Goal: Task Accomplishment & Management: Use online tool/utility

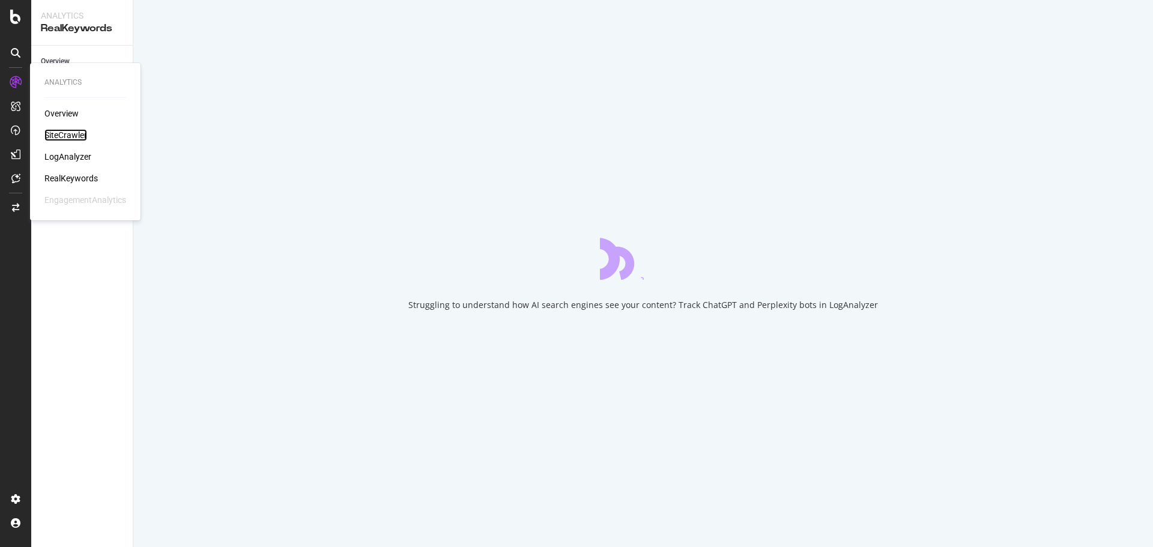
click at [61, 134] on div "SiteCrawler" at bounding box center [65, 135] width 43 height 12
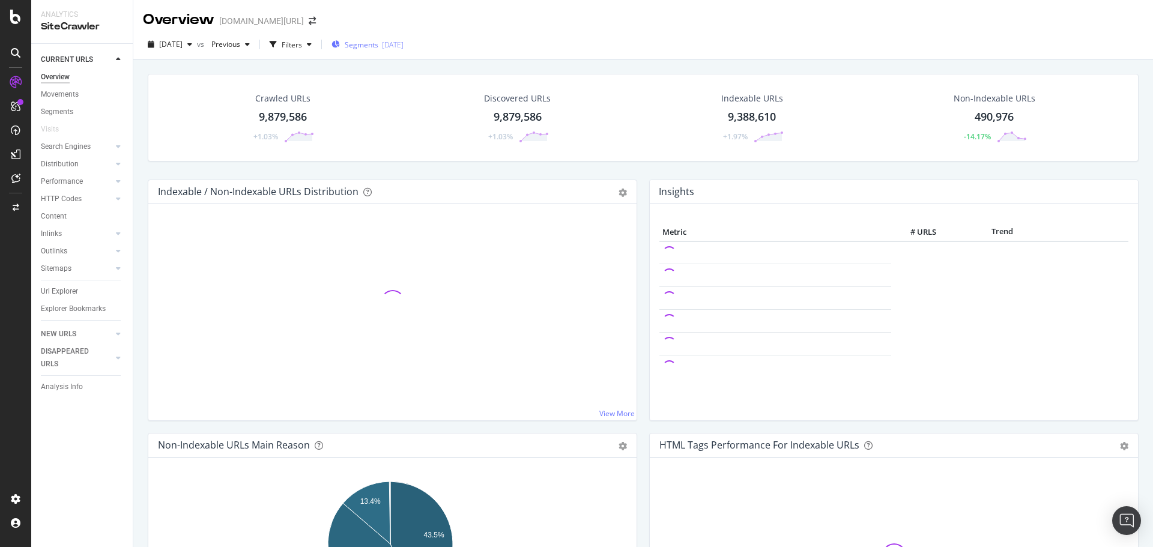
click at [366, 41] on div "Segments 2025-08-22" at bounding box center [368, 45] width 72 height 10
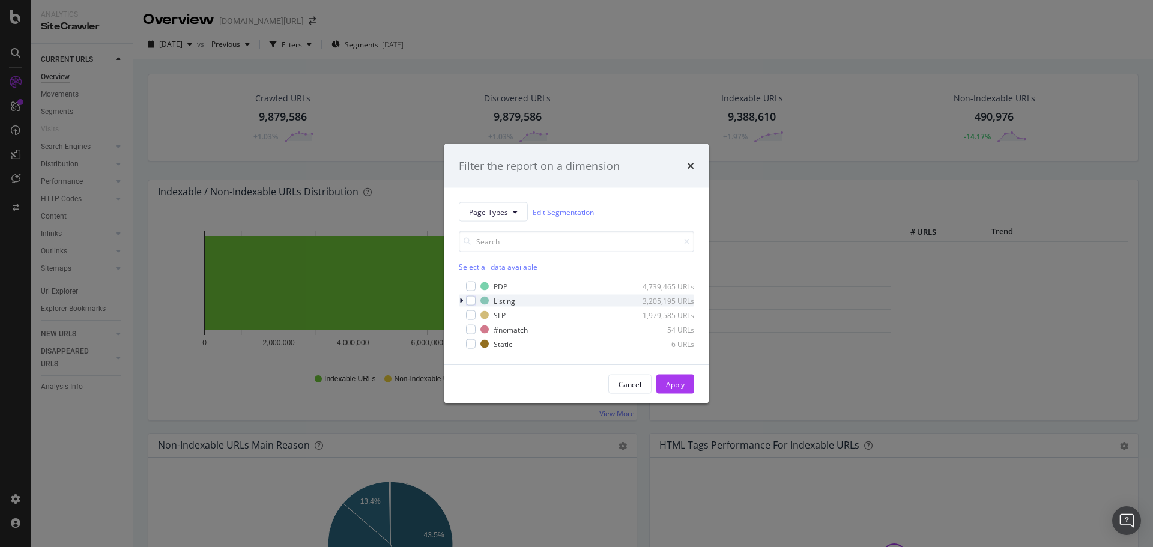
click at [467, 306] on div "Listing 3,205,195 URLs" at bounding box center [576, 301] width 235 height 12
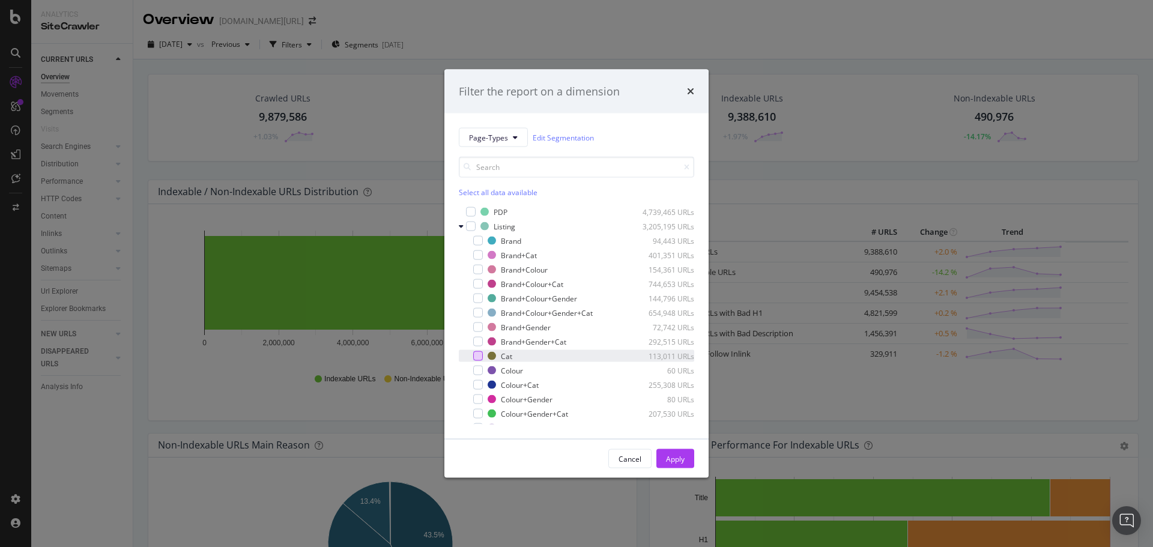
click at [478, 358] on div "modal" at bounding box center [478, 356] width 10 height 10
click at [672, 459] on div "Apply" at bounding box center [675, 458] width 19 height 10
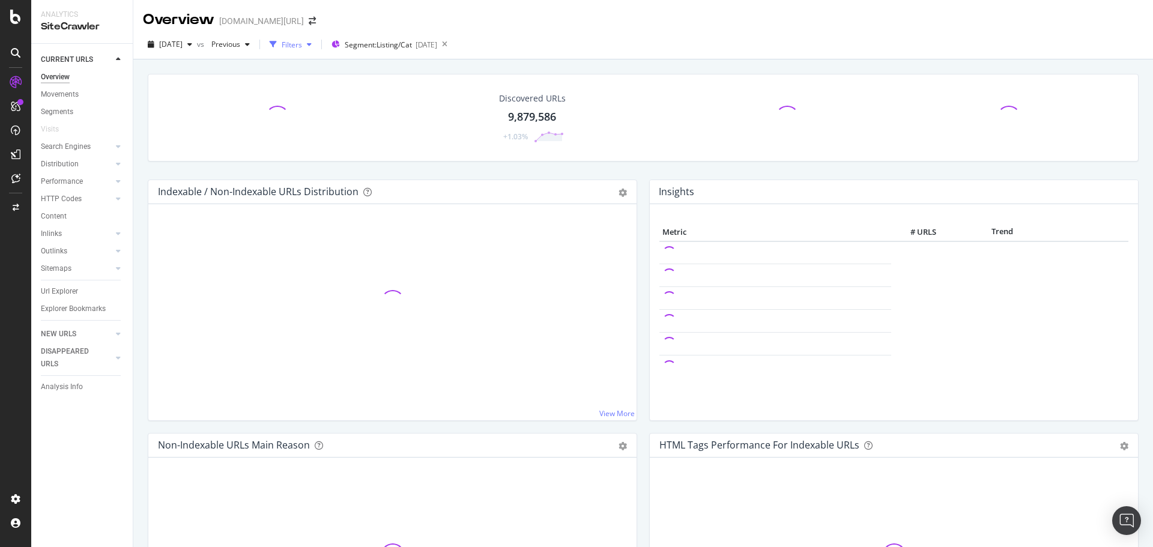
click at [302, 40] on div "Filters" at bounding box center [292, 45] width 20 height 10
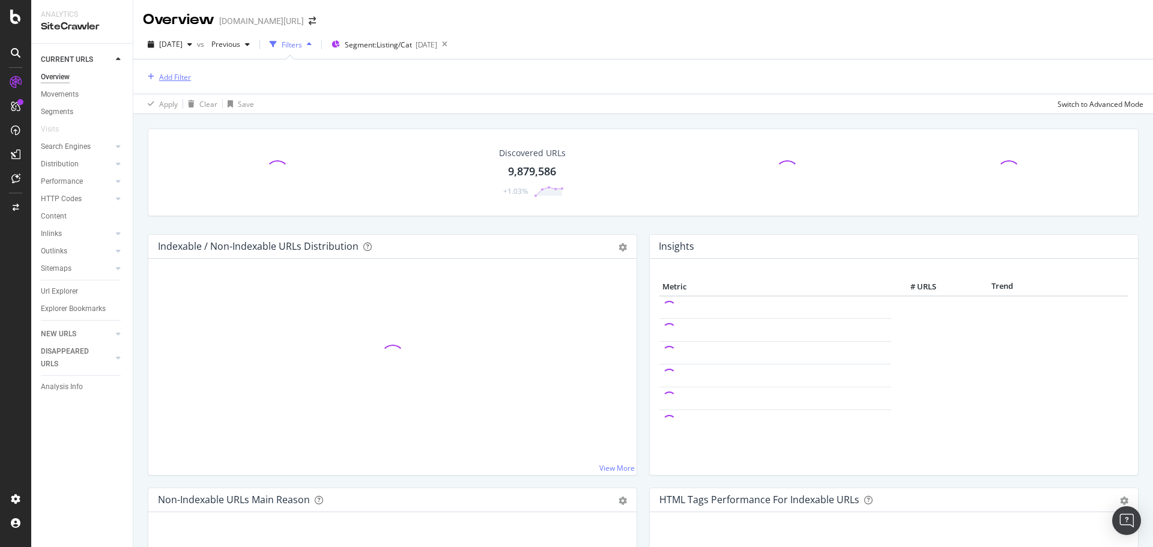
click at [183, 80] on div "Add Filter" at bounding box center [175, 77] width 32 height 10
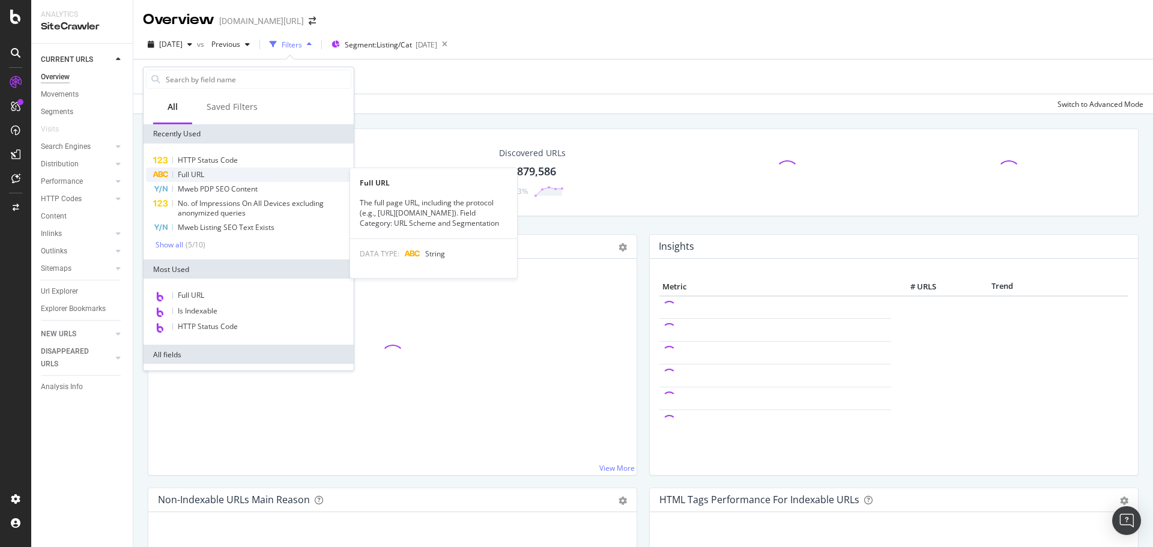
click at [211, 174] on div "Full URL" at bounding box center [248, 175] width 205 height 14
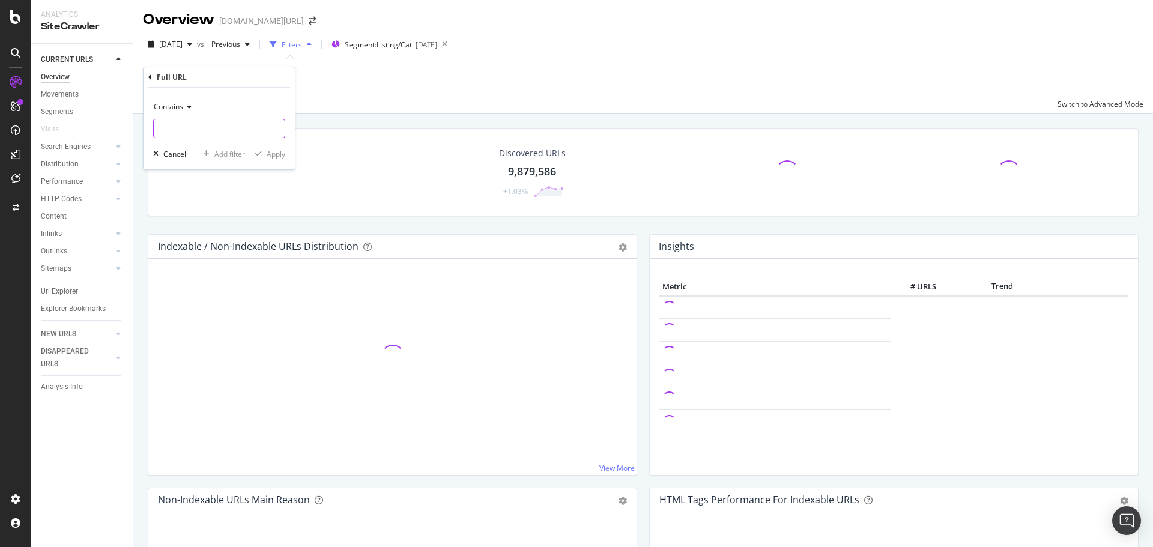
click at [204, 131] on input "text" at bounding box center [219, 128] width 131 height 19
type input "pi="
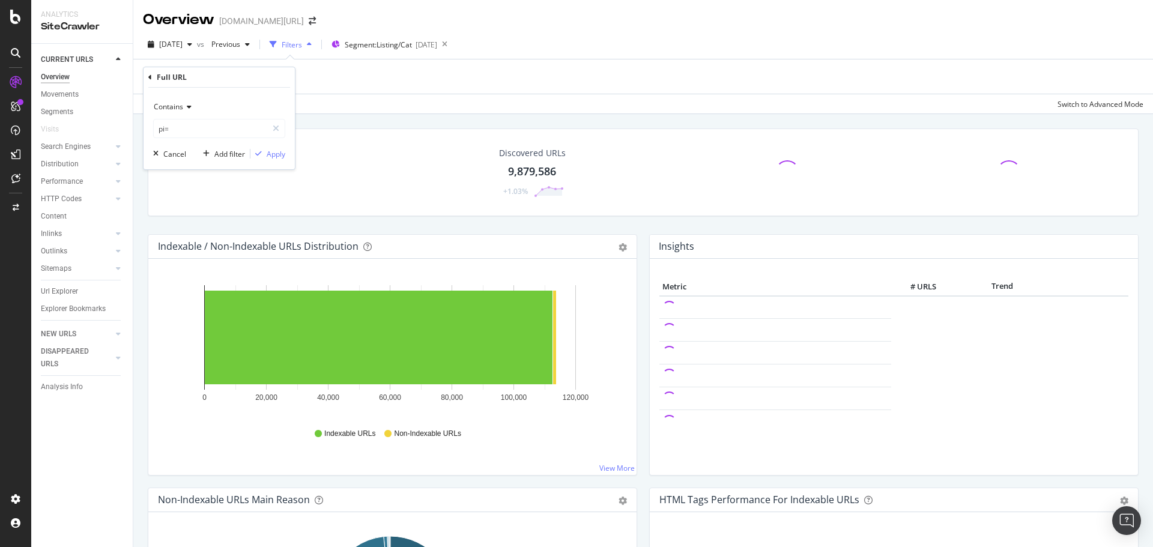
click at [184, 108] on icon at bounding box center [187, 106] width 8 height 7
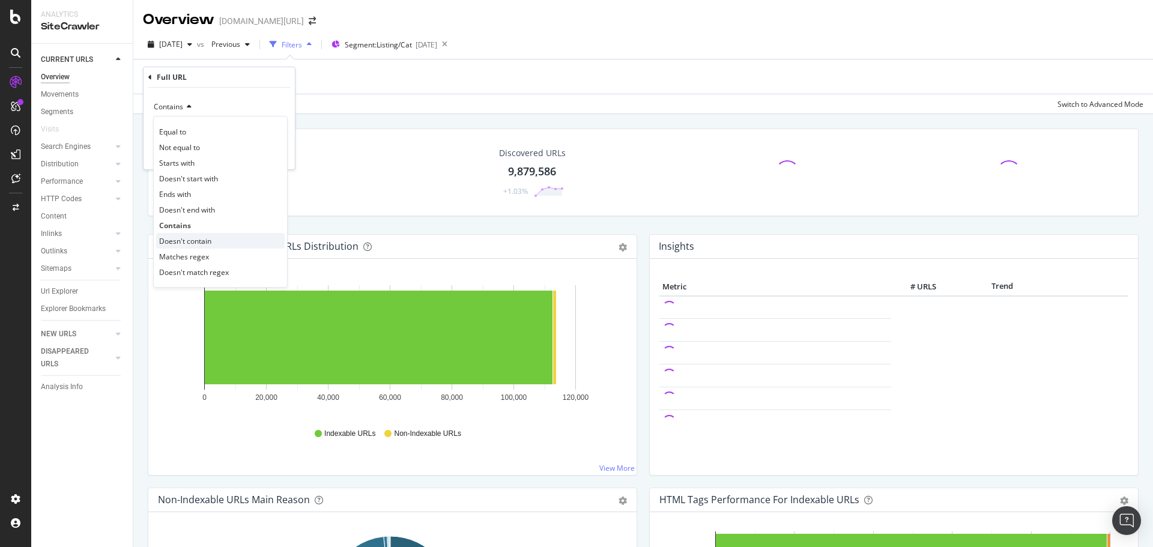
click at [217, 233] on div "Doesn't contain" at bounding box center [220, 241] width 129 height 16
click at [274, 153] on div "Apply" at bounding box center [276, 154] width 19 height 10
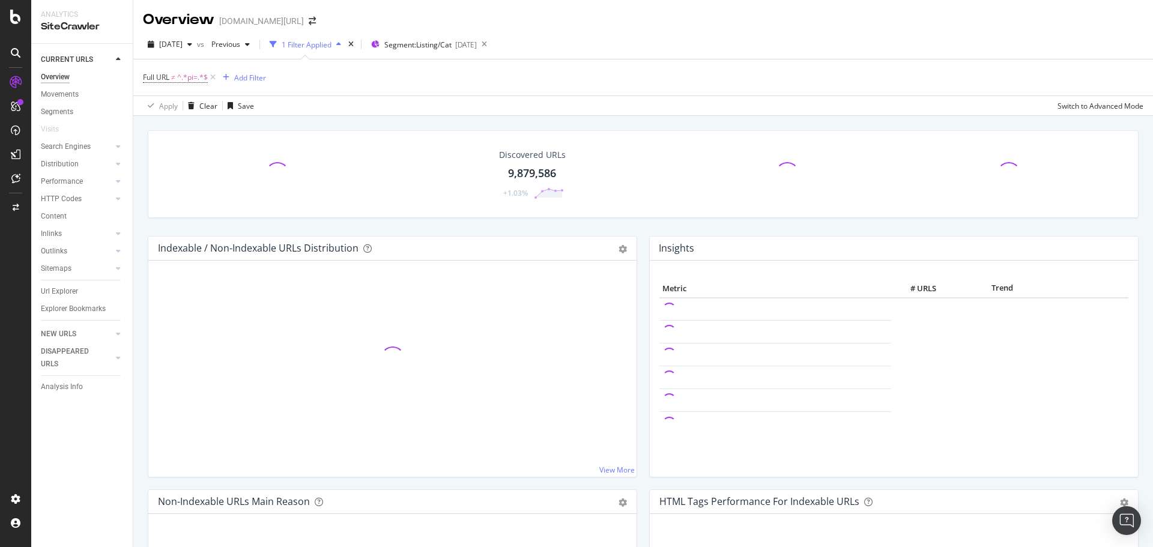
click at [69, 298] on div "Url Explorer" at bounding box center [87, 291] width 92 height 17
click at [70, 290] on div "Url Explorer" at bounding box center [59, 291] width 37 height 13
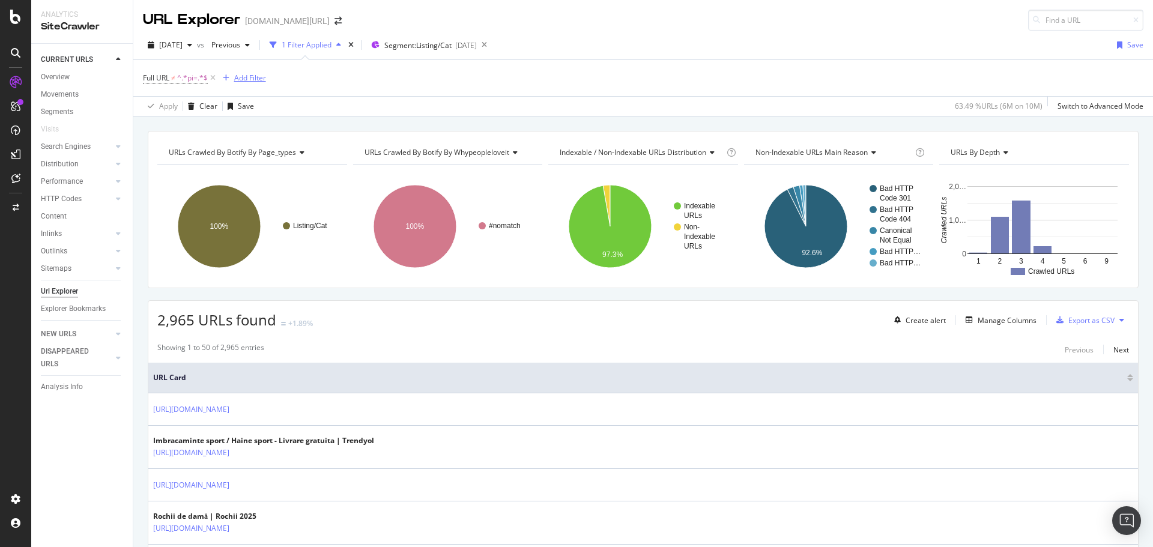
click at [236, 82] on div "Add Filter" at bounding box center [250, 78] width 32 height 10
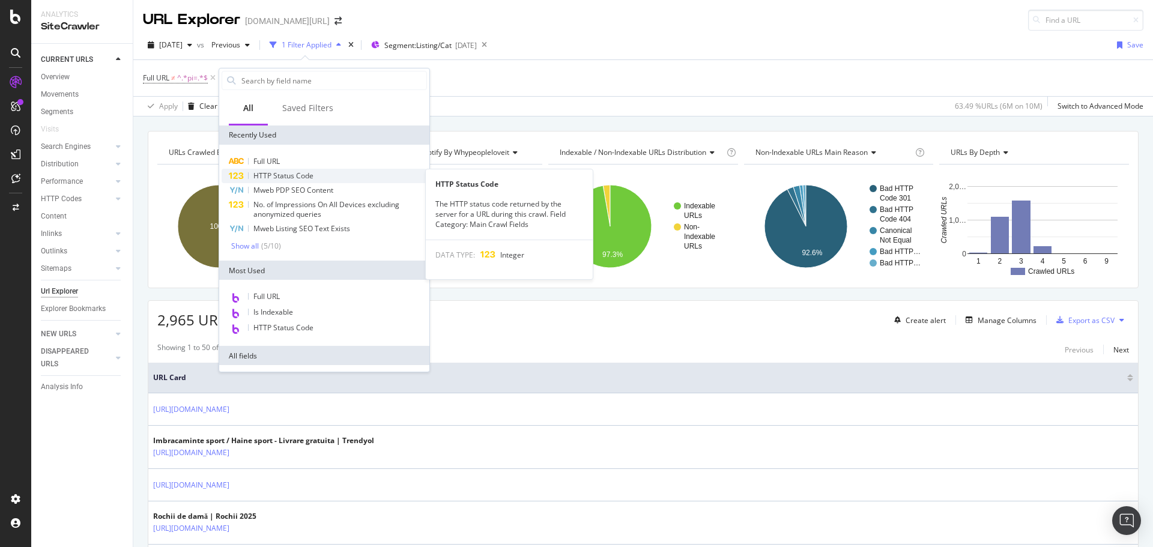
click at [277, 174] on span "HTTP Status Code" at bounding box center [283, 176] width 60 height 10
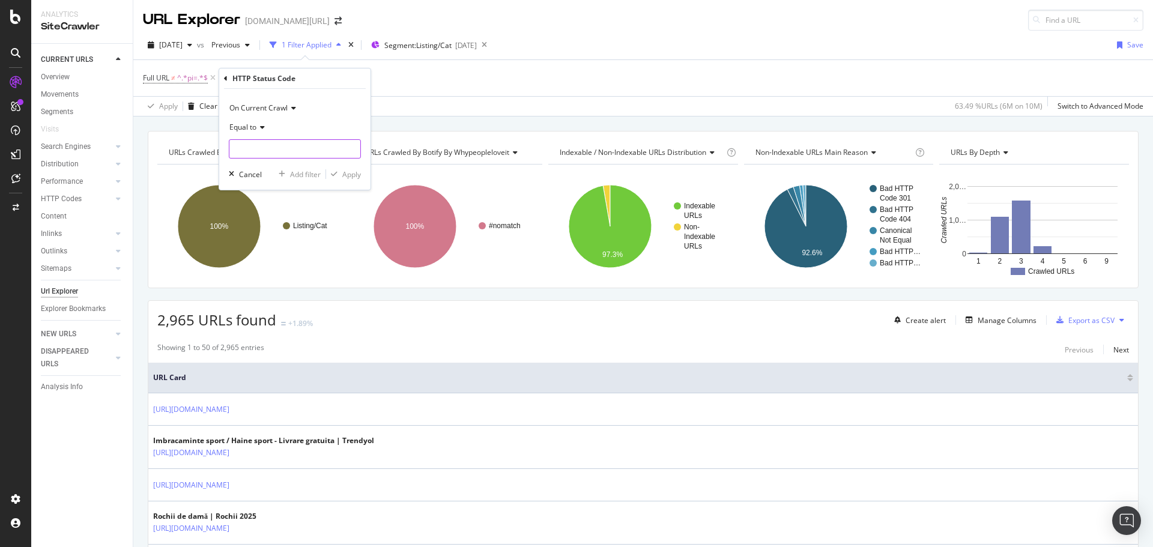
click at [277, 139] on input "number" at bounding box center [295, 148] width 132 height 19
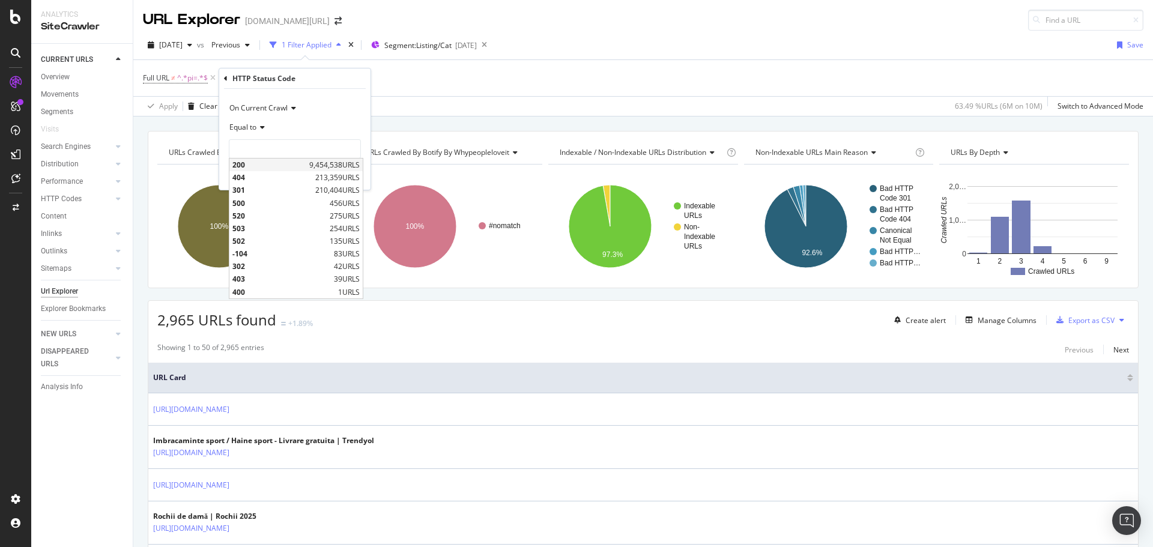
click at [272, 165] on span "200" at bounding box center [269, 165] width 74 height 10
type input "200"
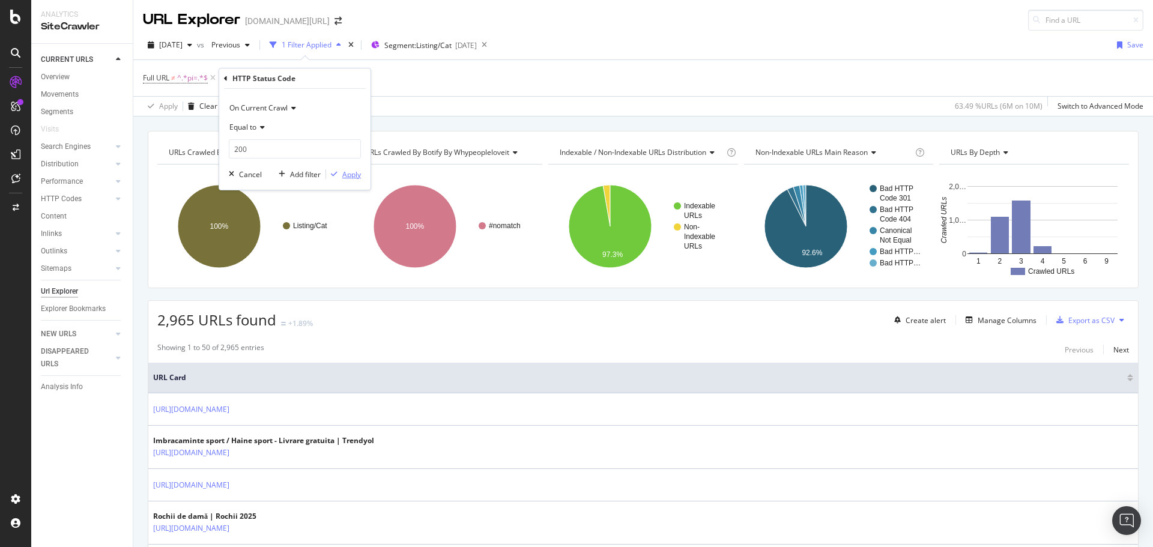
click at [340, 172] on div "button" at bounding box center [334, 174] width 16 height 7
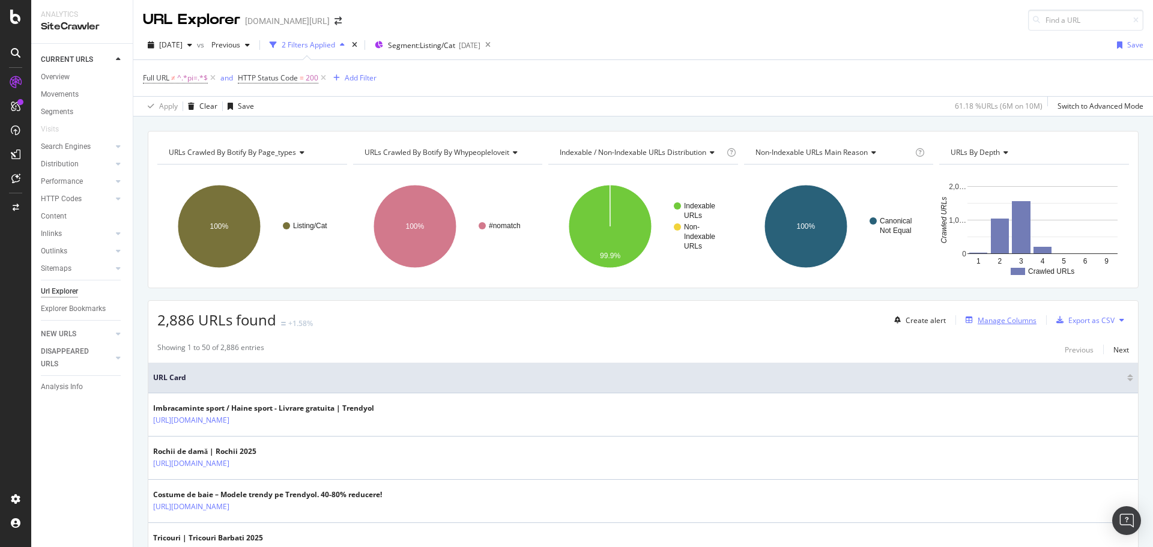
click at [979, 321] on div "Manage Columns" at bounding box center [1007, 320] width 59 height 10
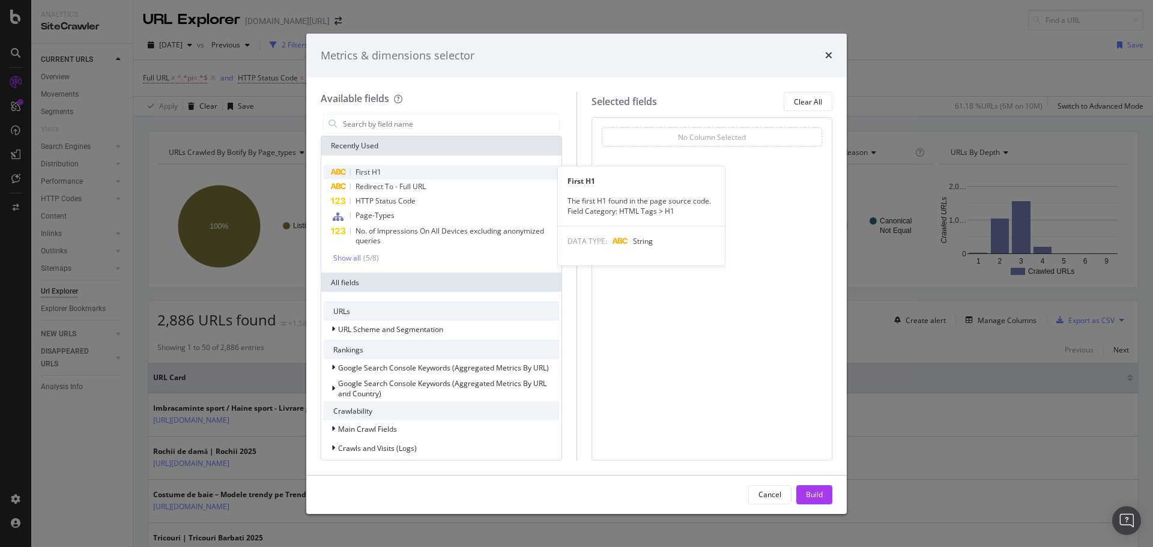
click at [407, 170] on div "First H1" at bounding box center [441, 172] width 235 height 14
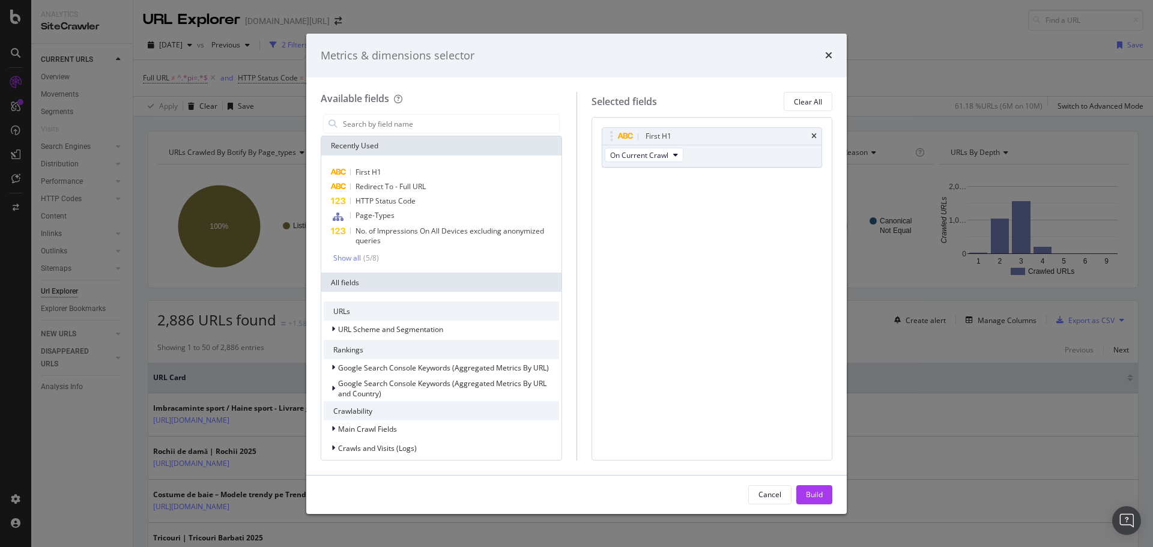
click at [817, 493] on div "Build" at bounding box center [814, 494] width 17 height 10
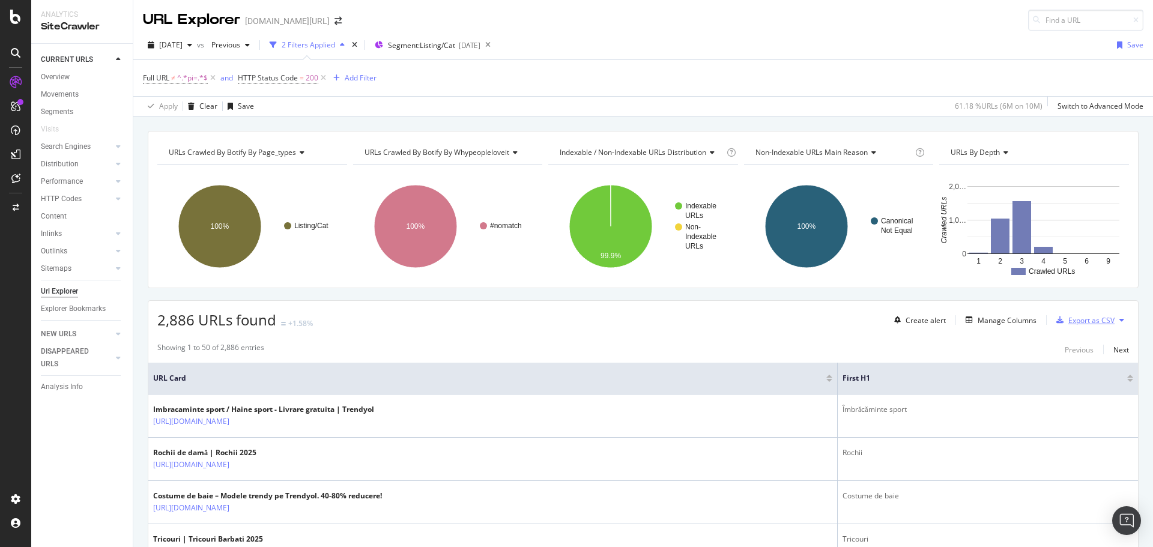
click at [1076, 316] on div "Export as CSV" at bounding box center [1091, 320] width 46 height 10
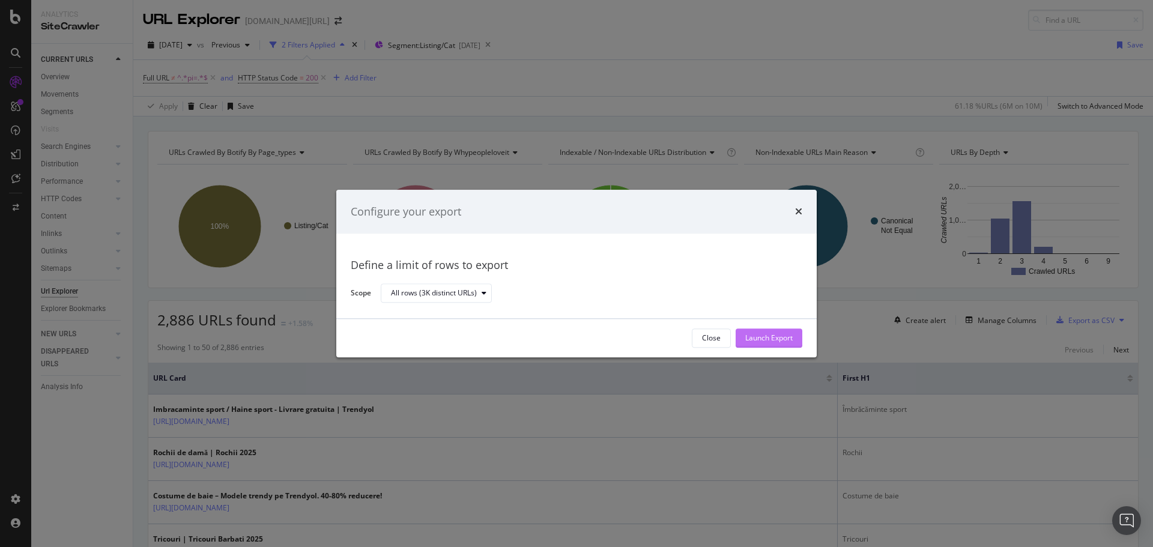
click at [762, 333] on div "Launch Export" at bounding box center [768, 338] width 47 height 10
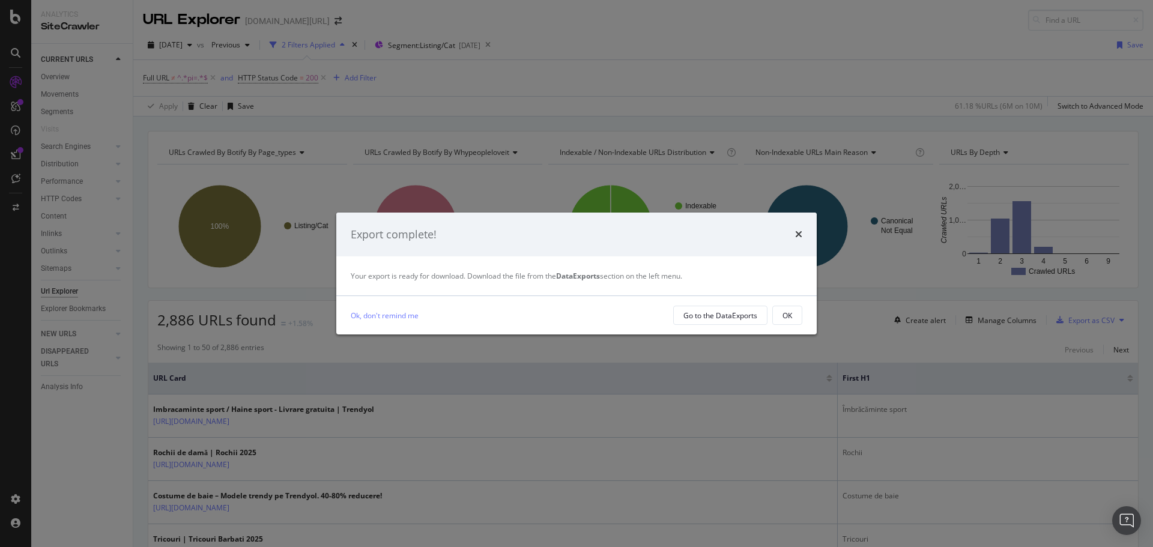
click at [805, 234] on div "Export complete!" at bounding box center [576, 235] width 480 height 44
click at [798, 233] on icon "times" at bounding box center [798, 234] width 7 height 10
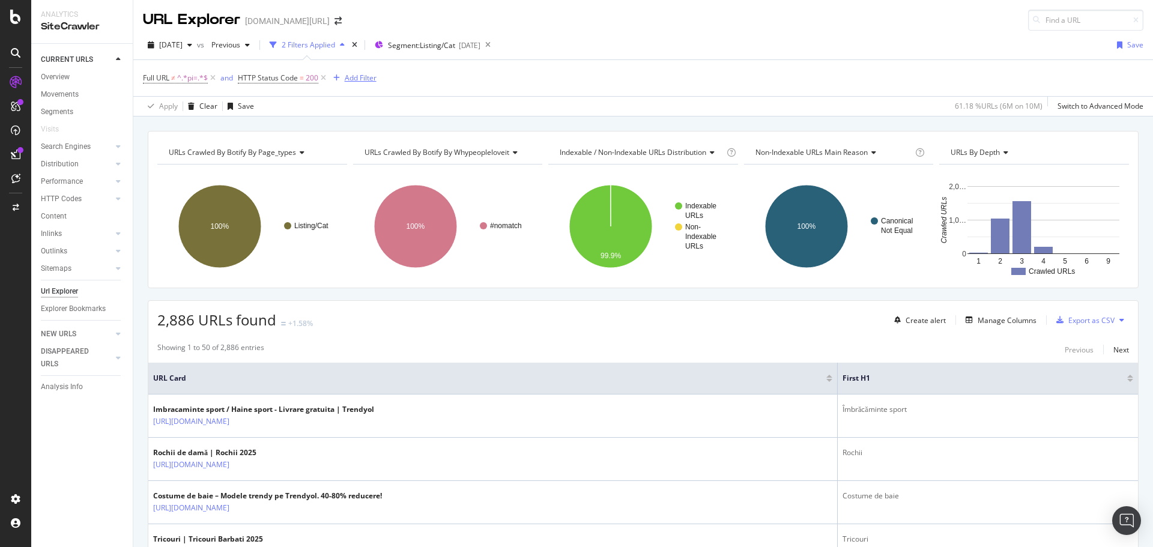
click at [354, 81] on div "Add Filter" at bounding box center [361, 78] width 32 height 10
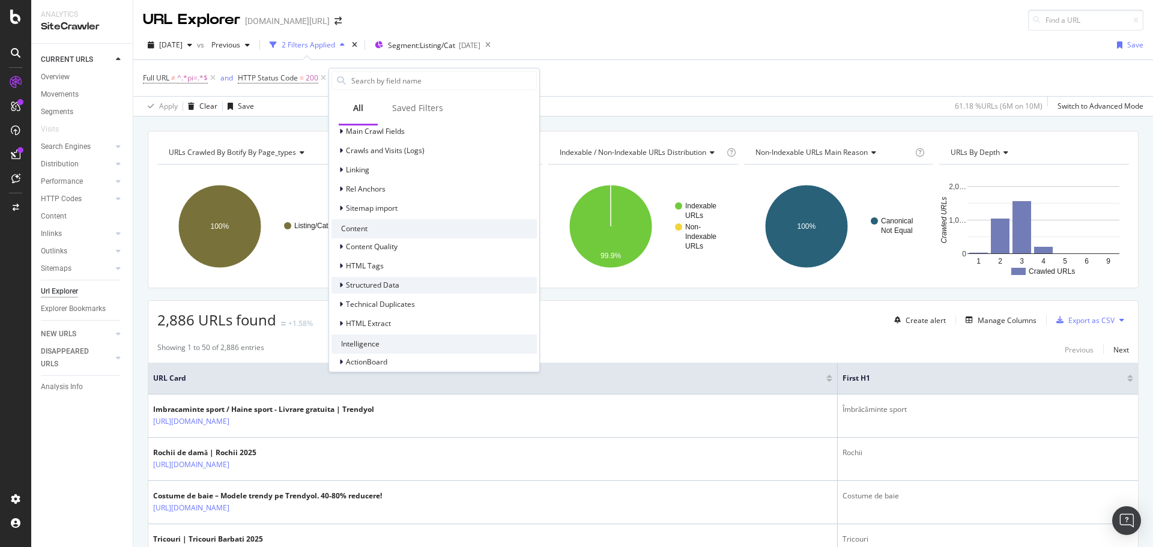
scroll to position [383, 0]
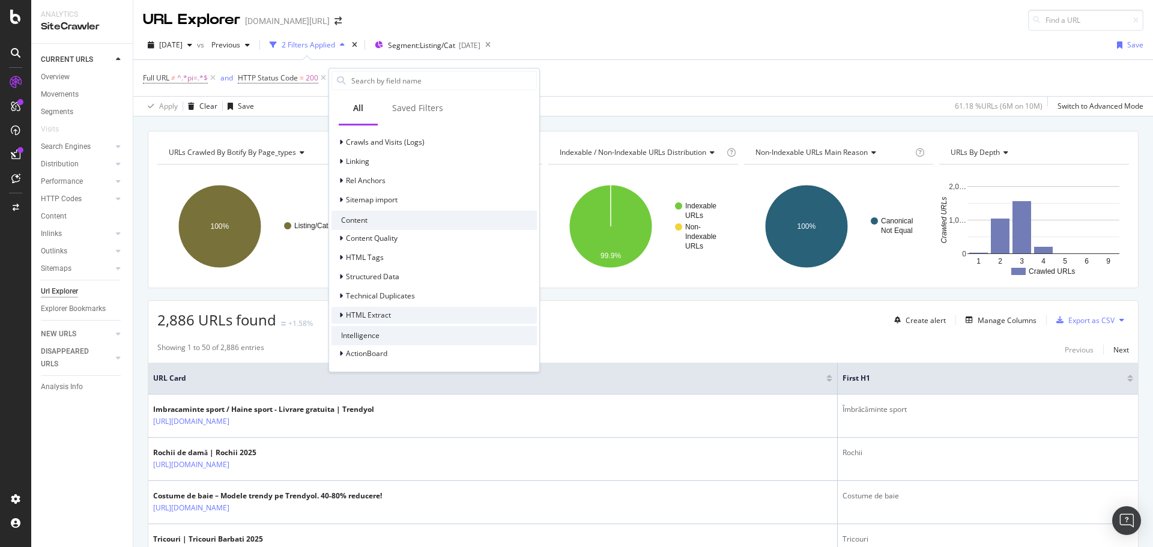
click at [339, 316] on icon at bounding box center [341, 315] width 4 height 7
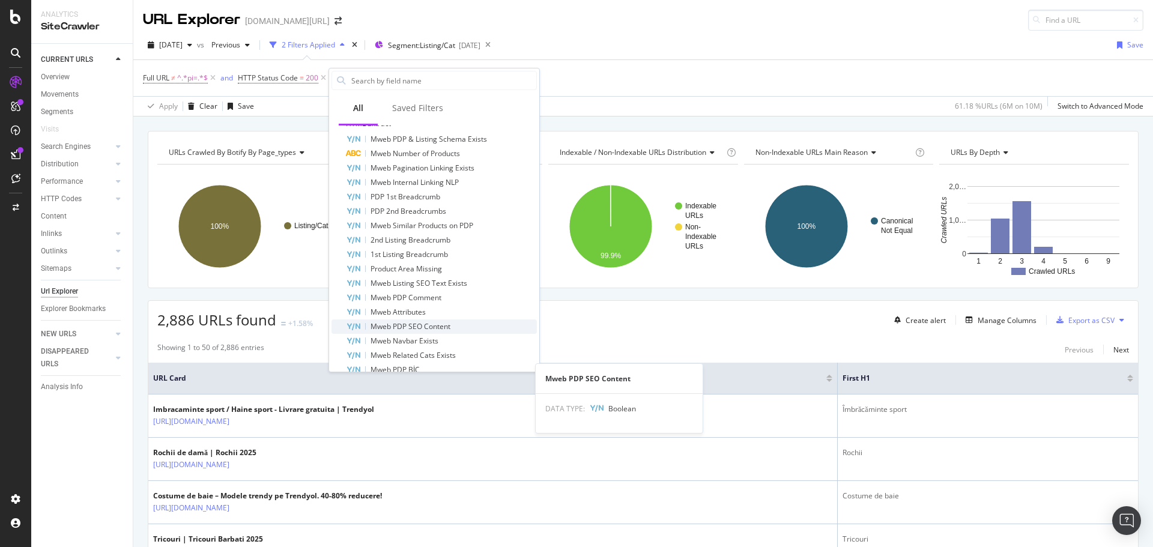
scroll to position [518, 0]
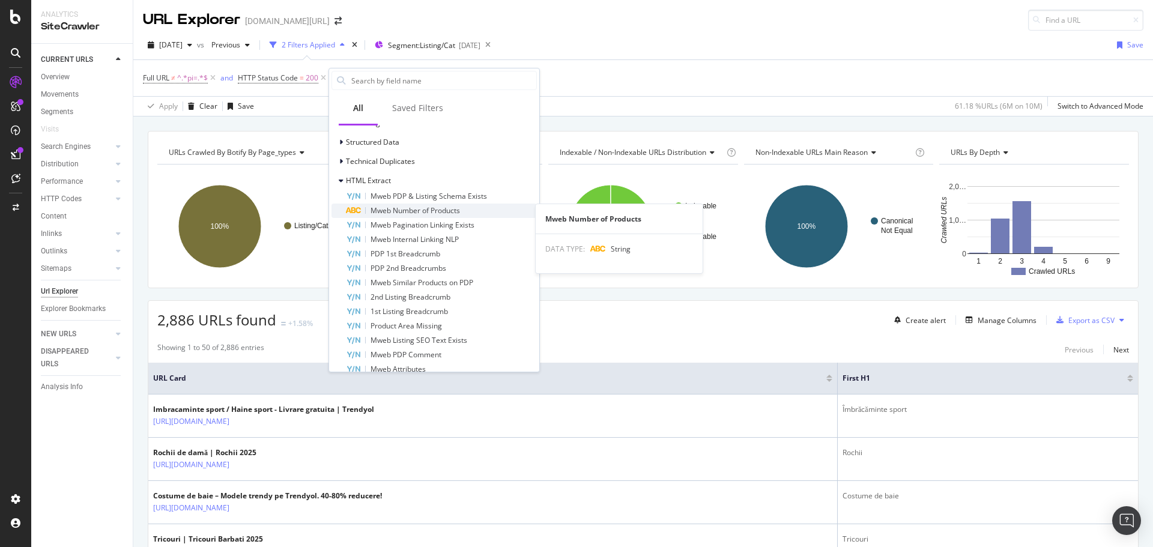
click at [440, 211] on span "Mweb Number of Products" at bounding box center [415, 210] width 89 height 10
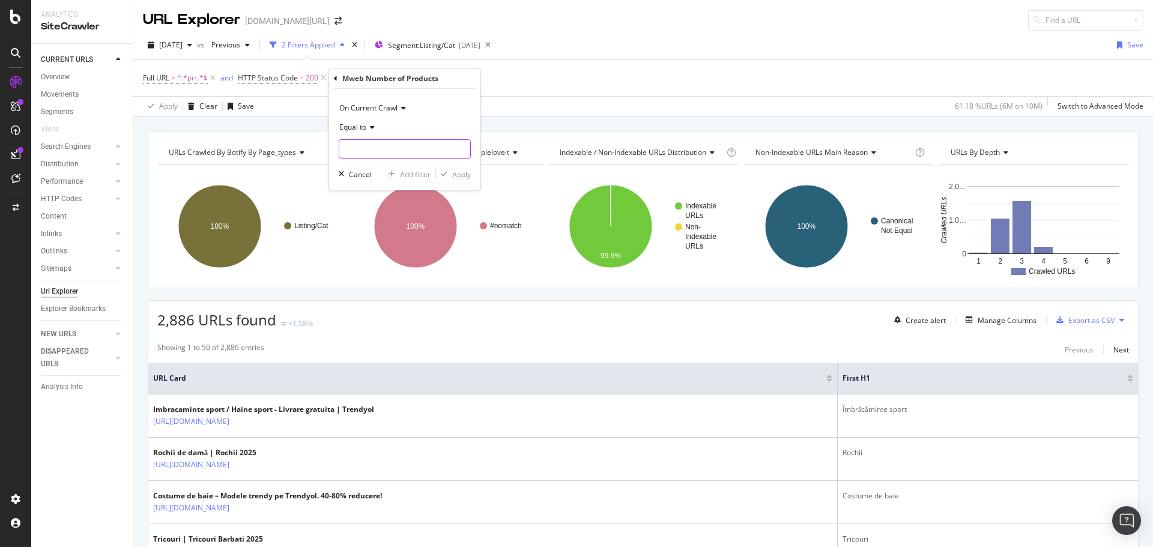
click at [366, 146] on input "text" at bounding box center [404, 148] width 131 height 19
click at [363, 127] on span "Equal to" at bounding box center [352, 127] width 27 height 10
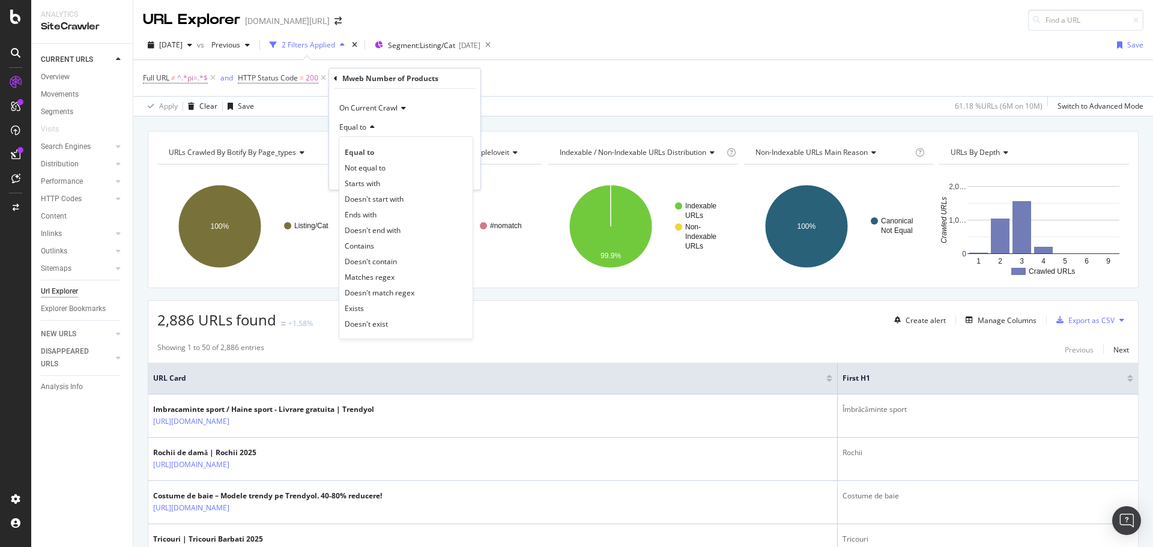
click at [432, 94] on div "On Current Crawl Equal to Equal to Not equal to Starts with Doesn't start with …" at bounding box center [404, 139] width 151 height 101
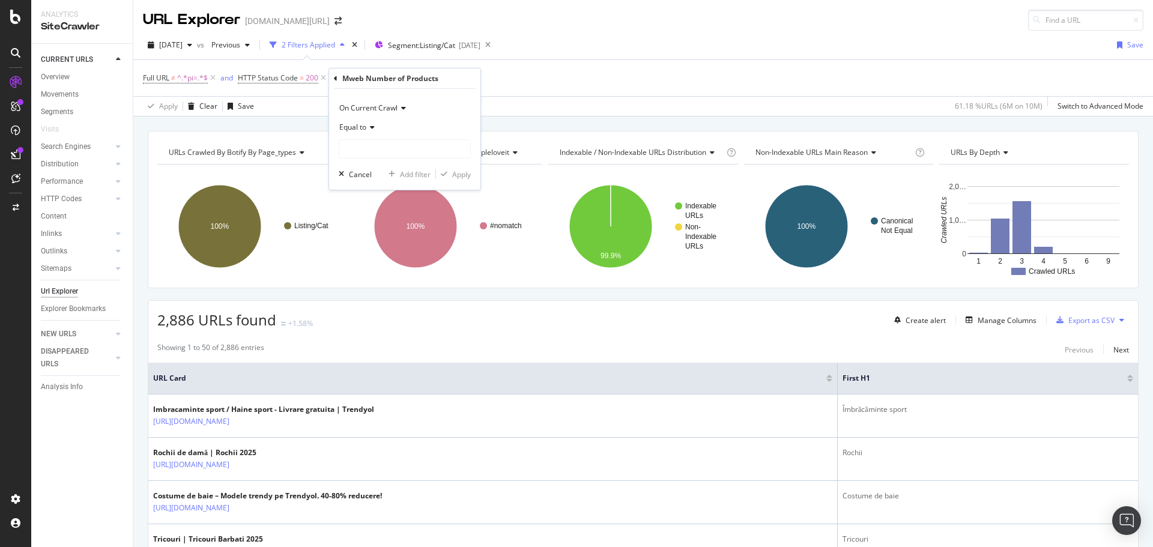
click at [334, 77] on icon at bounding box center [336, 78] width 4 height 7
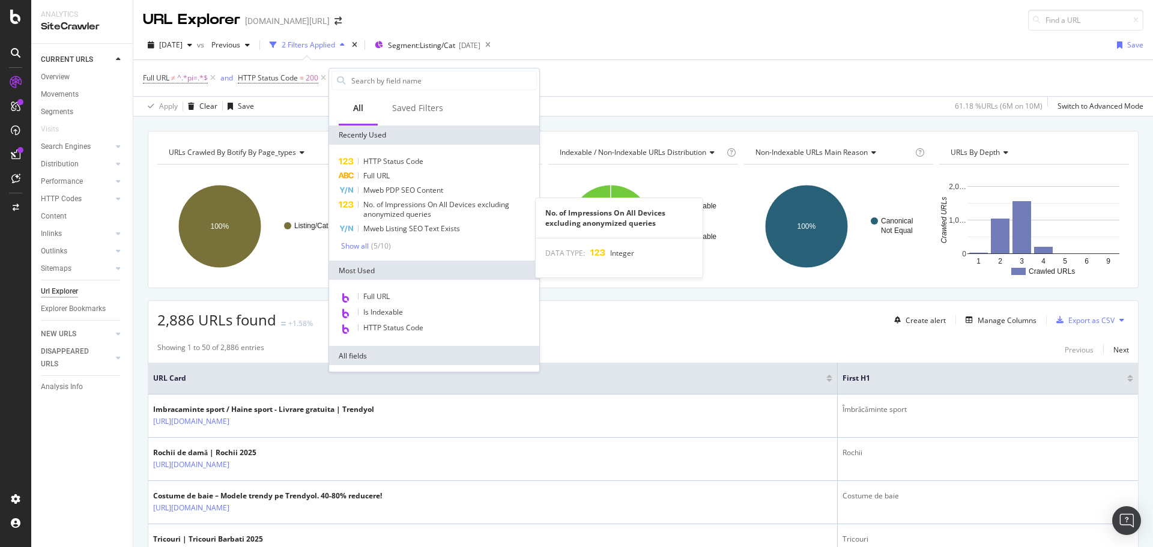
scroll to position [383, 0]
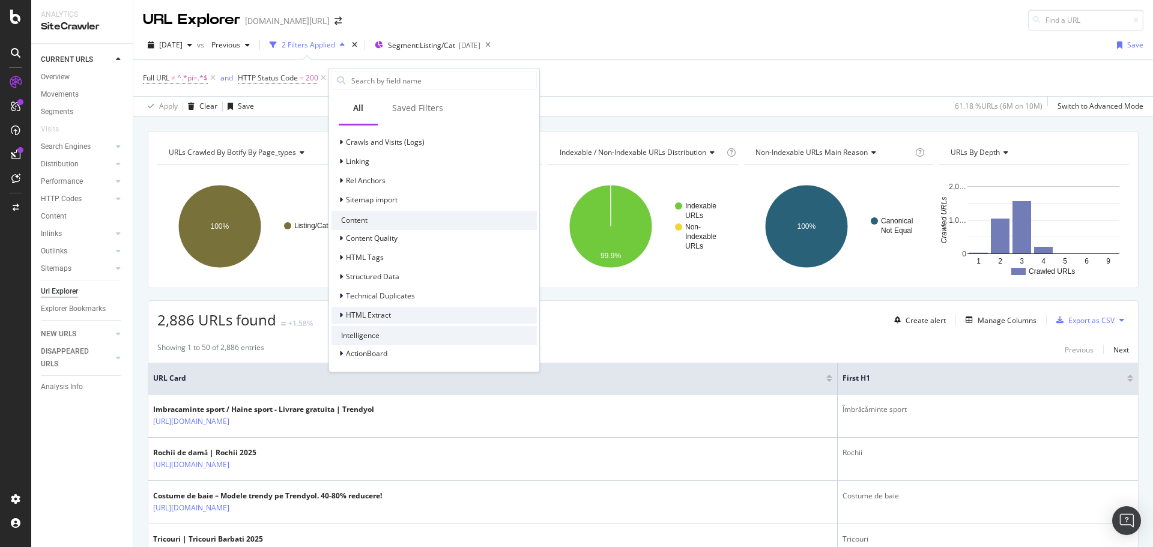
click at [353, 319] on span "HTML Extract" at bounding box center [368, 315] width 45 height 10
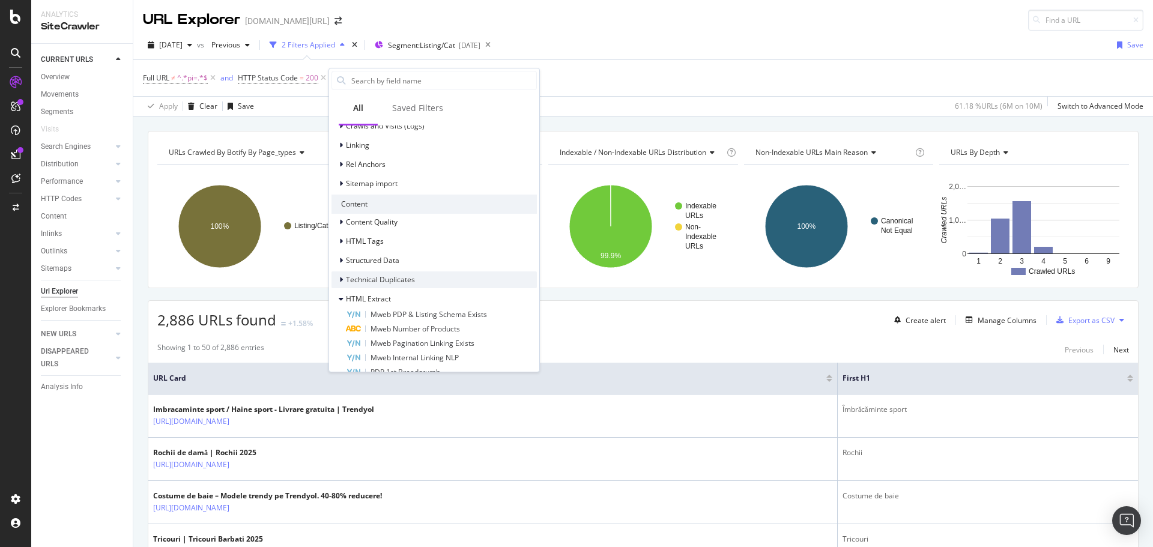
scroll to position [419, 0]
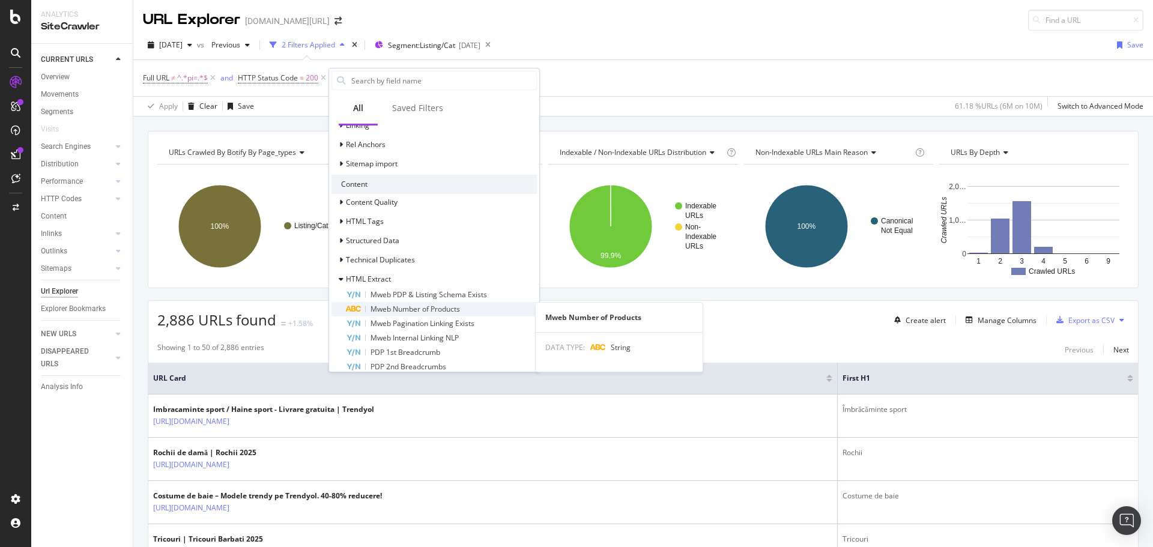
click at [429, 305] on span "Mweb Number of Products" at bounding box center [415, 309] width 89 height 10
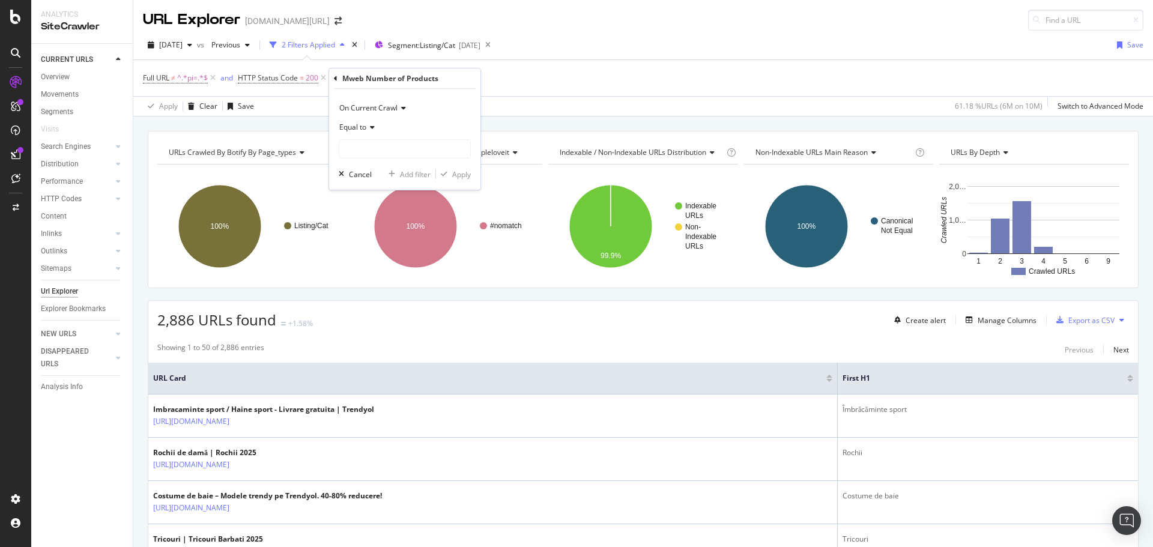
click at [366, 127] on span "Equal to" at bounding box center [352, 127] width 27 height 10
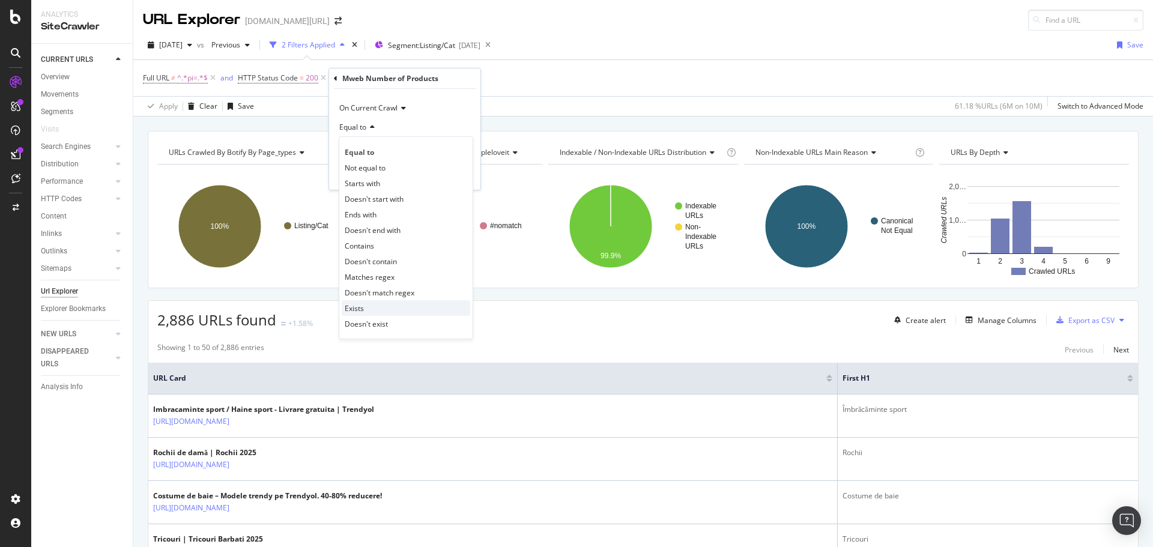
click at [386, 310] on div "Exists" at bounding box center [406, 308] width 129 height 16
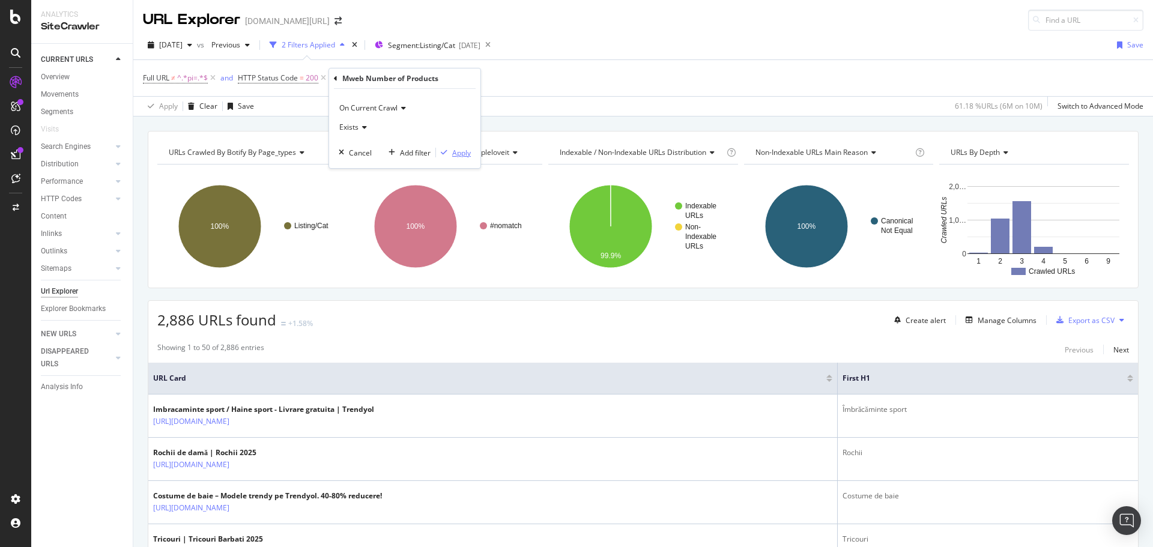
click at [450, 151] on div "button" at bounding box center [444, 152] width 16 height 7
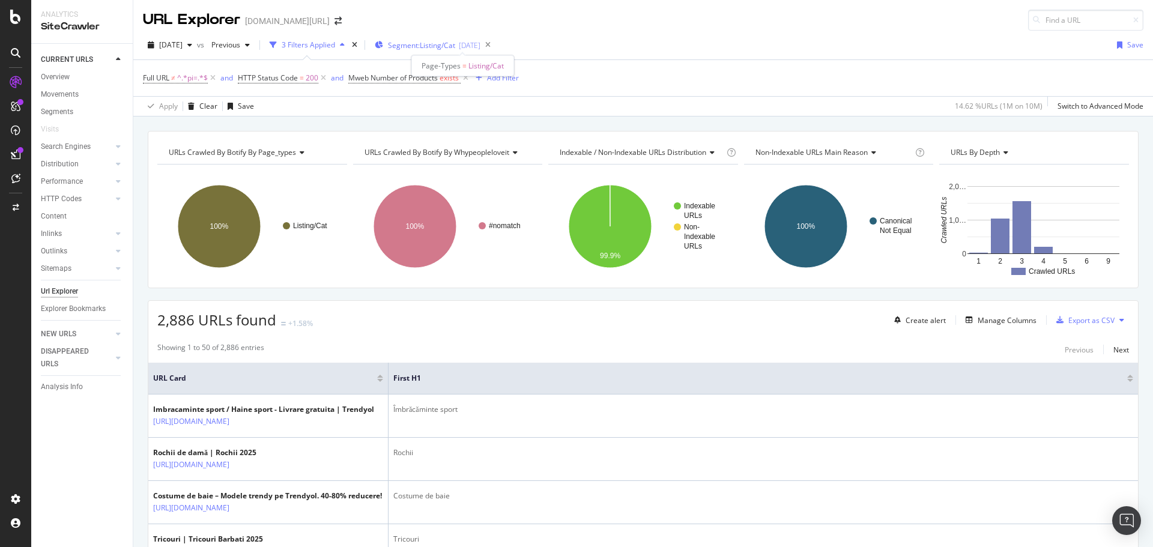
click at [455, 49] on span "Segment: Listing/Cat" at bounding box center [421, 45] width 67 height 10
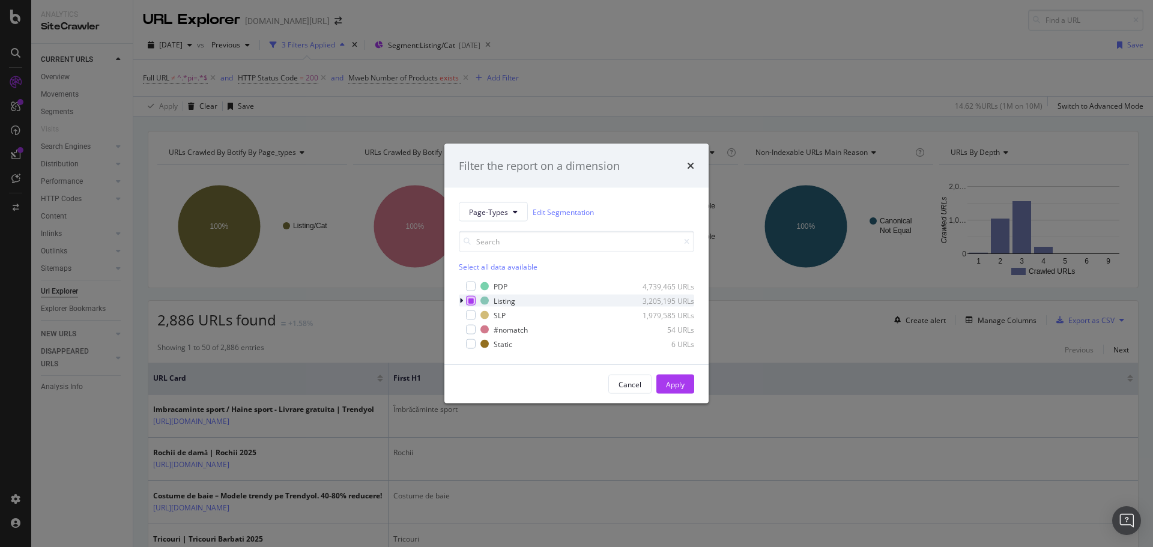
click at [471, 303] on icon "modal" at bounding box center [470, 301] width 5 height 6
click at [471, 314] on div "modal" at bounding box center [471, 316] width 10 height 10
click at [670, 380] on div "Apply" at bounding box center [675, 384] width 19 height 10
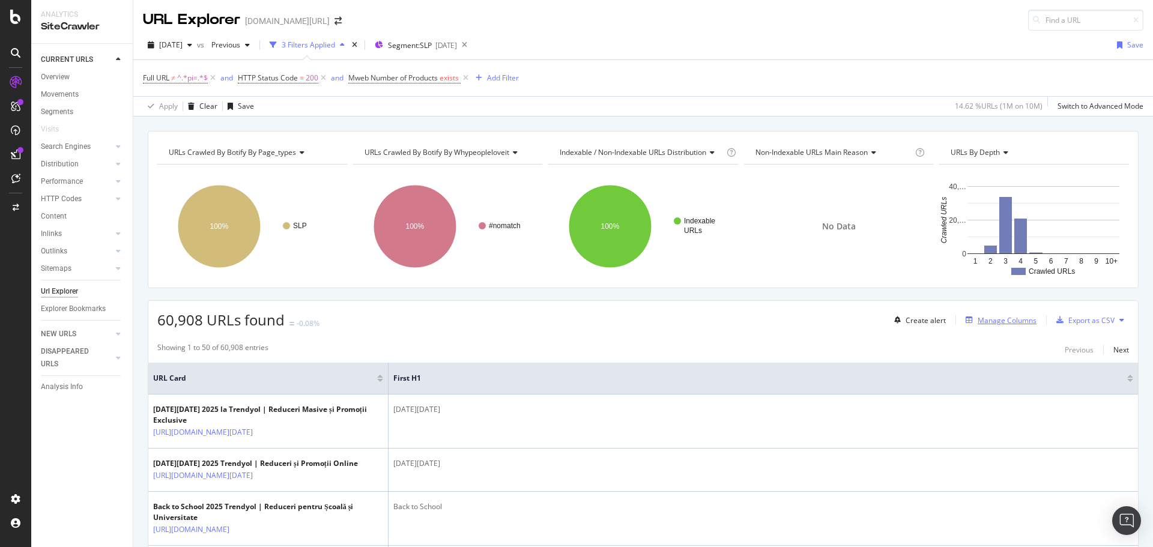
click at [998, 317] on div "Manage Columns" at bounding box center [1007, 320] width 59 height 10
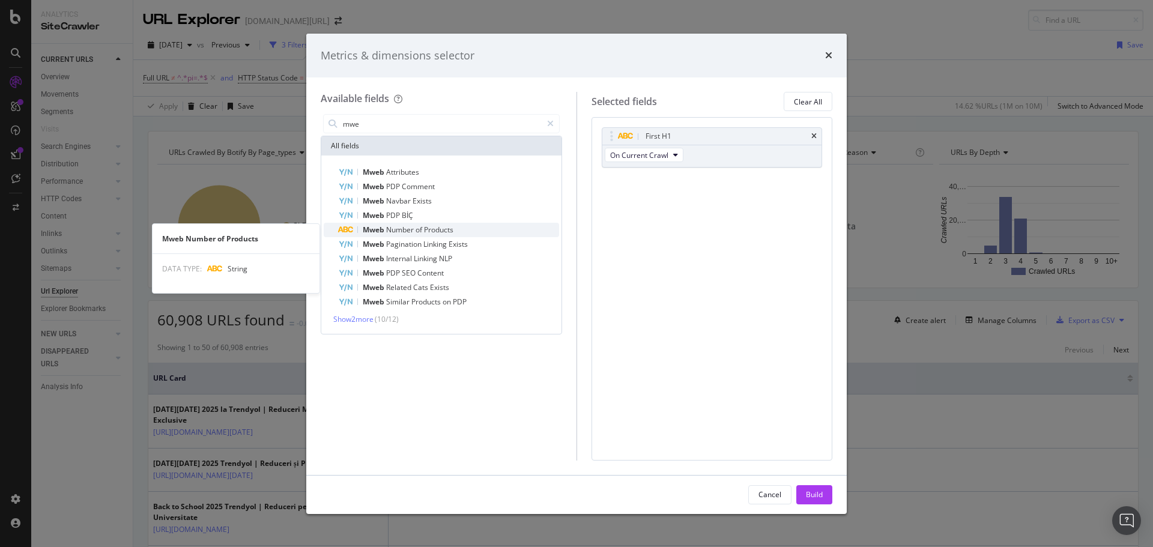
type input "mwe"
click at [430, 232] on span "Products" at bounding box center [438, 230] width 29 height 10
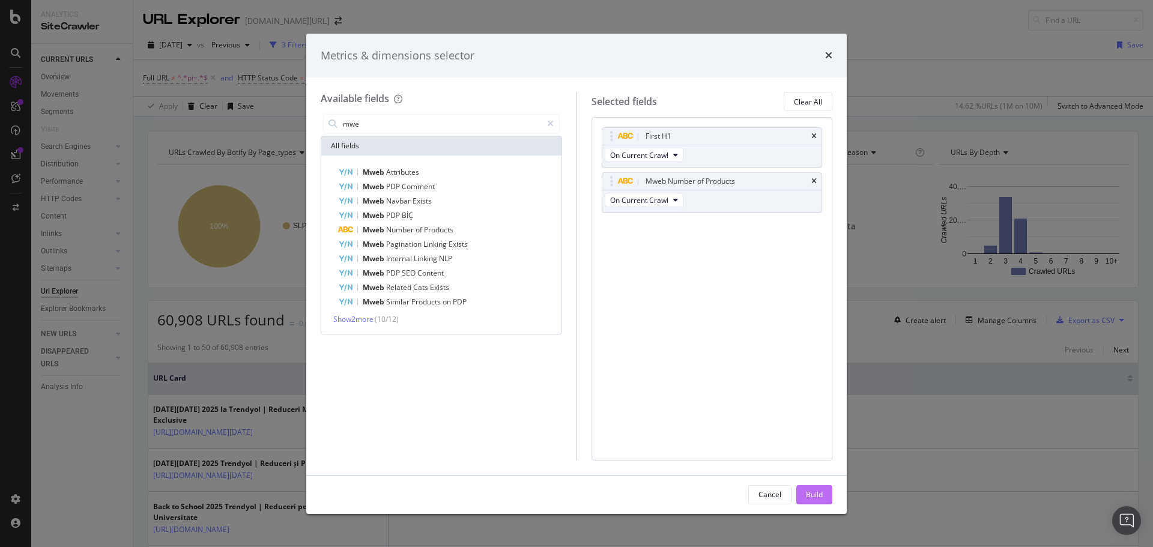
click at [816, 491] on div "Build" at bounding box center [814, 494] width 17 height 10
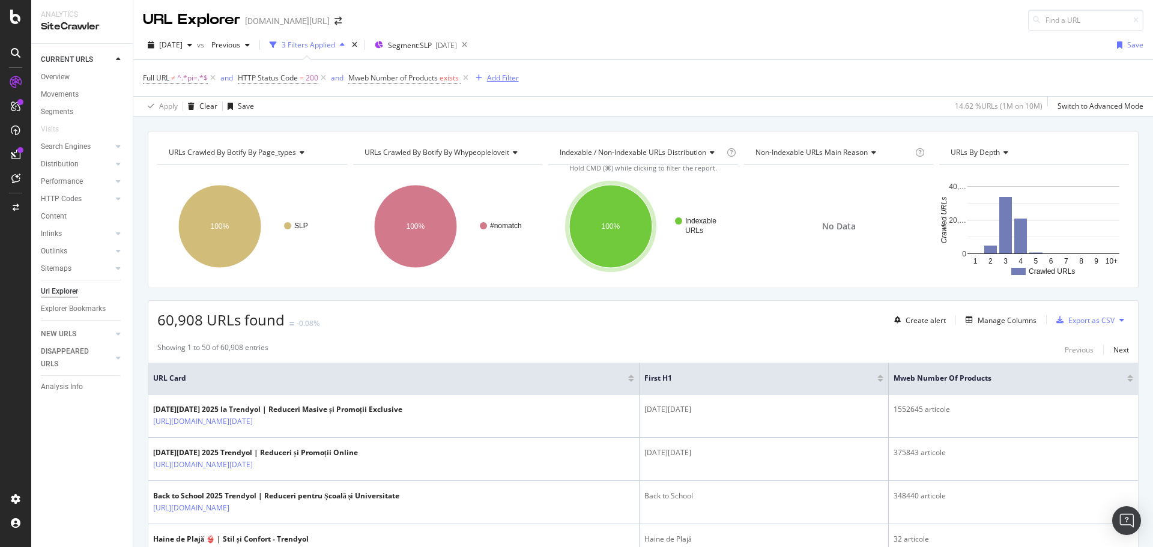
click at [499, 77] on div "Add Filter" at bounding box center [503, 78] width 32 height 10
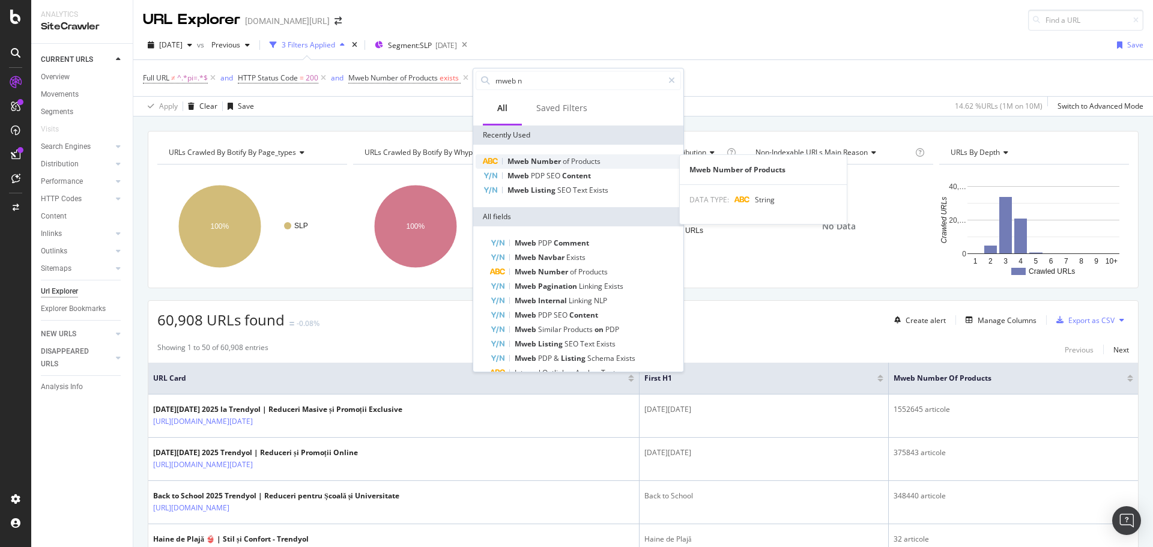
type input "mweb nu"
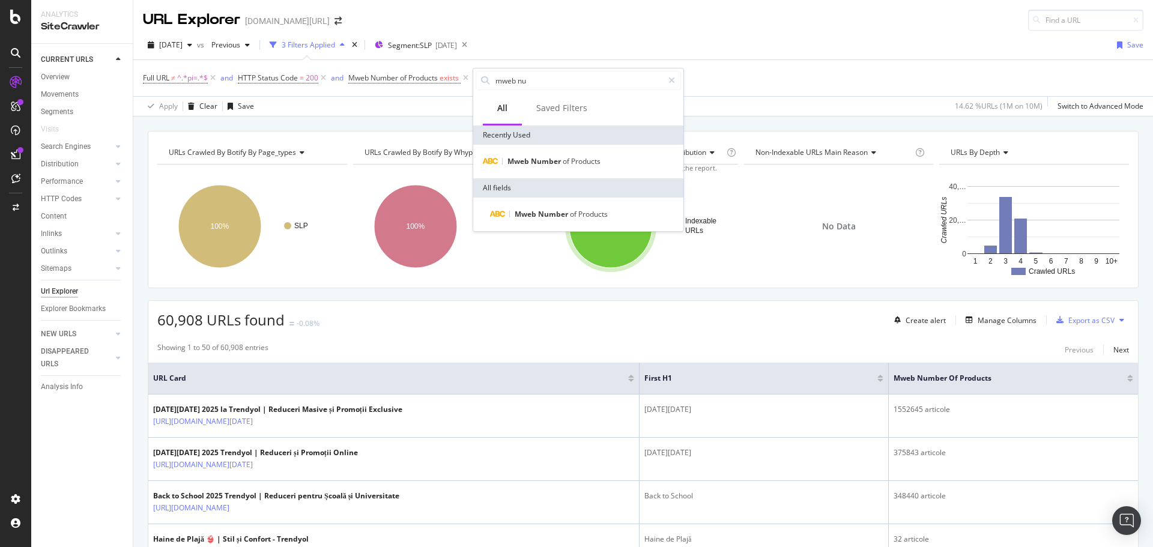
click at [771, 61] on div "Full URL ≠ ^.*pi=.*$ and HTTP Status Code = 200 and Mweb Number of Products exi…" at bounding box center [643, 78] width 1001 height 36
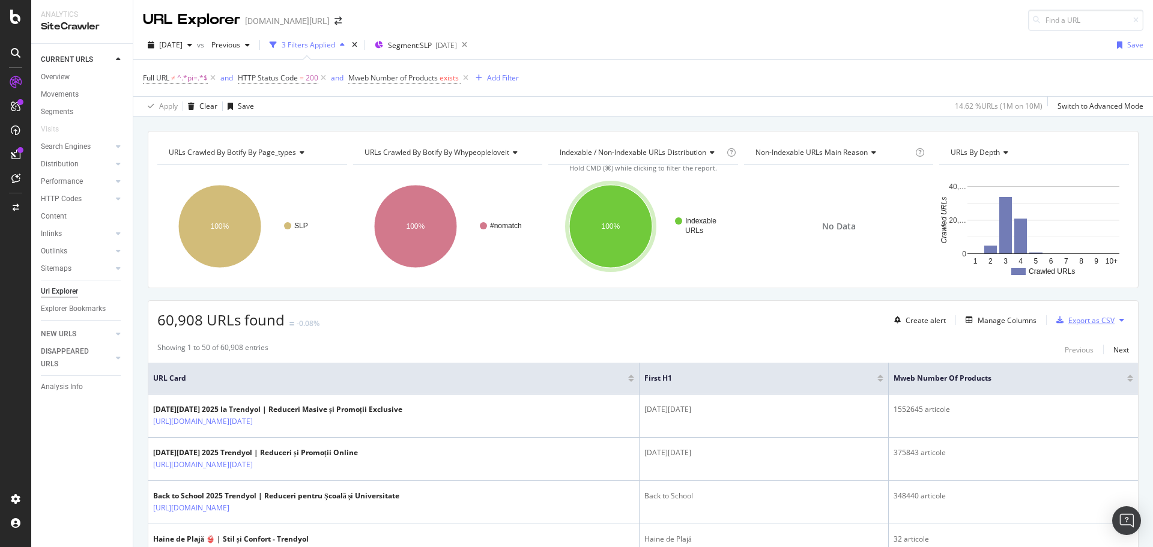
click at [1079, 320] on div "Export as CSV" at bounding box center [1091, 320] width 46 height 10
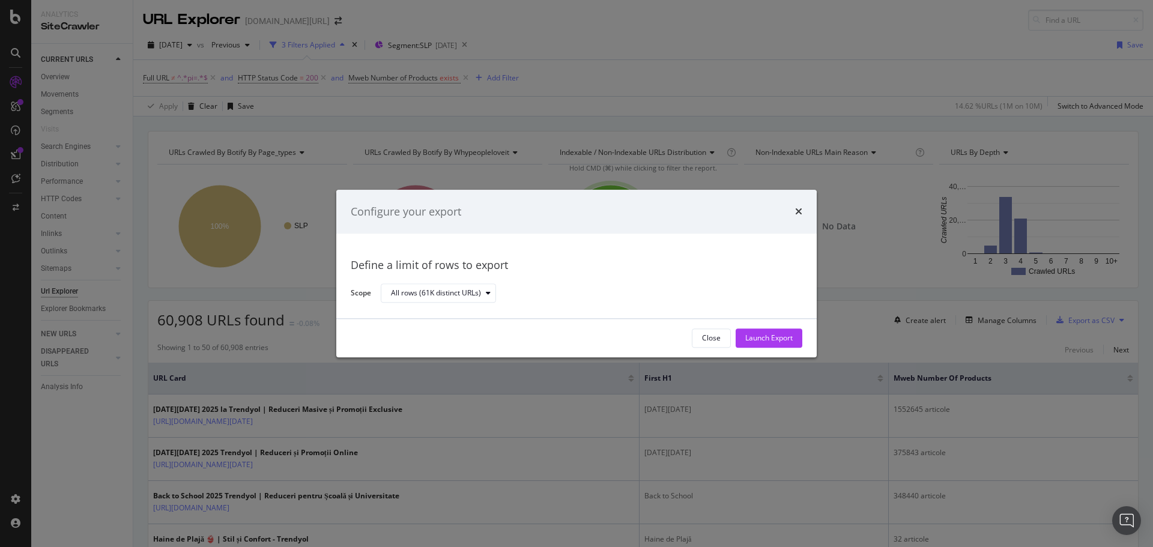
click at [749, 334] on div "Launch Export" at bounding box center [768, 338] width 47 height 10
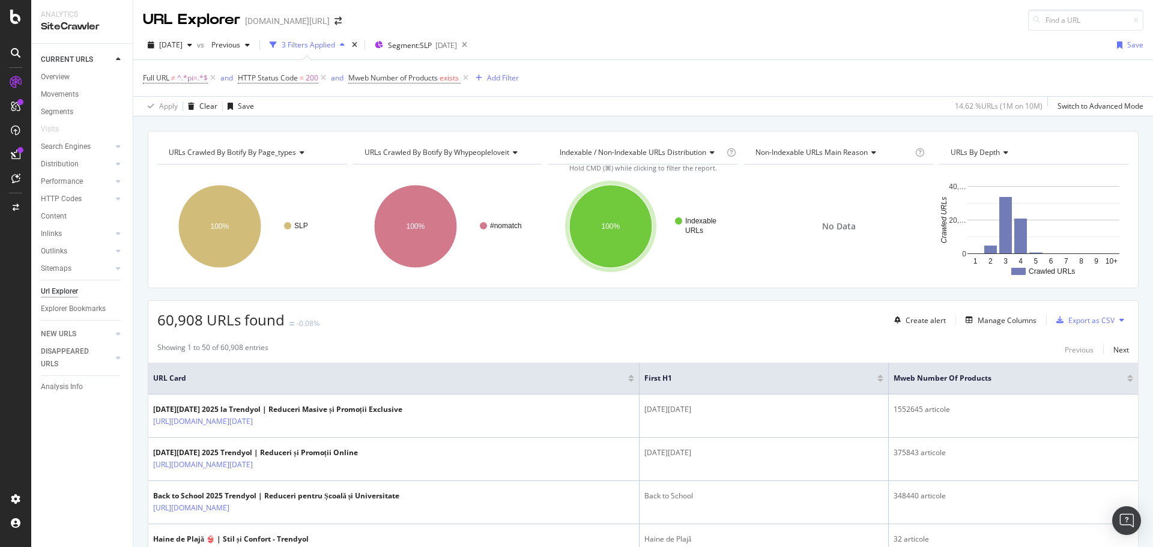
click at [737, 49] on div "2025 Aug. 25th vs Previous 3 Filters Applied Segment: SLP 2025-08-22 Save" at bounding box center [643, 47] width 1020 height 24
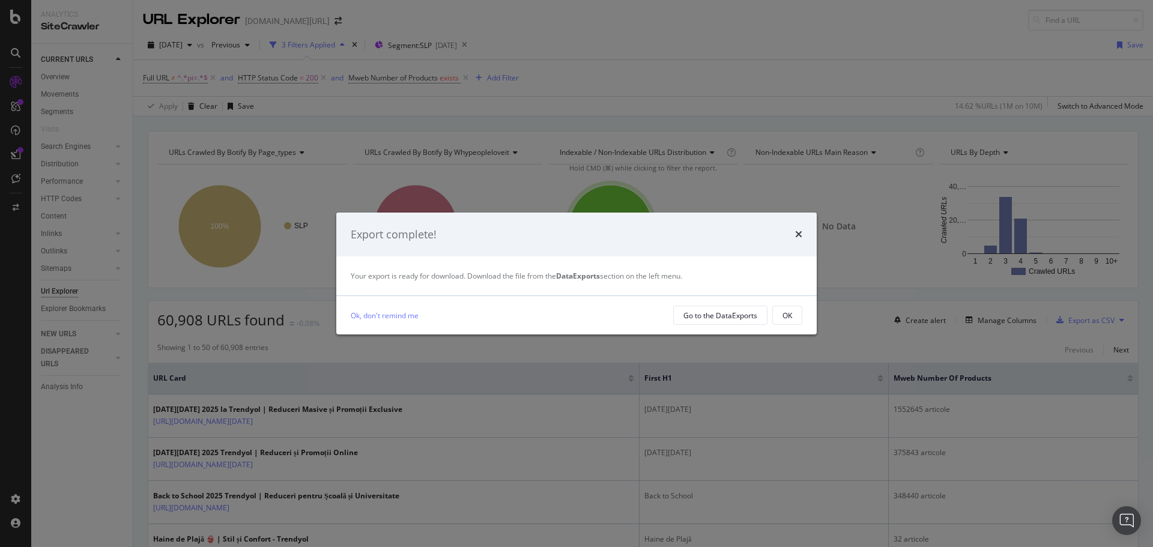
drag, startPoint x: 874, startPoint y: 84, endPoint x: 899, endPoint y: 17, distance: 71.1
click at [874, 83] on div "Export complete! Your export is ready for download. Download the file from the …" at bounding box center [576, 273] width 1153 height 547
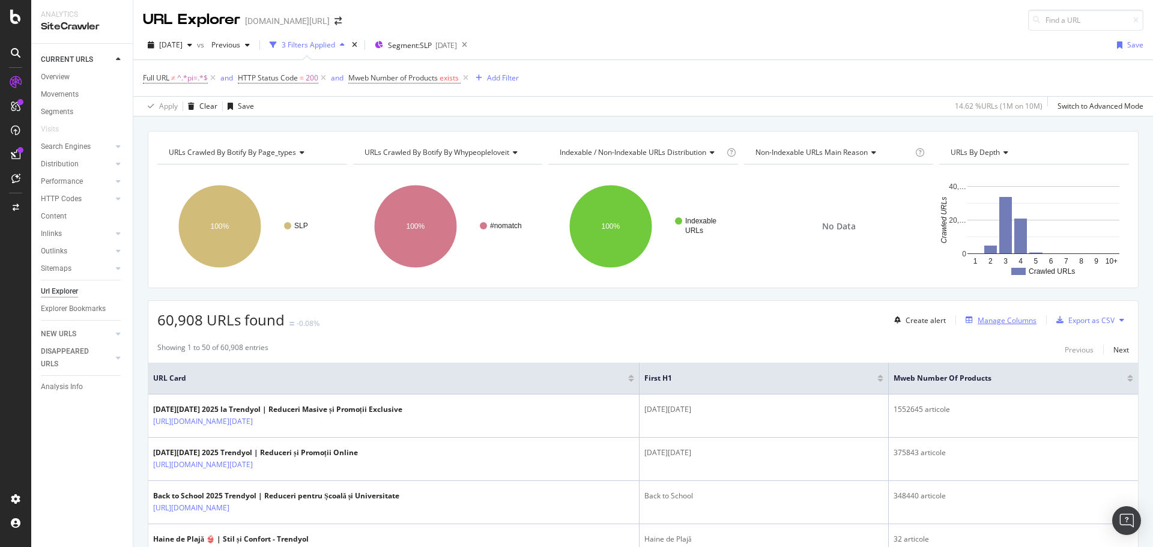
click at [984, 322] on div "Manage Columns" at bounding box center [1007, 320] width 59 height 10
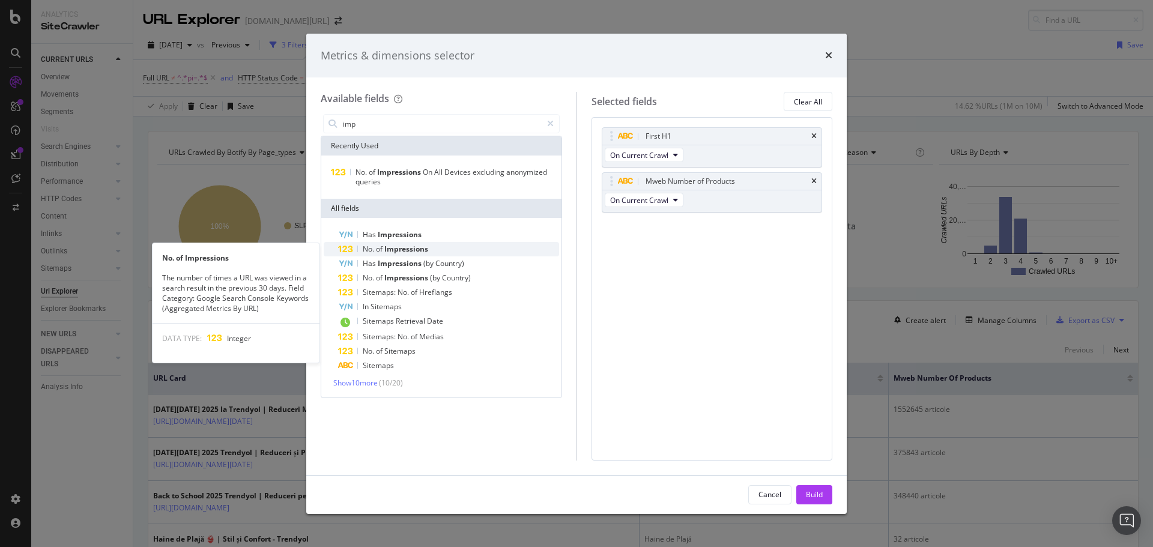
type input "imp"
click at [441, 249] on div "No. of Impressions" at bounding box center [448, 249] width 221 height 14
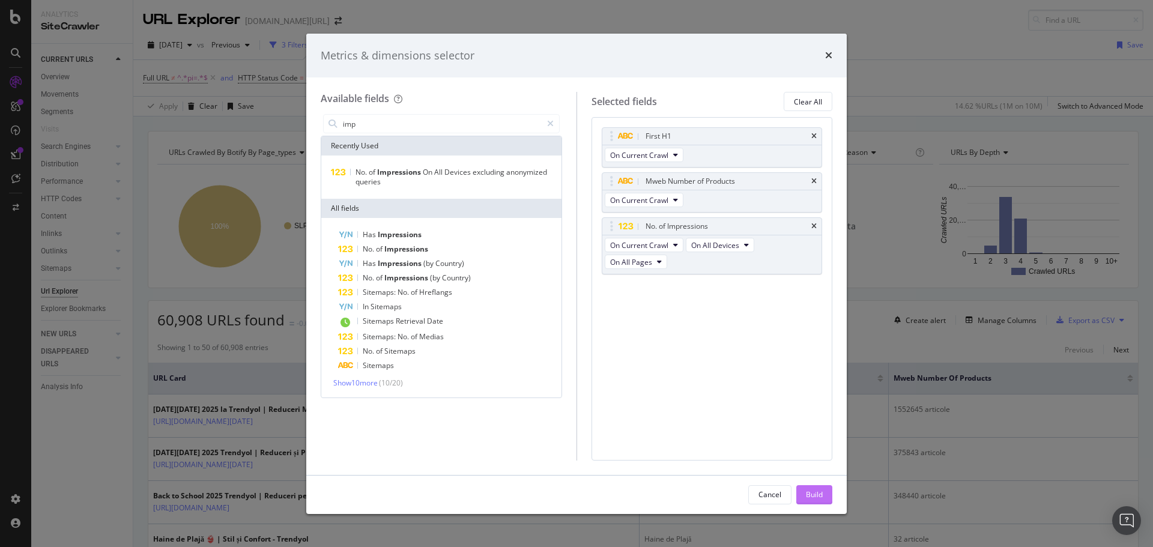
click at [796, 494] on button "Build" at bounding box center [814, 494] width 36 height 19
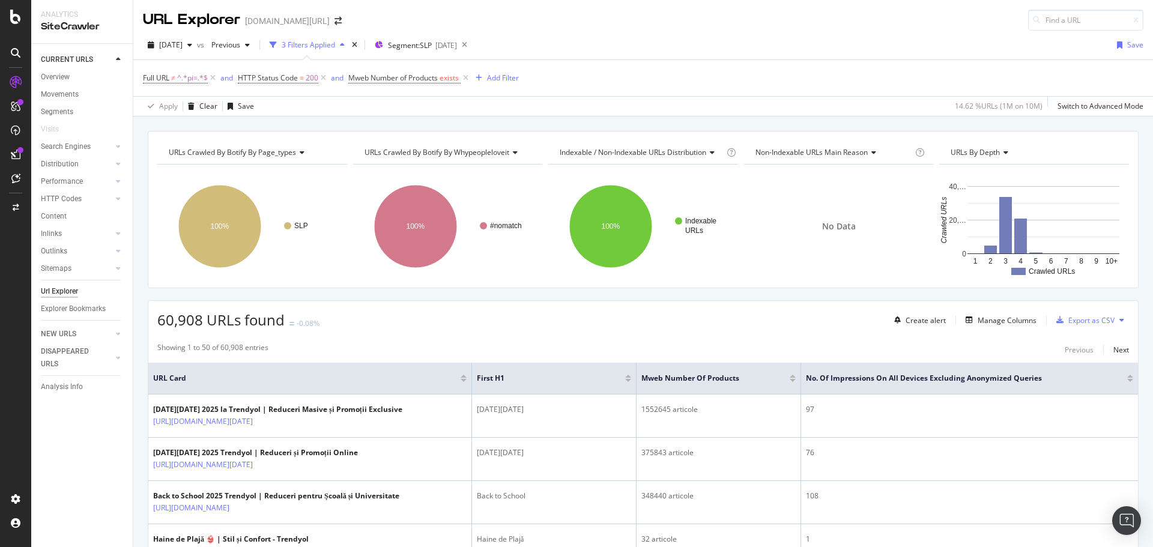
click at [783, 19] on div "URL Explorer trendyol.com/ro" at bounding box center [643, 15] width 1020 height 31
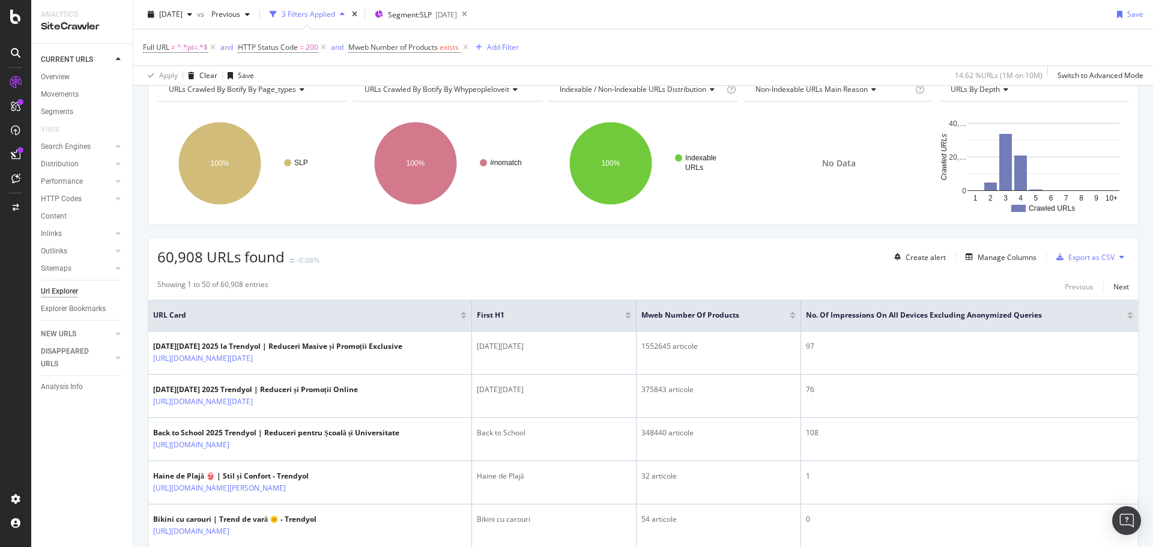
scroll to position [119, 0]
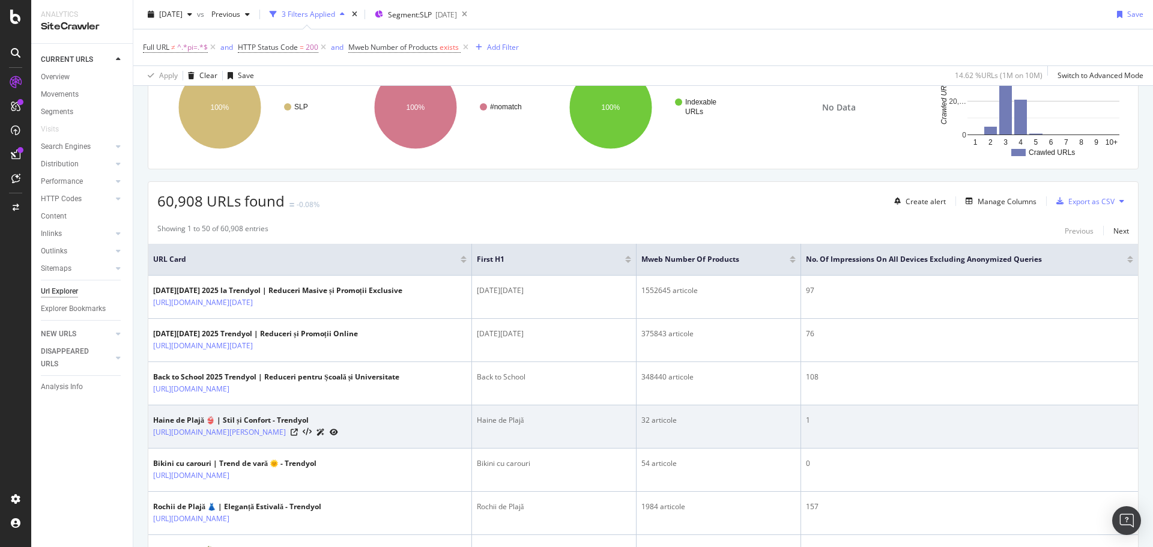
drag, startPoint x: 822, startPoint y: 419, endPoint x: 840, endPoint y: 417, distance: 18.1
click at [831, 418] on div "1" at bounding box center [969, 420] width 327 height 11
click at [842, 417] on div "1" at bounding box center [969, 420] width 327 height 11
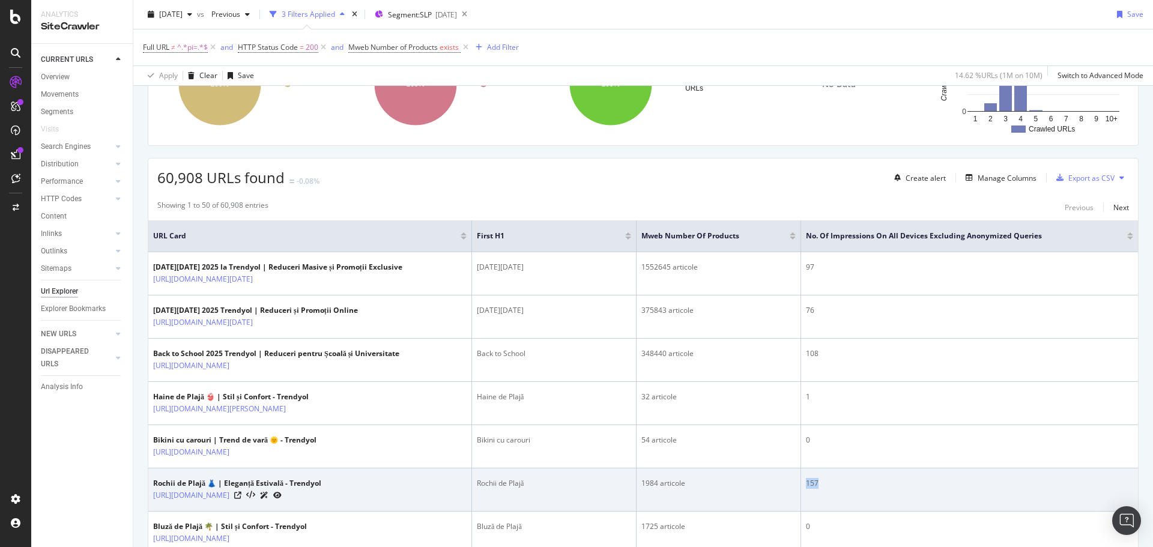
drag, startPoint x: 825, startPoint y: 480, endPoint x: 787, endPoint y: 476, distance: 38.1
click at [789, 477] on tr "Rochii de Plajă 👗 | Eleganță Estivală - Trendyol https://www.trendyol.com/ro/ro…" at bounding box center [643, 489] width 990 height 43
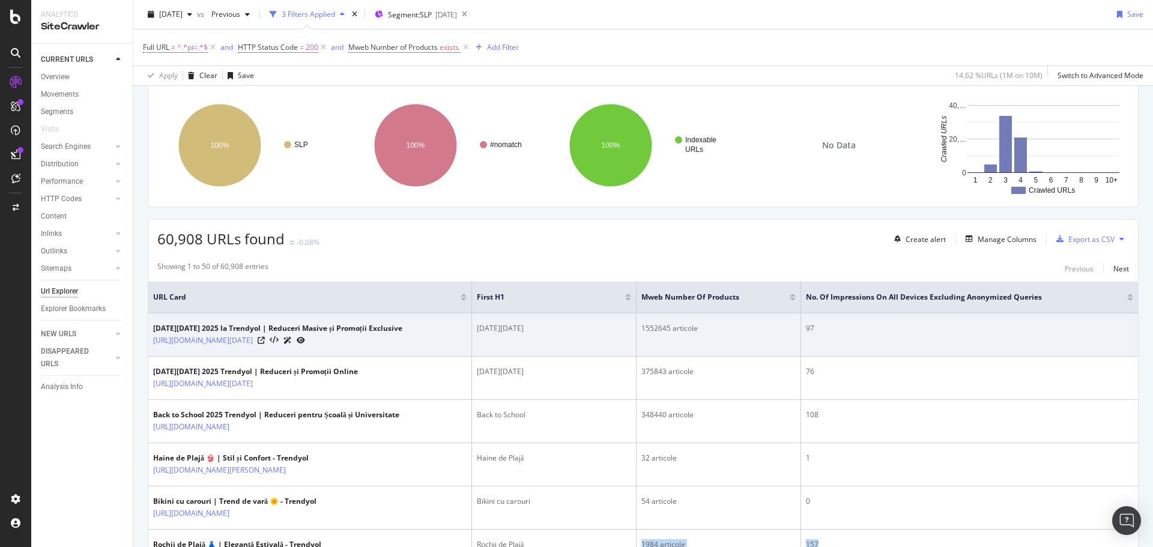
scroll to position [0, 0]
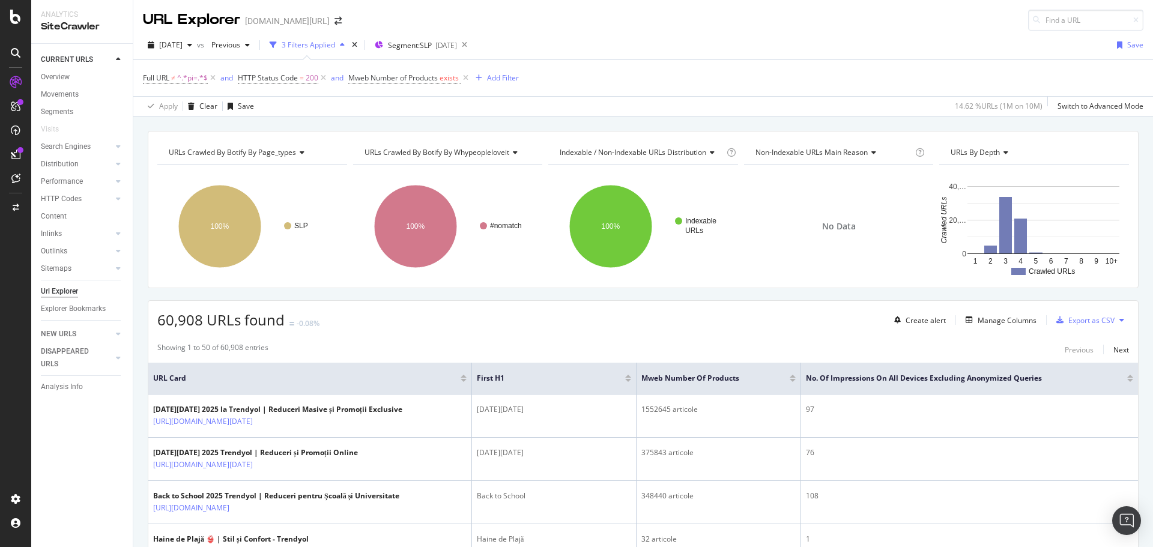
click at [822, 347] on div "Showing 1 to 50 of 60,908 entries Previous Next" at bounding box center [643, 349] width 990 height 14
click at [1070, 317] on div "Export as CSV" at bounding box center [1091, 320] width 46 height 10
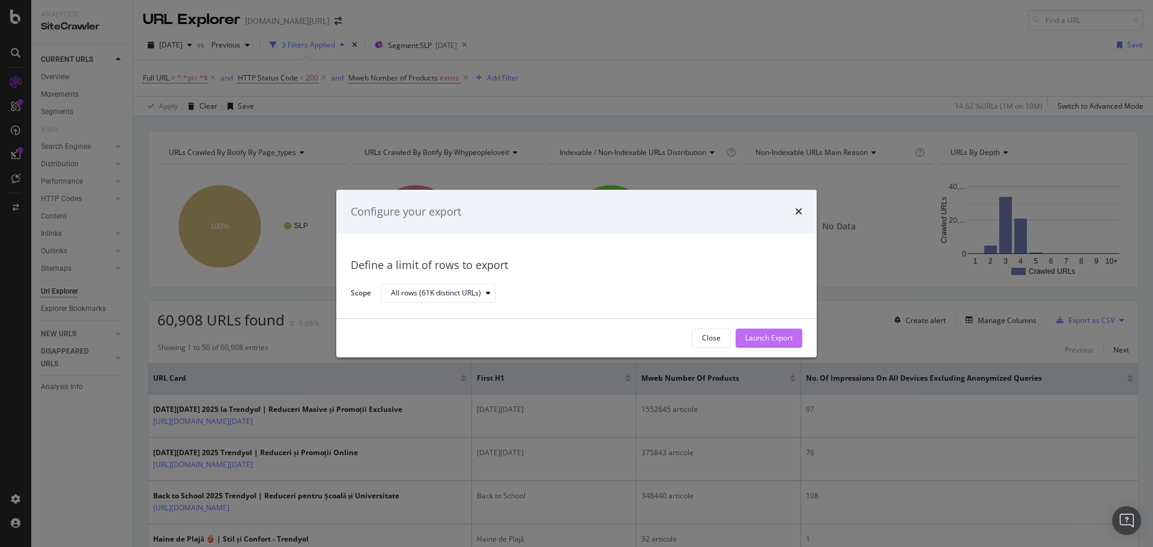
click at [754, 337] on div "Launch Export" at bounding box center [768, 338] width 47 height 10
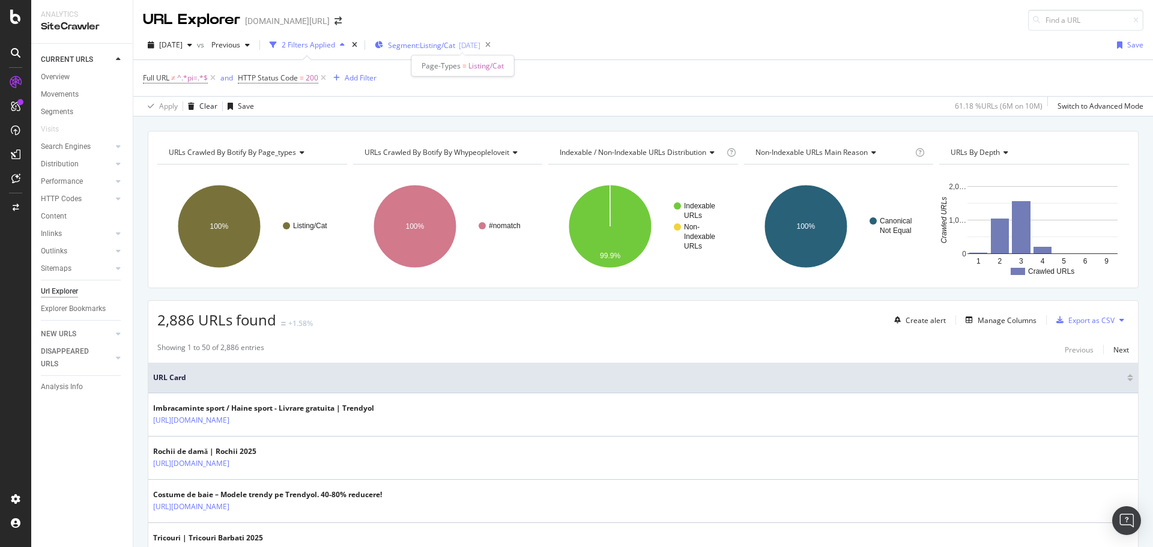
click at [455, 46] on span "Segment: Listing/Cat" at bounding box center [421, 45] width 67 height 10
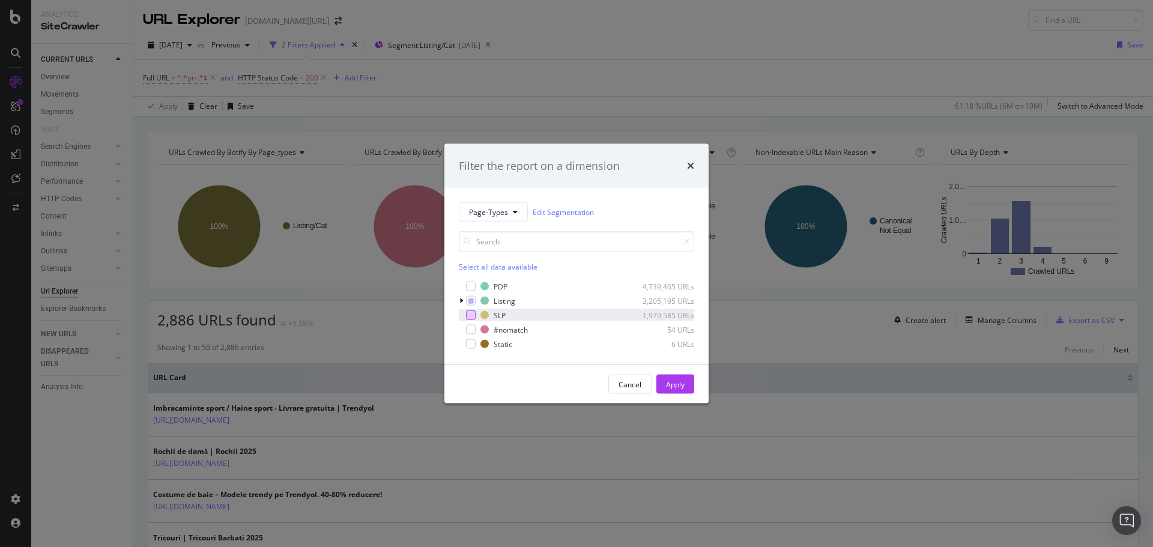
click at [470, 312] on div "modal" at bounding box center [471, 316] width 10 height 10
click at [460, 299] on icon "modal" at bounding box center [461, 300] width 4 height 7
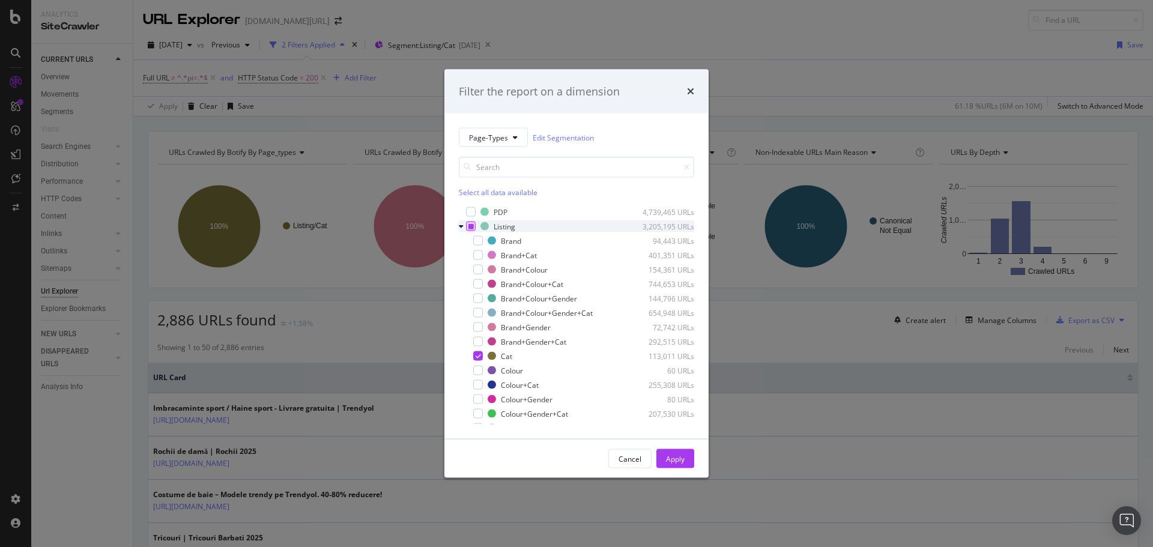
click at [472, 229] on div "modal" at bounding box center [471, 227] width 10 height 10
click at [473, 231] on div "modal" at bounding box center [471, 227] width 10 height 10
click at [464, 230] on div "modal" at bounding box center [462, 226] width 7 height 12
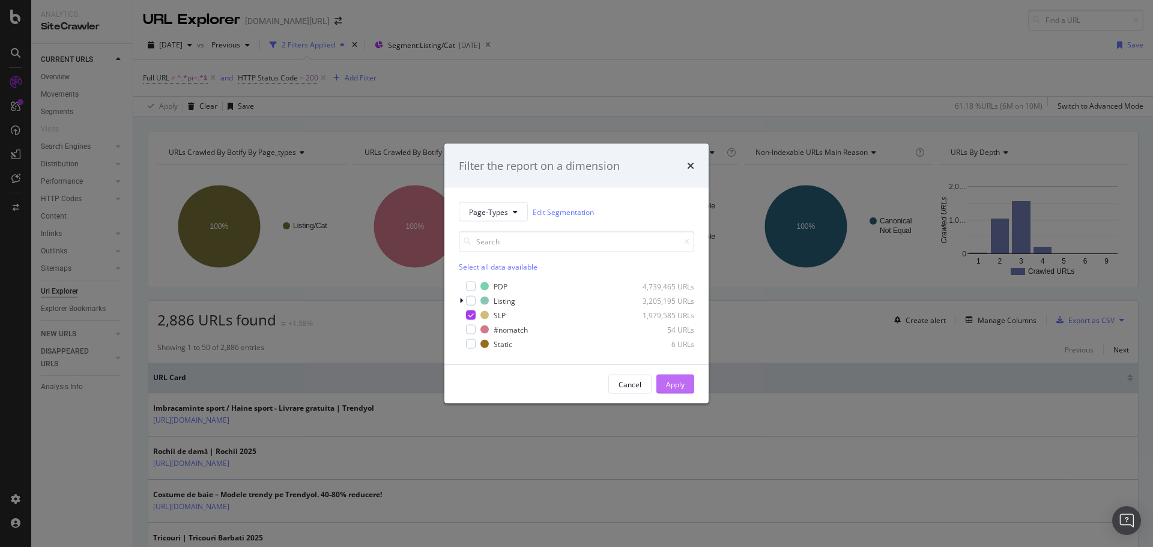
click at [683, 382] on div "Apply" at bounding box center [675, 384] width 19 height 10
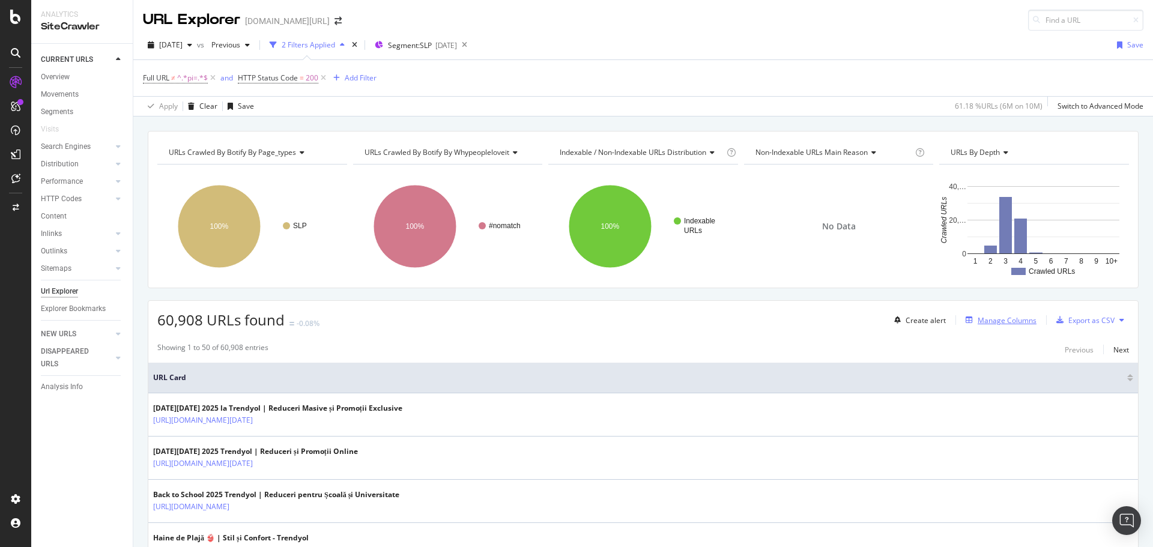
click at [1021, 323] on div "Manage Columns" at bounding box center [1007, 320] width 59 height 10
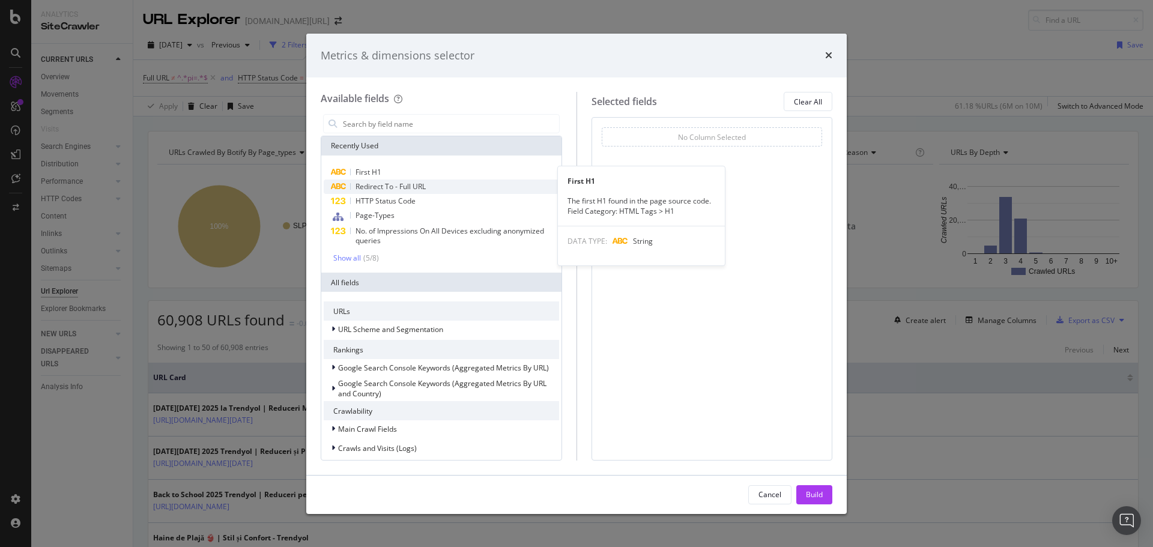
drag, startPoint x: 404, startPoint y: 167, endPoint x: 435, endPoint y: 180, distance: 33.4
click at [404, 167] on div "First H1" at bounding box center [441, 172] width 235 height 14
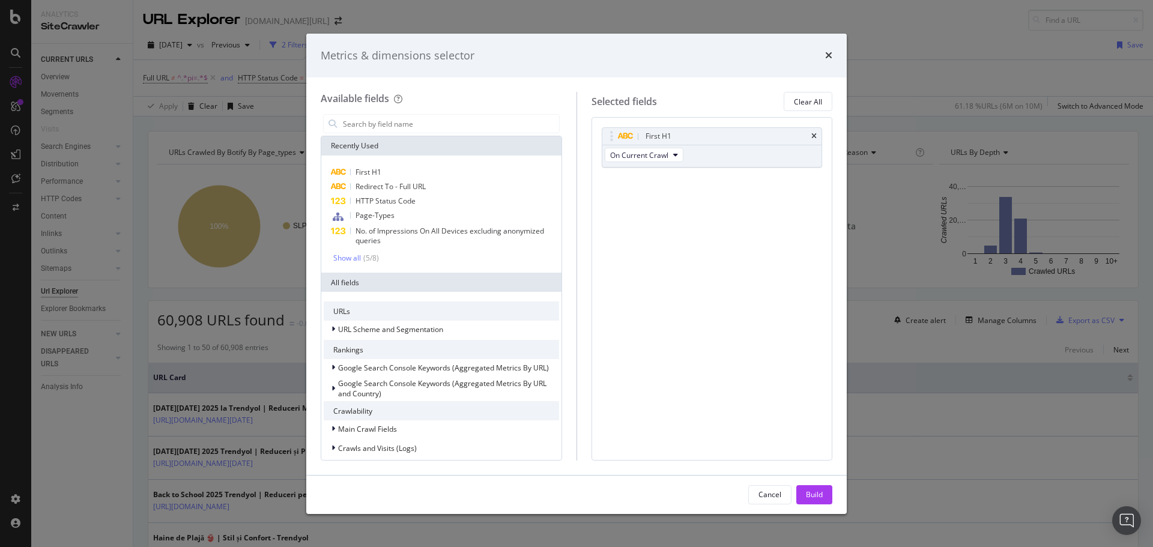
drag, startPoint x: 811, startPoint y: 494, endPoint x: 790, endPoint y: 458, distance: 41.2
click at [811, 494] on div "Build" at bounding box center [814, 494] width 17 height 10
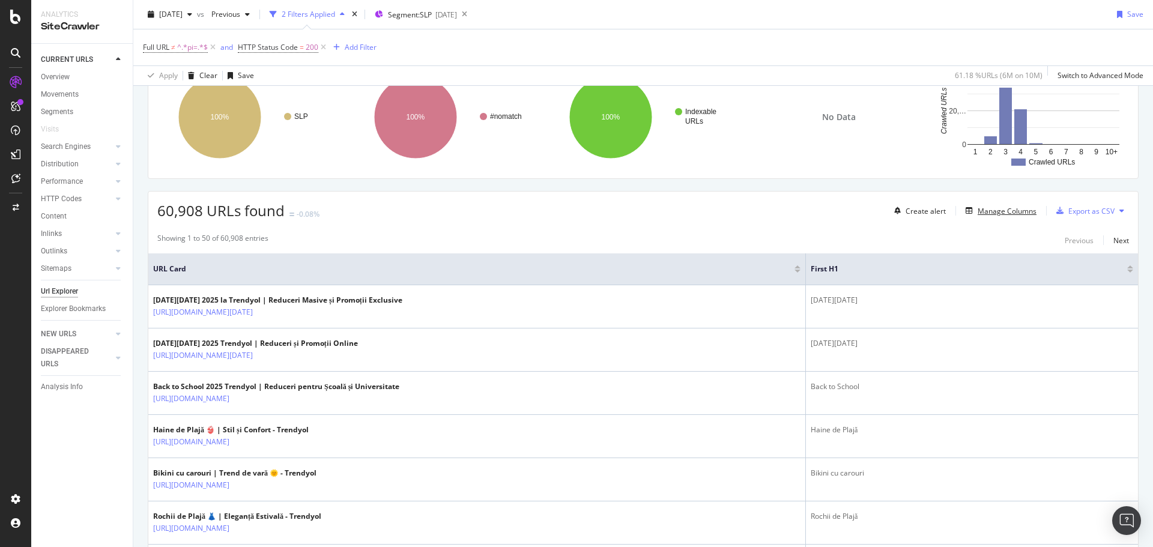
scroll to position [240, 0]
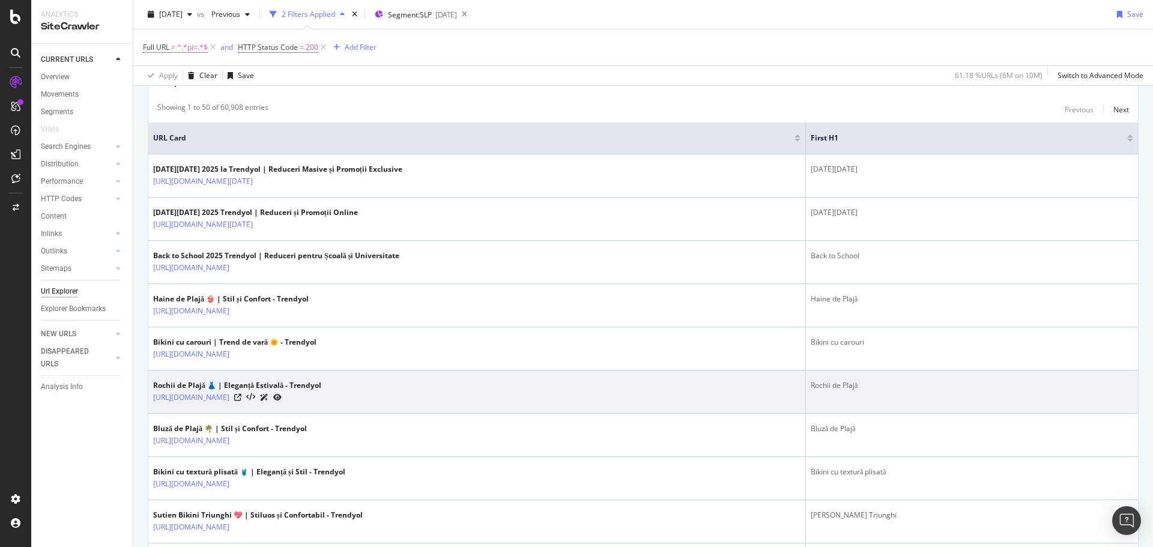
click at [874, 379] on td "Rochii de Plajă" at bounding box center [972, 392] width 332 height 43
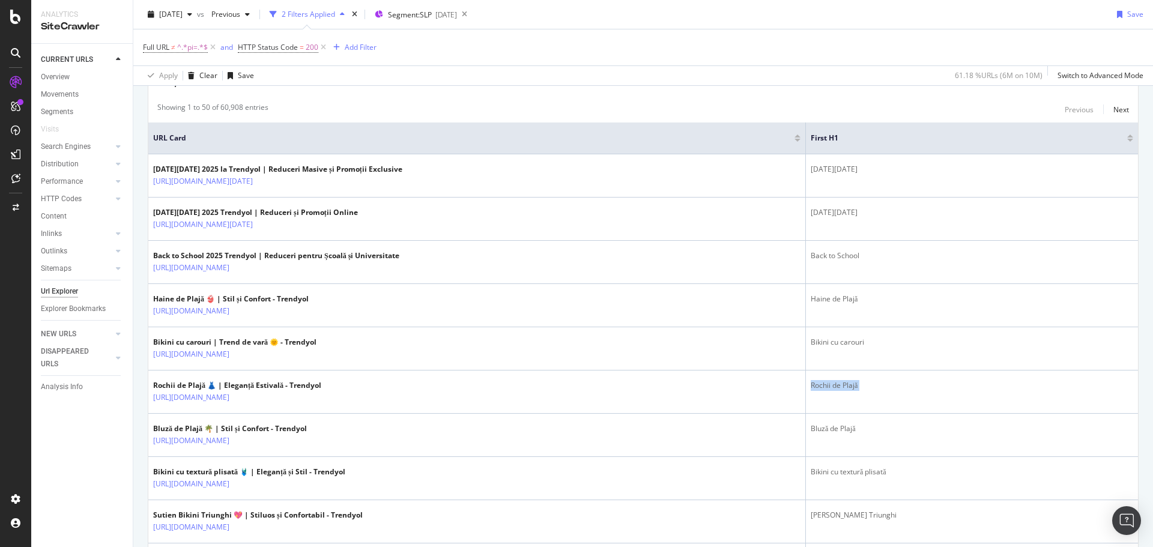
copy tbody "Rochii de Plajă"
click at [646, 71] on div "Apply Clear Save 61.18 % URLs ( 6M on 10M ) Switch to Advanced Mode" at bounding box center [643, 75] width 1020 height 20
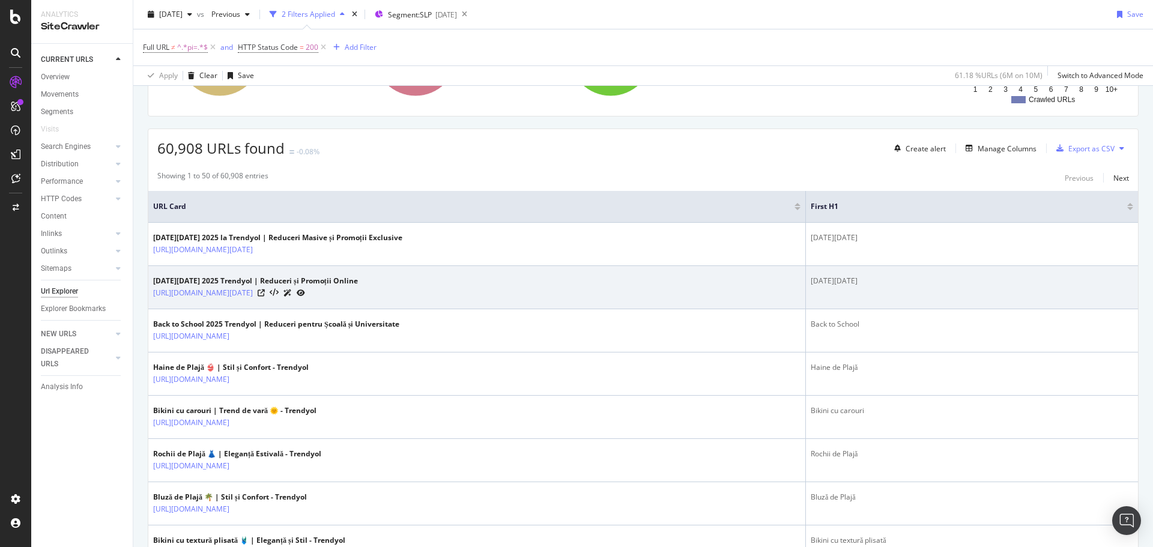
scroll to position [259, 0]
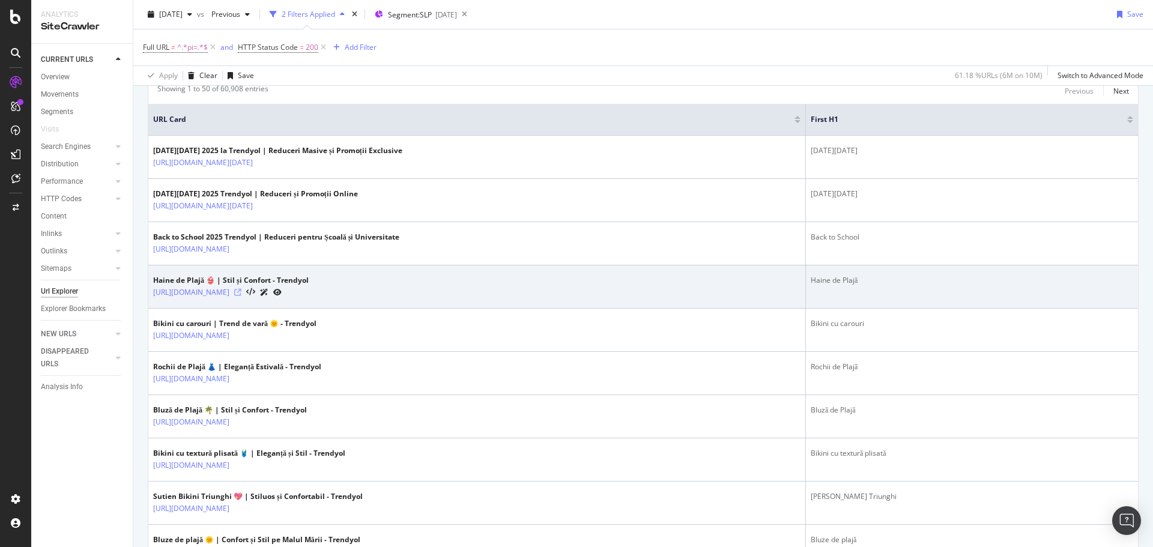
click at [241, 292] on icon at bounding box center [237, 292] width 7 height 7
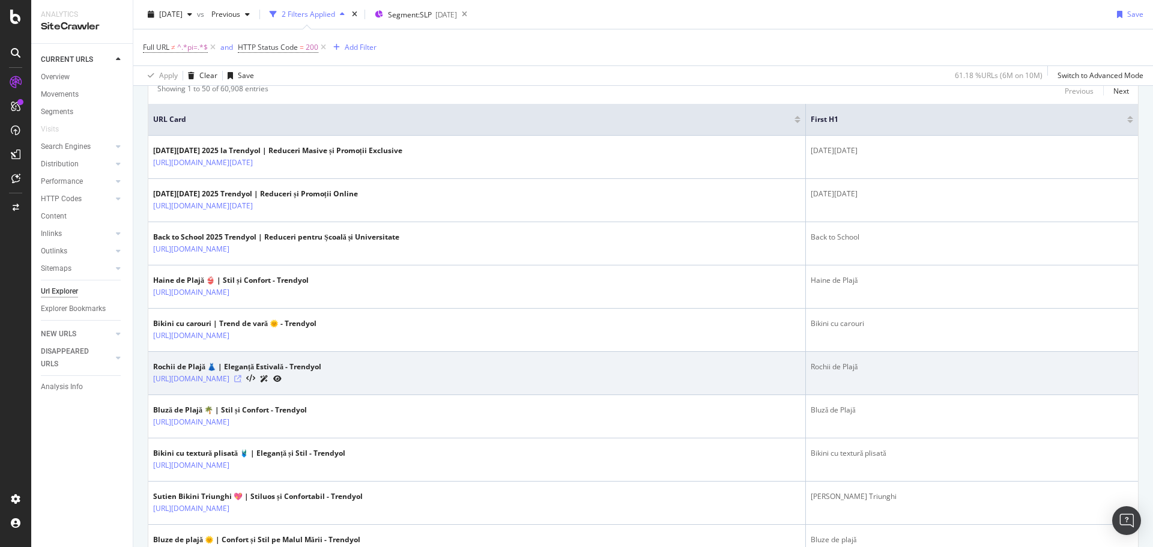
click at [241, 377] on icon at bounding box center [237, 378] width 7 height 7
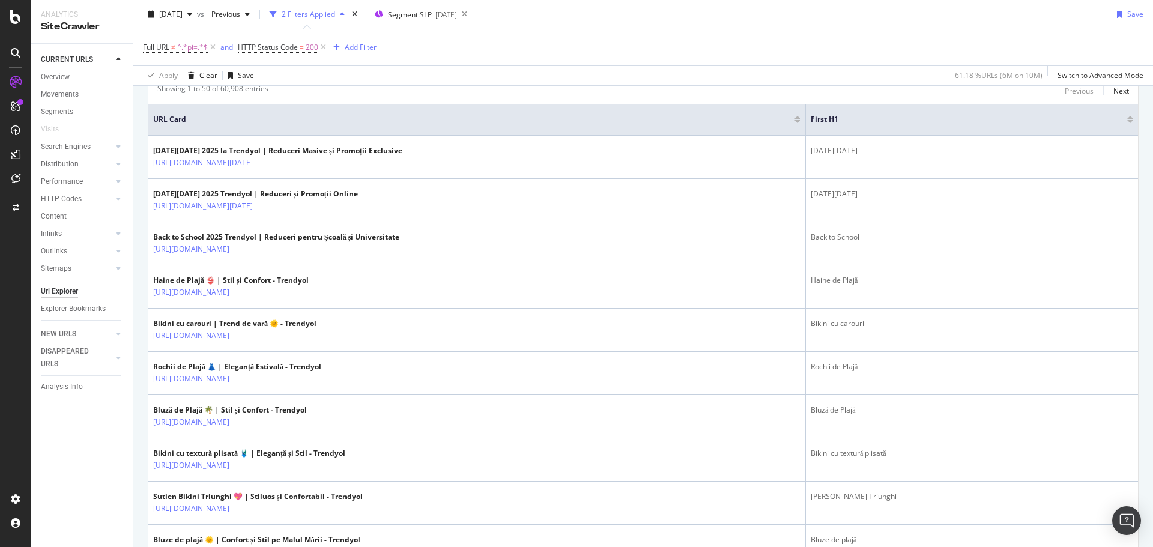
scroll to position [29, 0]
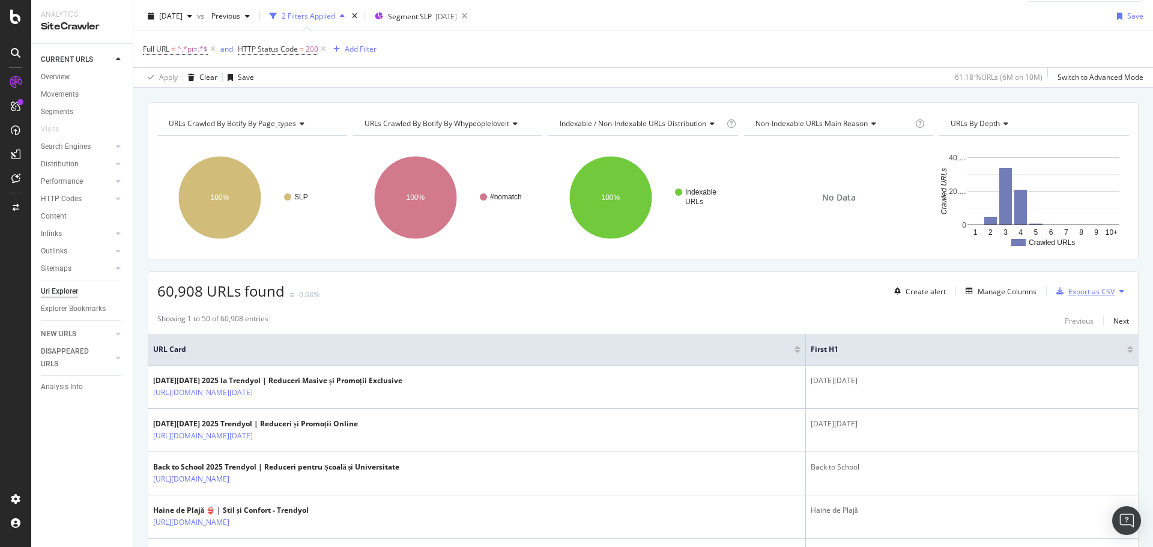
click at [1086, 291] on div "Export as CSV" at bounding box center [1091, 291] width 46 height 10
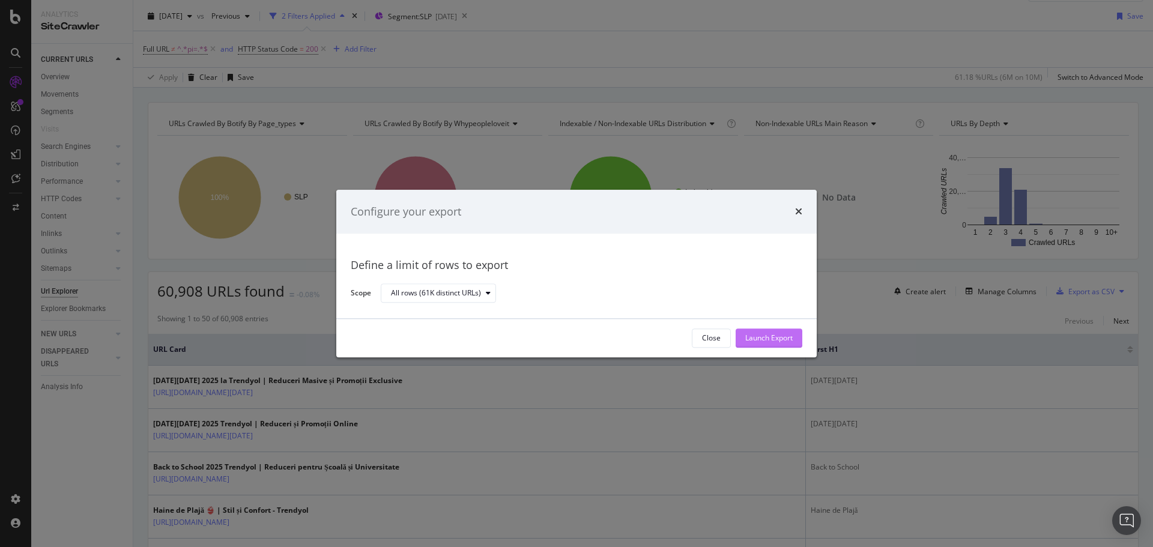
click at [763, 342] on div "Launch Export" at bounding box center [768, 338] width 47 height 10
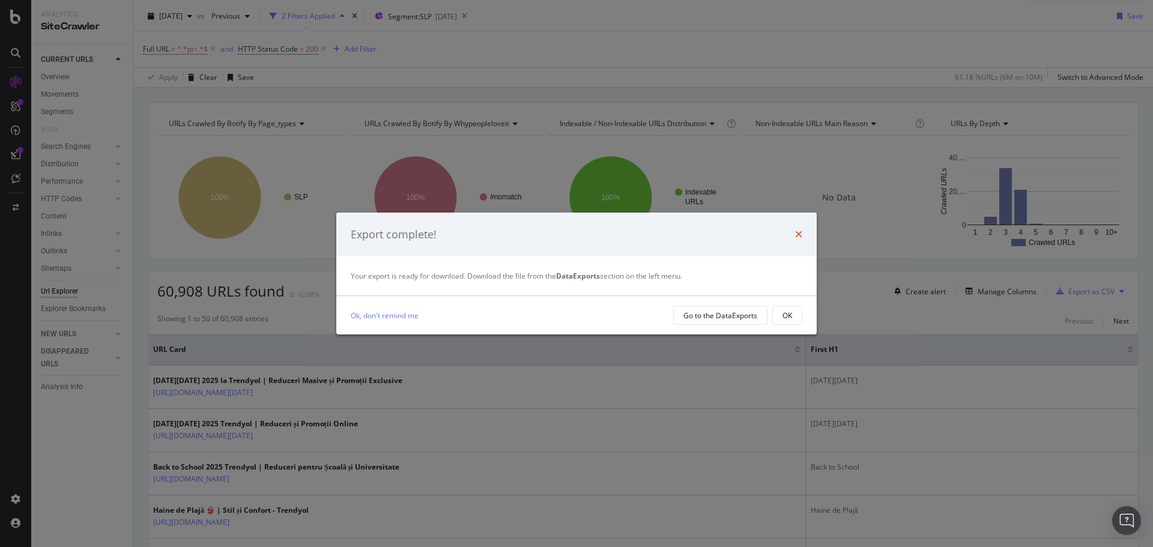
click at [799, 235] on icon "times" at bounding box center [798, 234] width 7 height 10
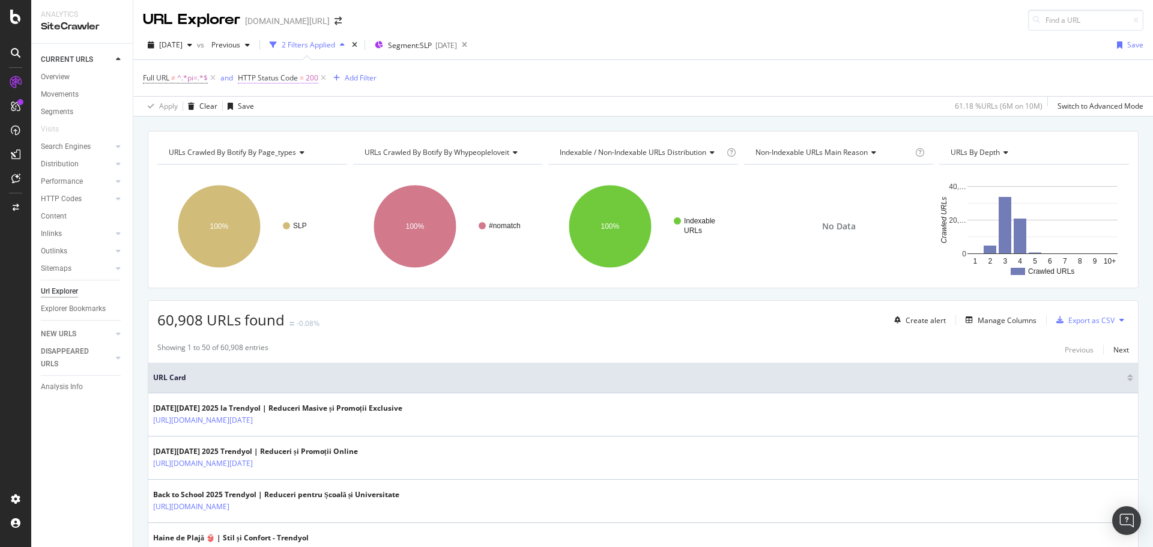
click at [300, 74] on span "=" at bounding box center [302, 78] width 4 height 10
click at [275, 145] on input "200" at bounding box center [315, 147] width 132 height 19
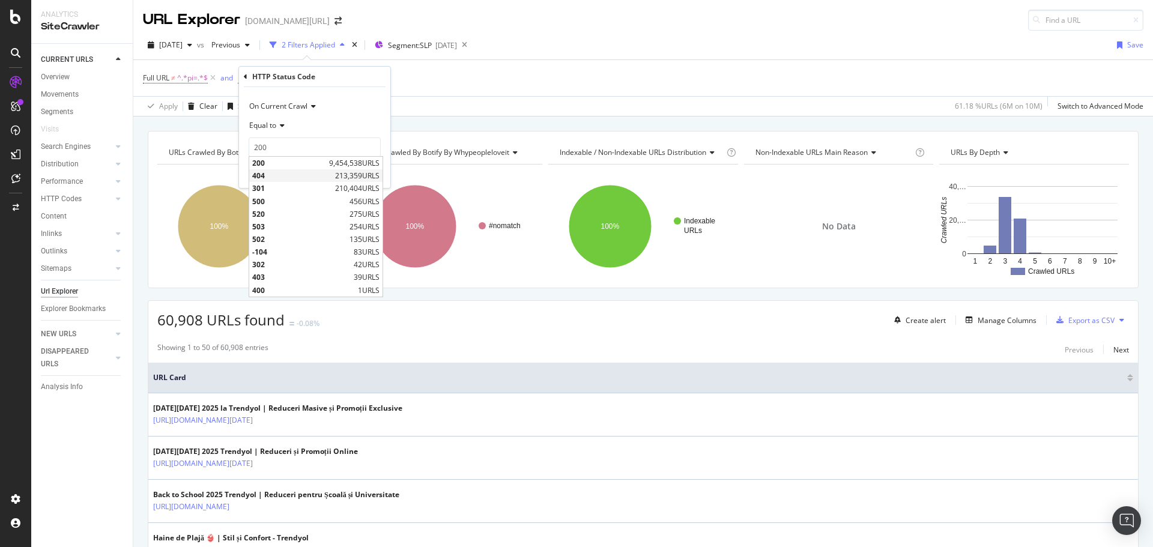
click at [272, 173] on span "404" at bounding box center [292, 176] width 80 height 10
type input "404"
click at [359, 175] on div "button" at bounding box center [354, 172] width 16 height 7
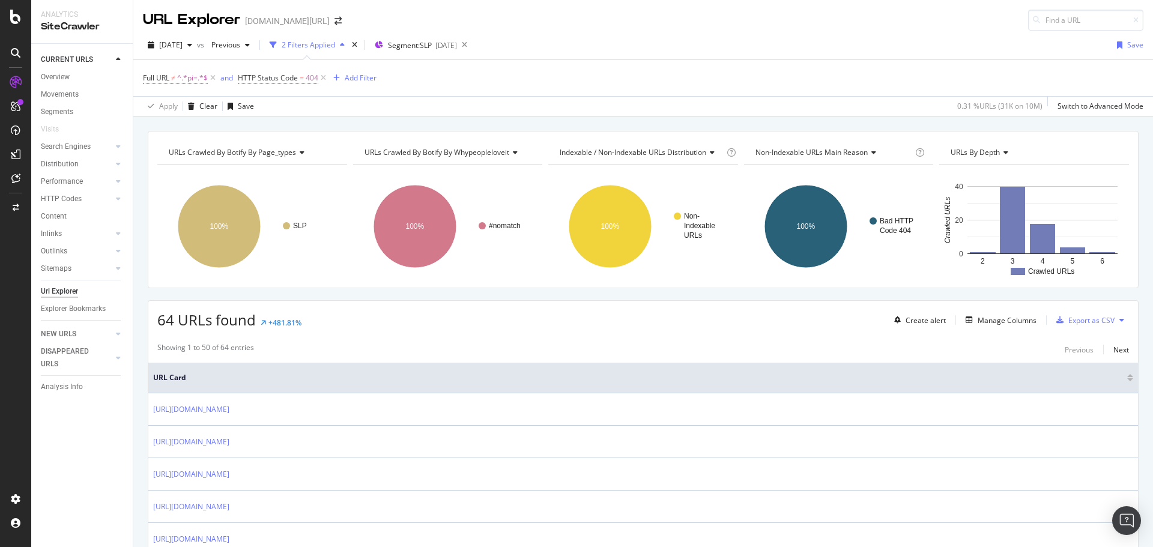
scroll to position [420, 0]
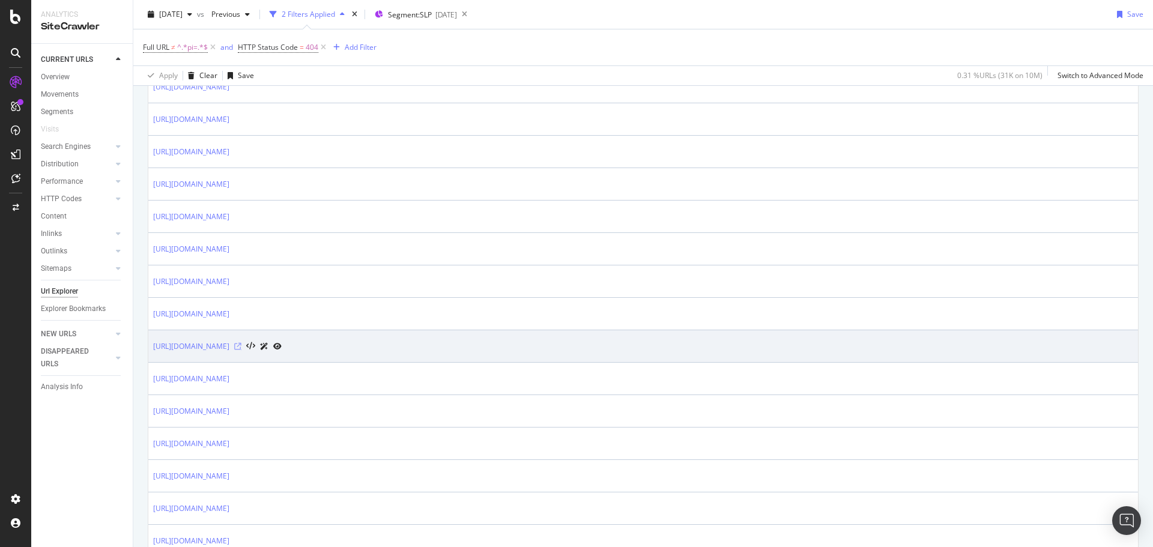
click at [241, 349] on icon at bounding box center [237, 346] width 7 height 7
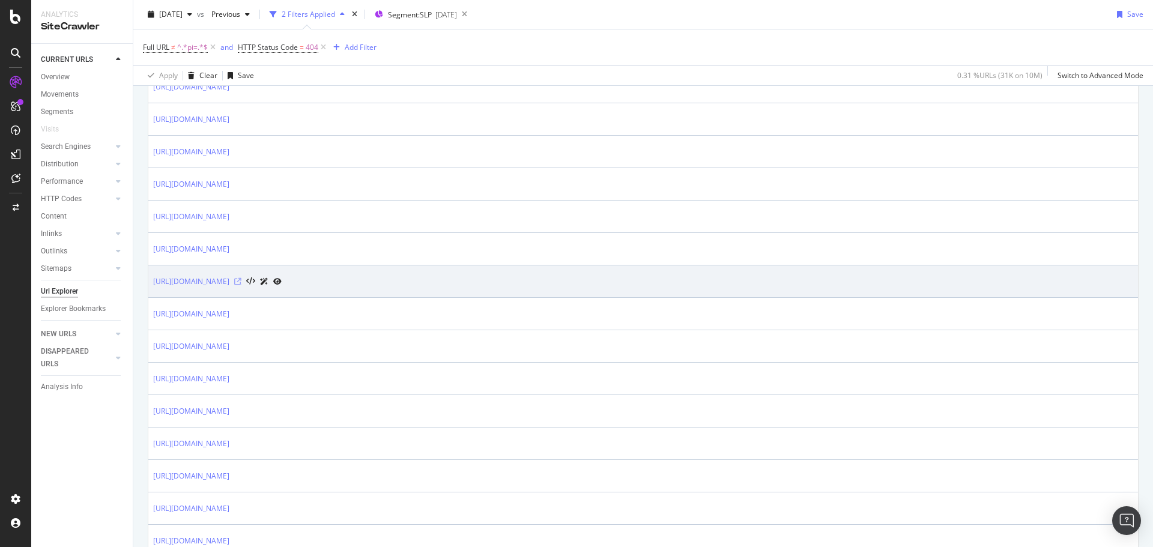
click at [241, 284] on icon at bounding box center [237, 281] width 7 height 7
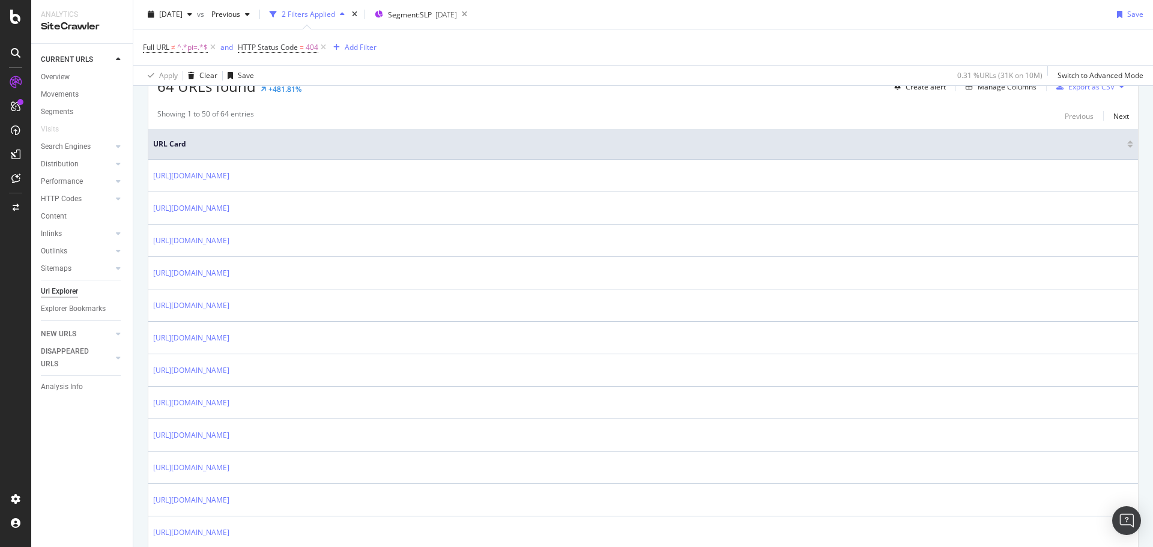
scroll to position [17, 0]
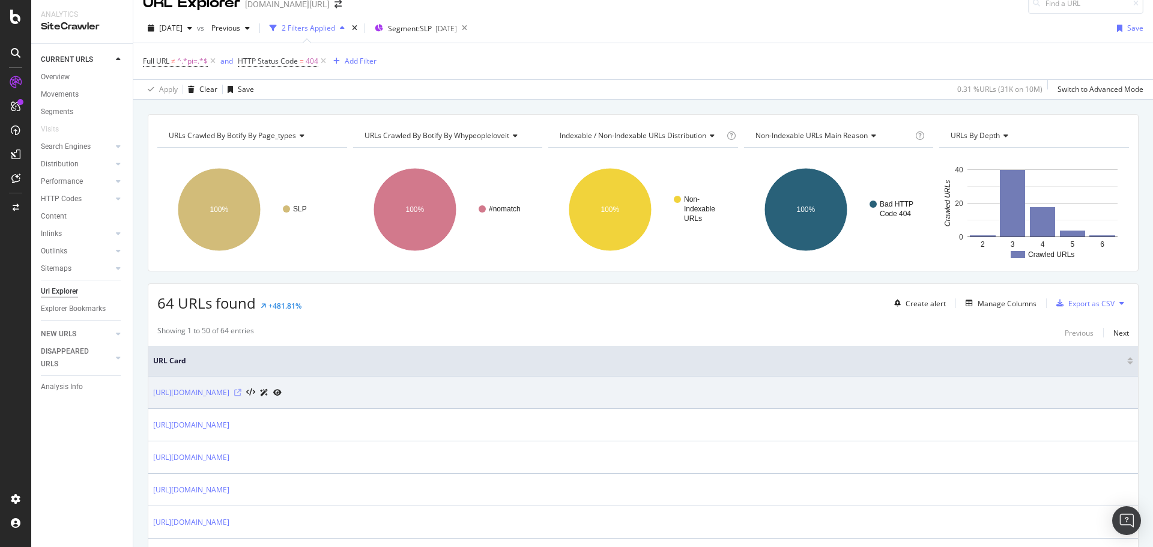
click at [241, 391] on icon at bounding box center [237, 392] width 7 height 7
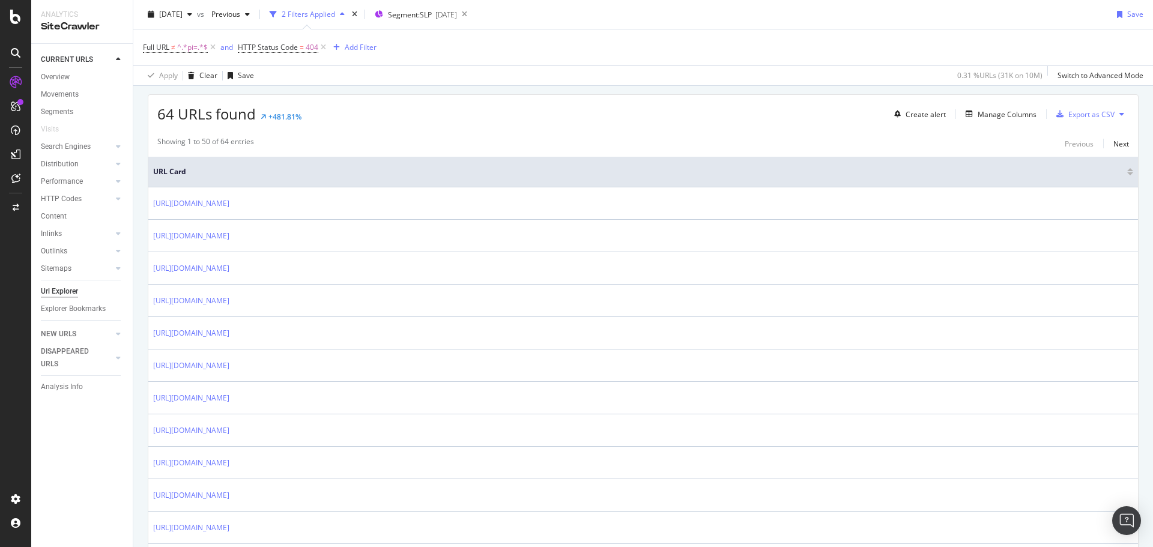
scroll to position [183, 0]
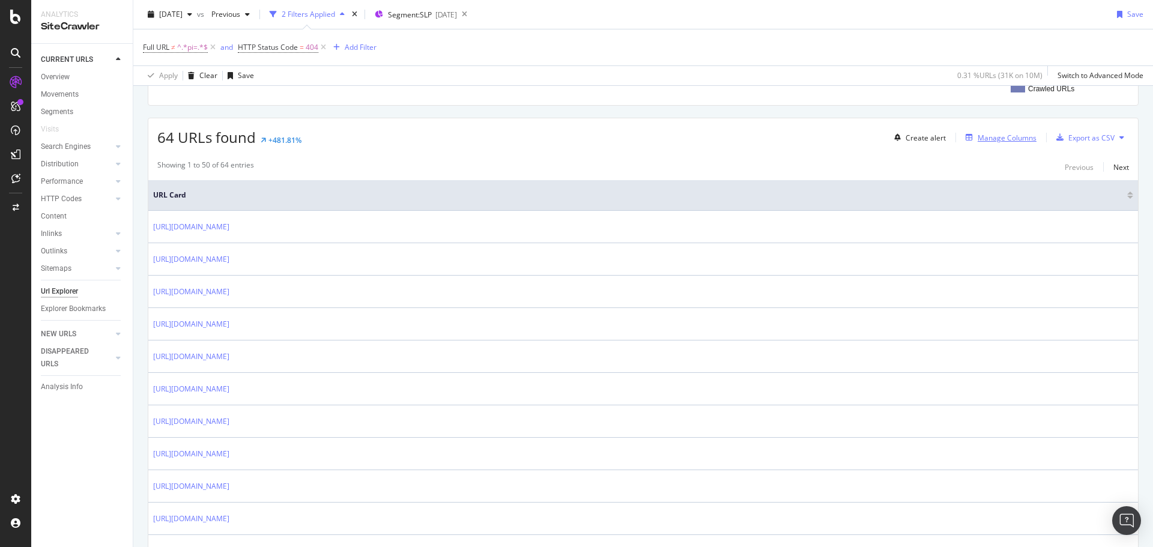
click at [1007, 141] on div "Manage Columns" at bounding box center [1007, 138] width 59 height 10
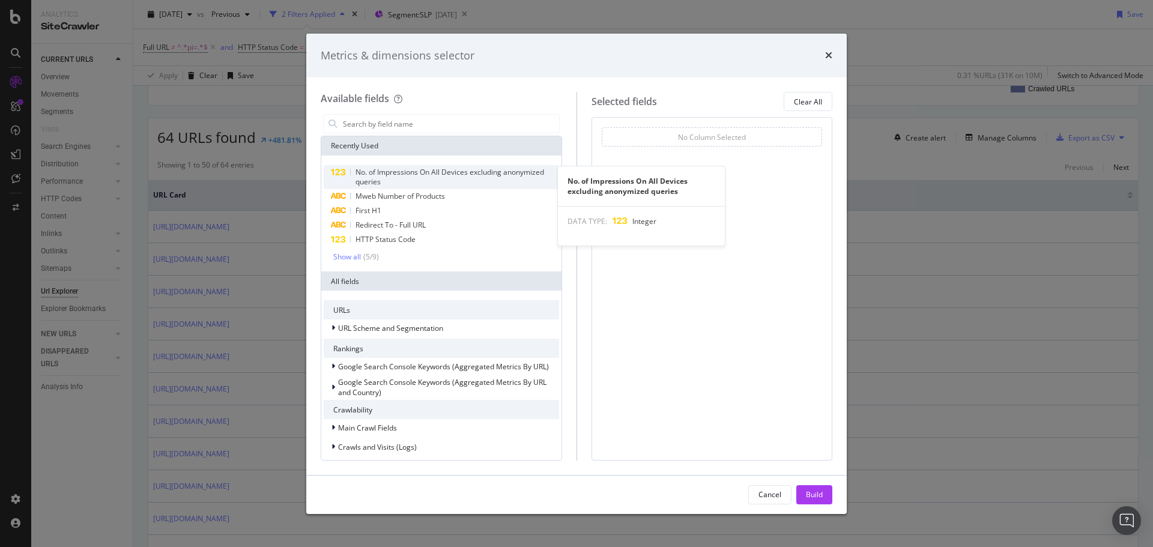
click at [401, 175] on span "No. of Impressions On All Devices excluding anonymized queries" at bounding box center [450, 177] width 189 height 20
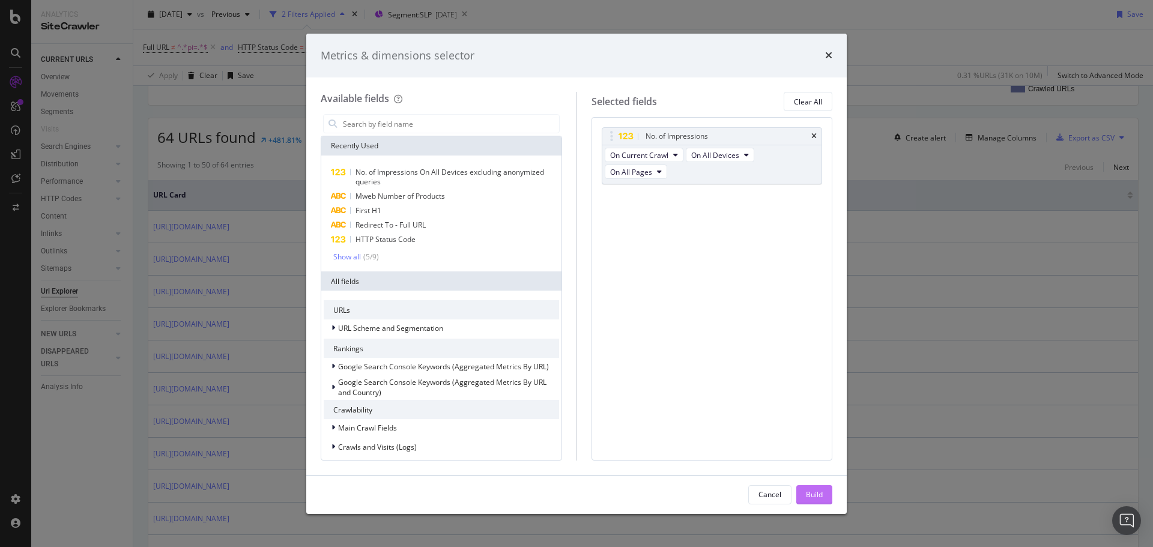
click at [823, 499] on button "Build" at bounding box center [814, 494] width 36 height 19
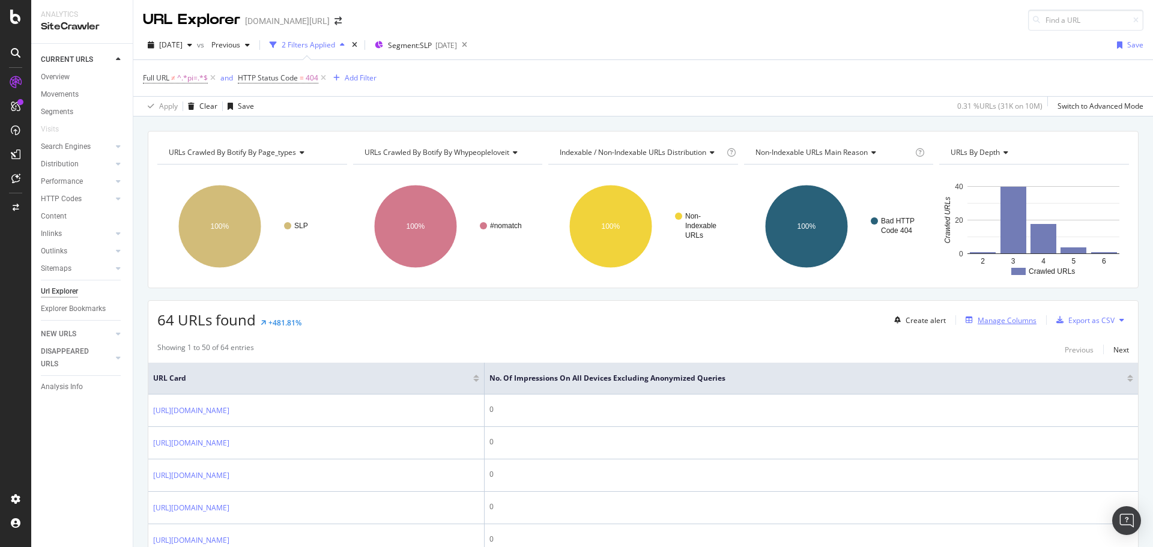
click at [995, 326] on div "Manage Columns" at bounding box center [999, 320] width 76 height 13
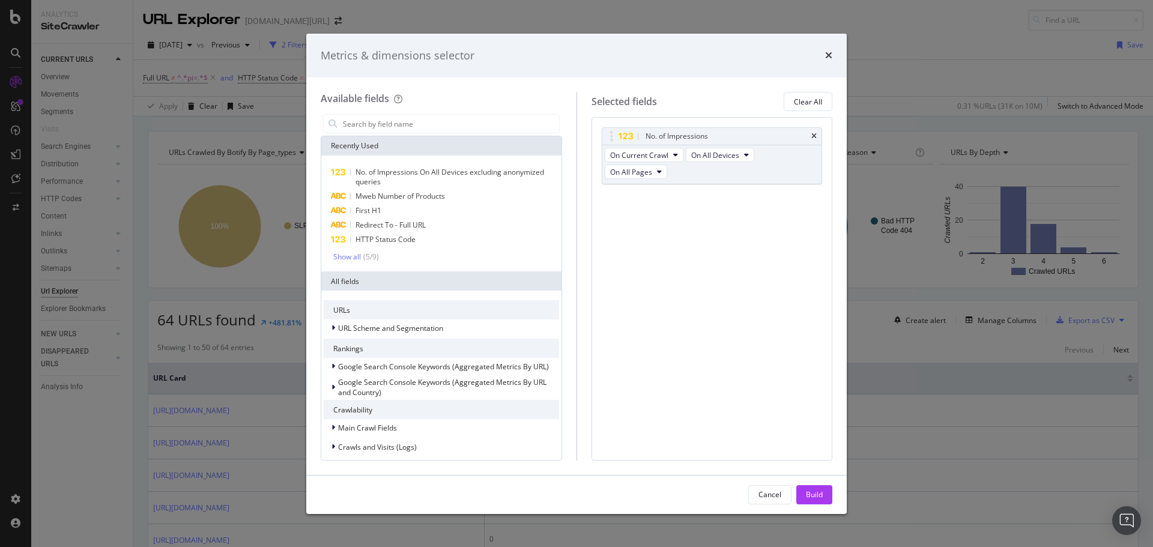
click at [914, 76] on div "Metrics & dimensions selector Available fields Recently Used No. of Impressions…" at bounding box center [576, 273] width 1153 height 547
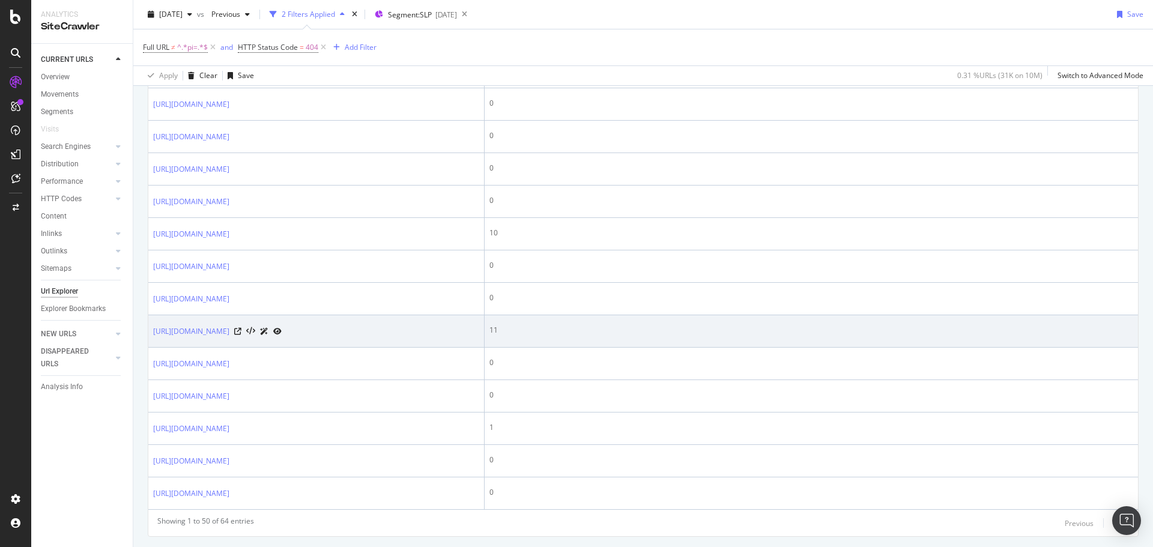
scroll to position [1538, 0]
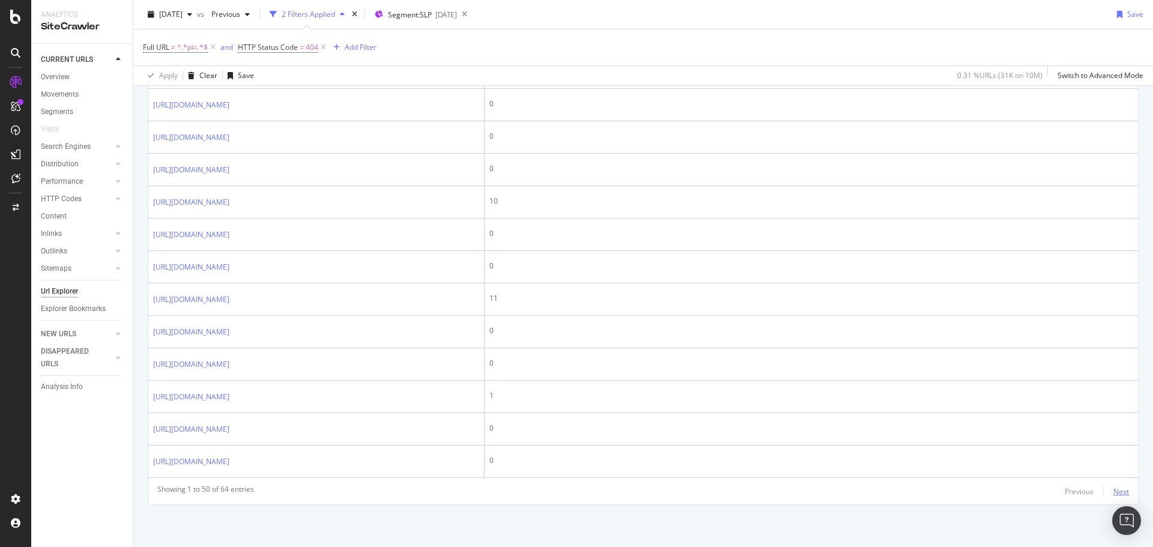
click at [1114, 491] on div "Next" at bounding box center [1122, 491] width 16 height 10
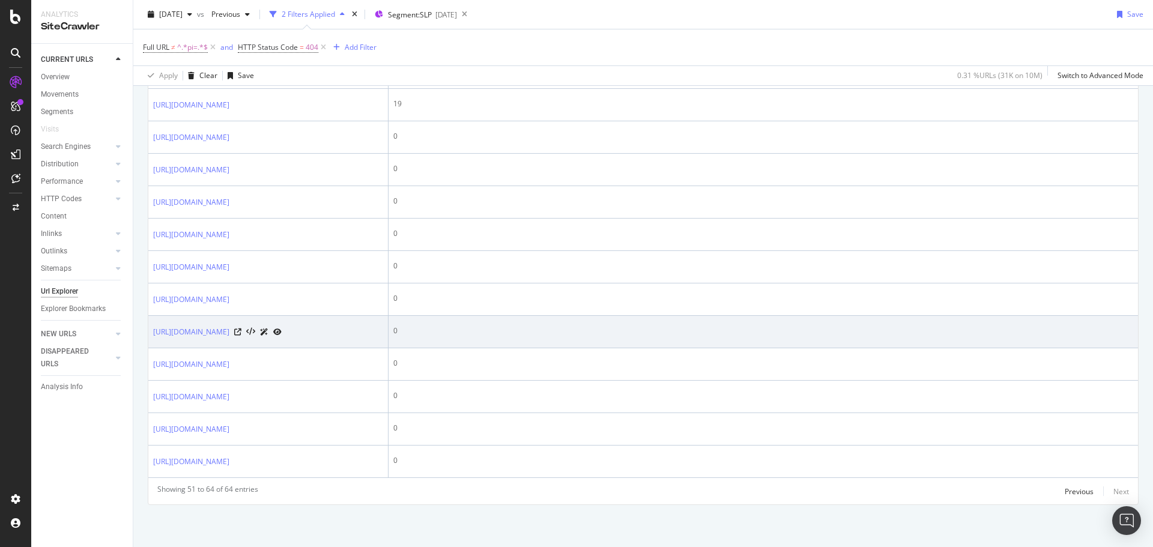
scroll to position [0, 0]
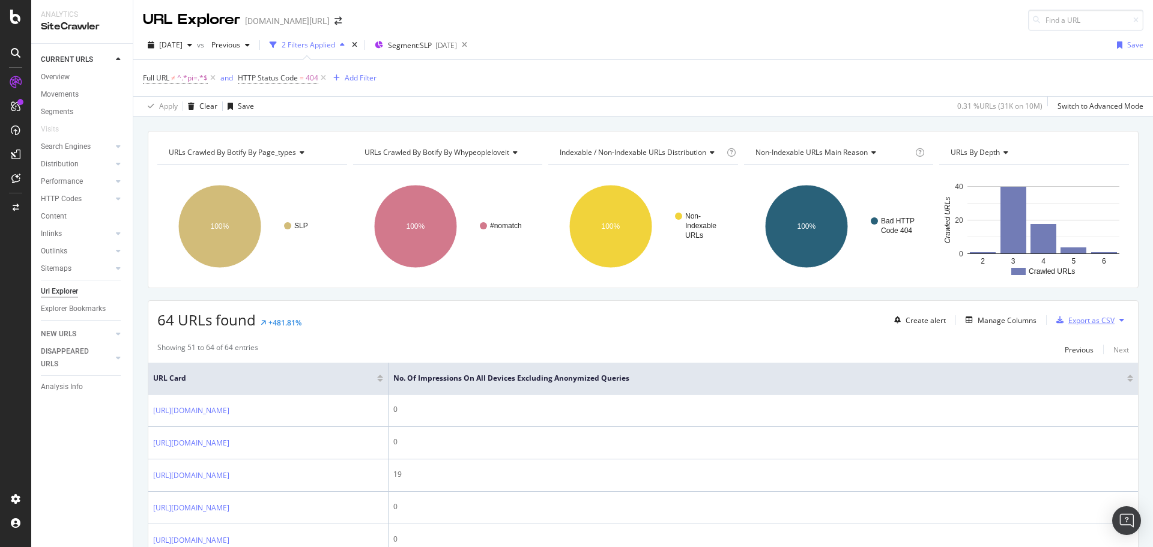
click at [1056, 318] on icon "button" at bounding box center [1059, 320] width 7 height 7
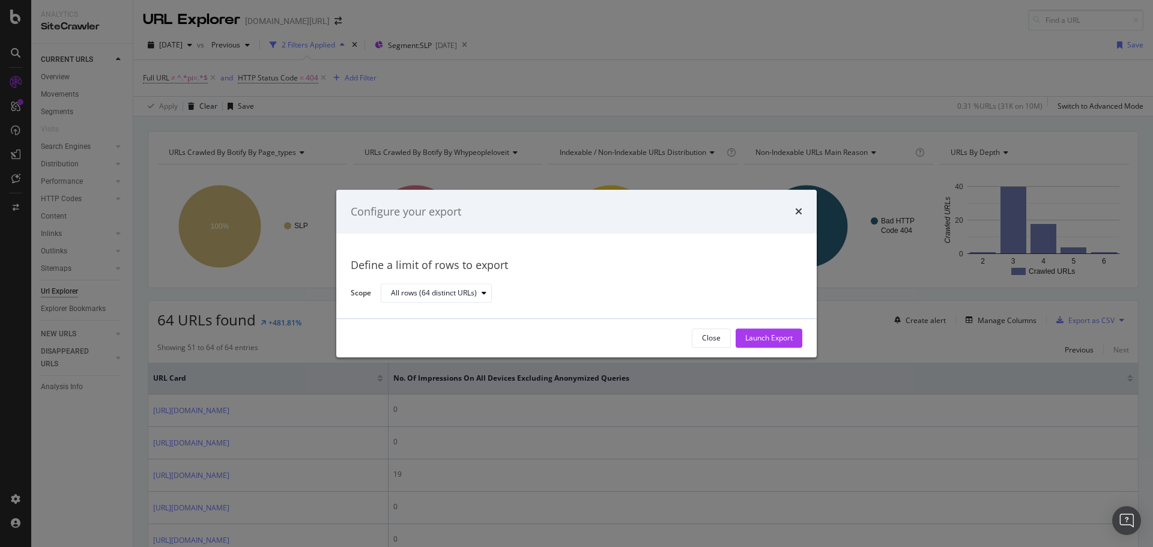
click at [800, 217] on div "times" at bounding box center [798, 212] width 7 height 16
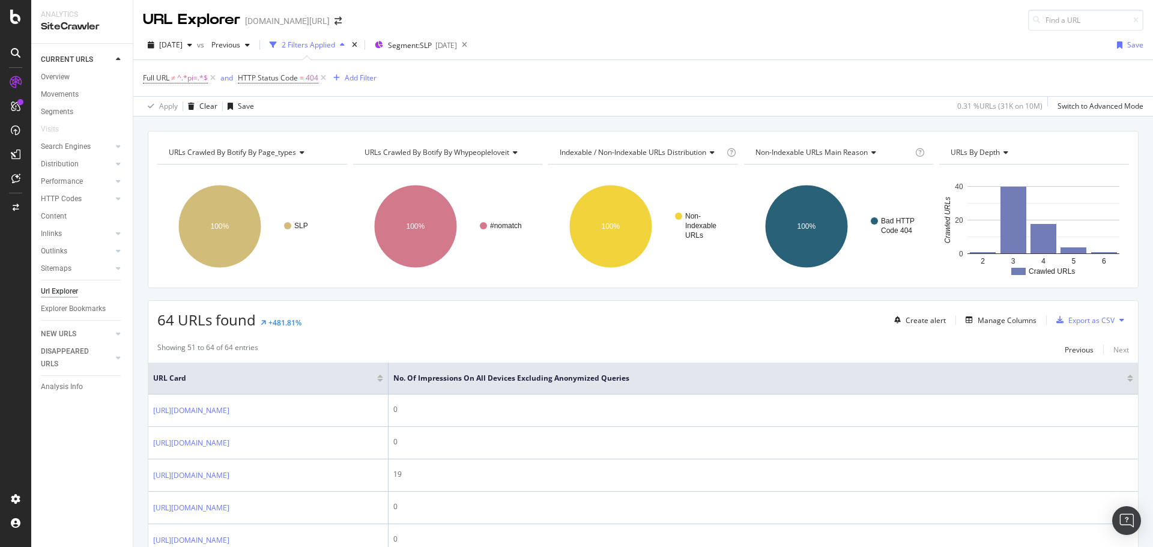
click at [971, 312] on div "Create alert Manage Columns Export as CSV" at bounding box center [1009, 320] width 240 height 20
click at [966, 317] on icon "button" at bounding box center [969, 320] width 7 height 7
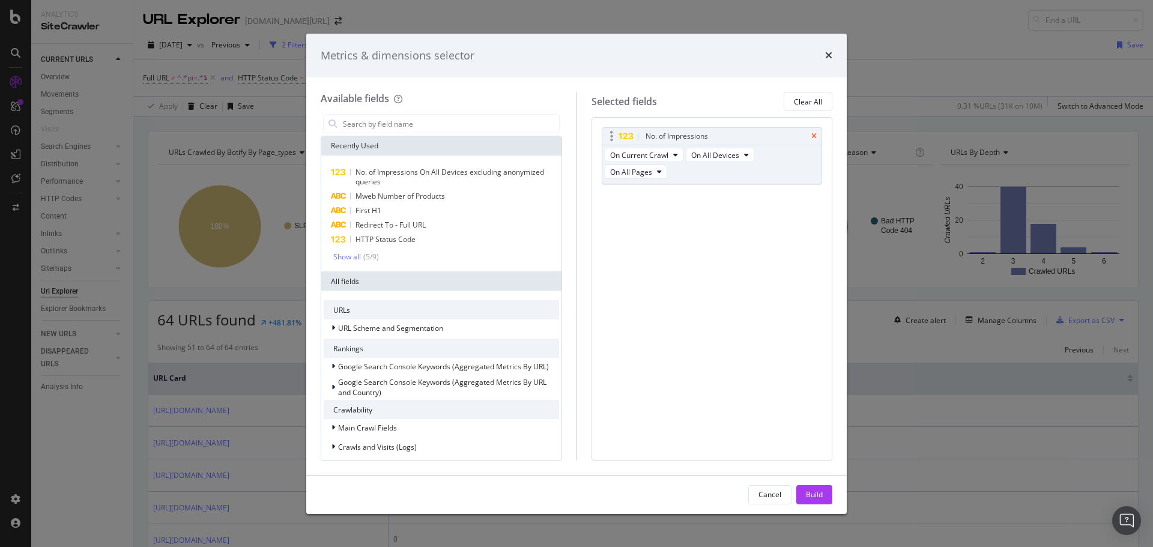
click at [815, 135] on icon "times" at bounding box center [813, 136] width 5 height 7
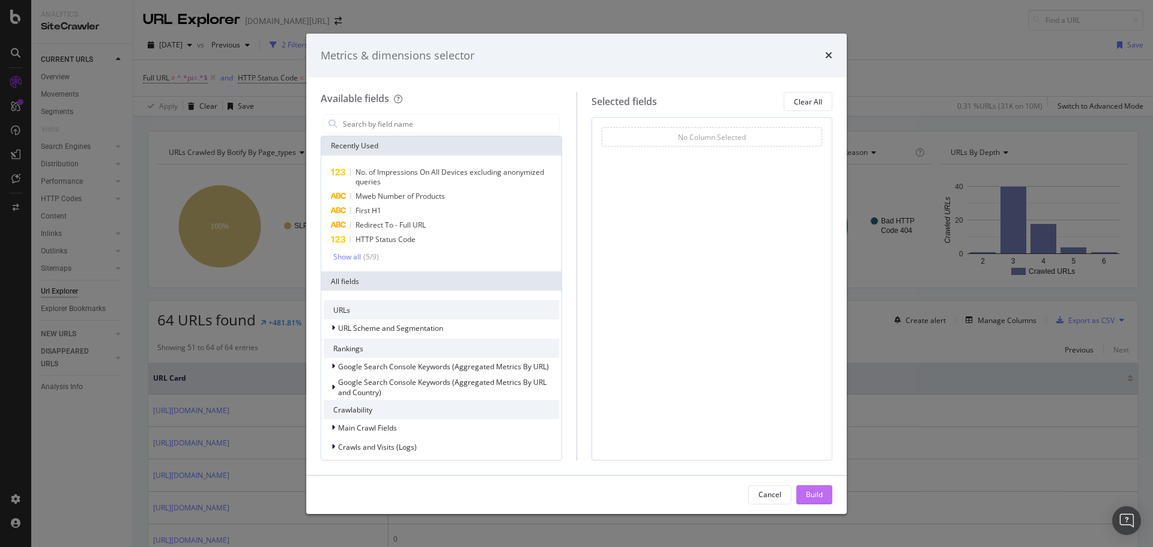
click at [816, 503] on div "Build" at bounding box center [814, 495] width 17 height 18
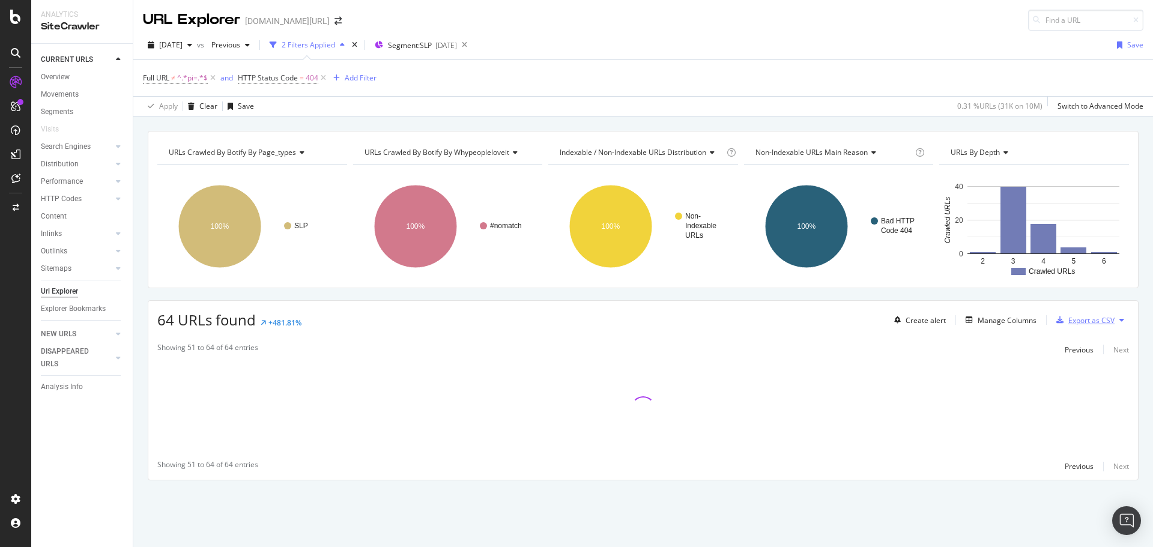
click at [1088, 321] on div "Export as CSV" at bounding box center [1091, 320] width 46 height 10
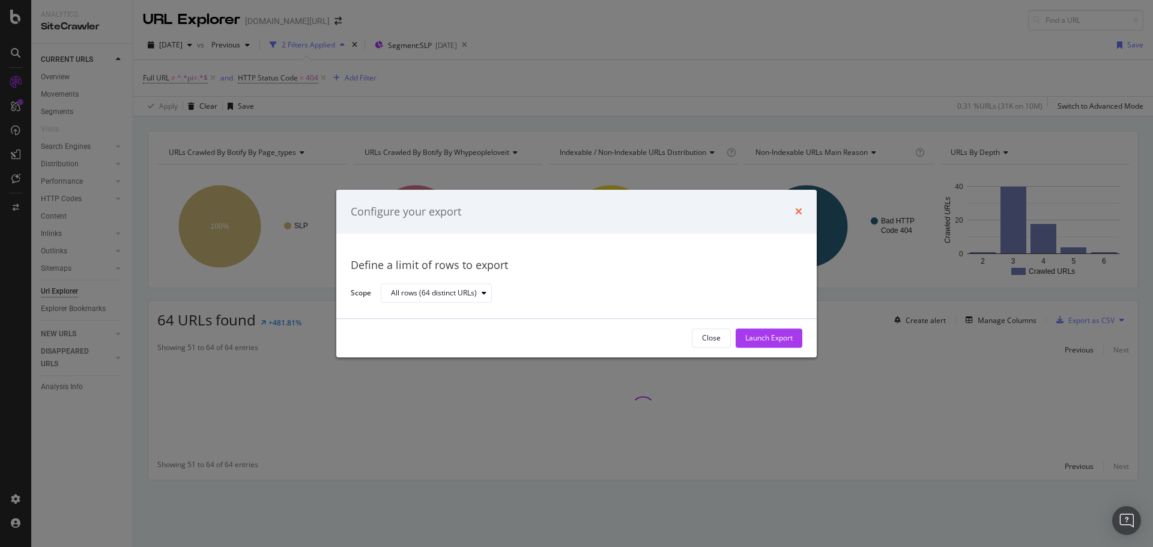
click at [798, 214] on icon "times" at bounding box center [798, 212] width 7 height 10
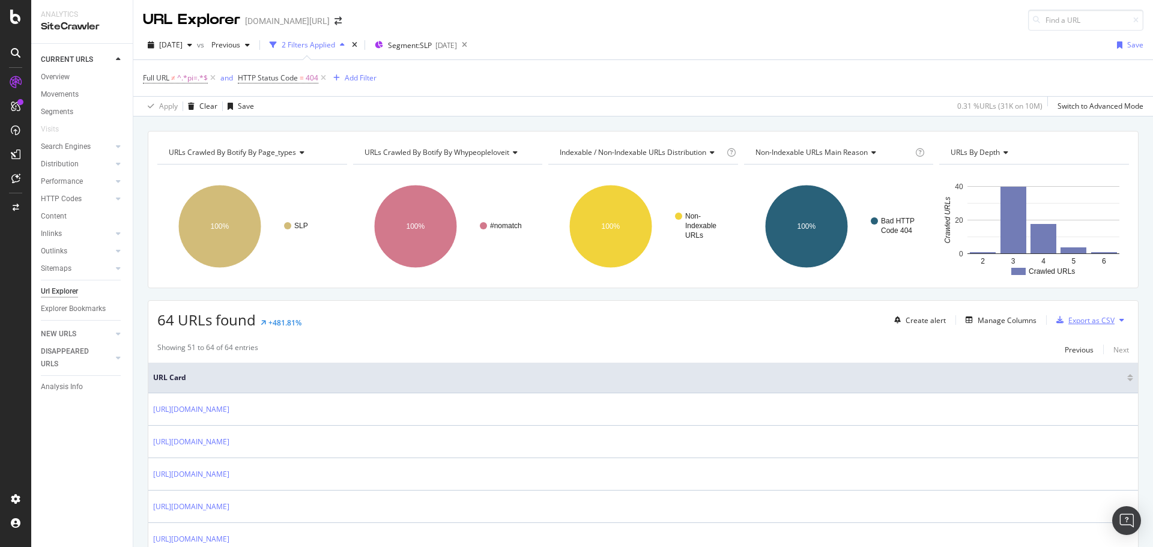
click at [1068, 323] on div "Export as CSV" at bounding box center [1091, 320] width 46 height 10
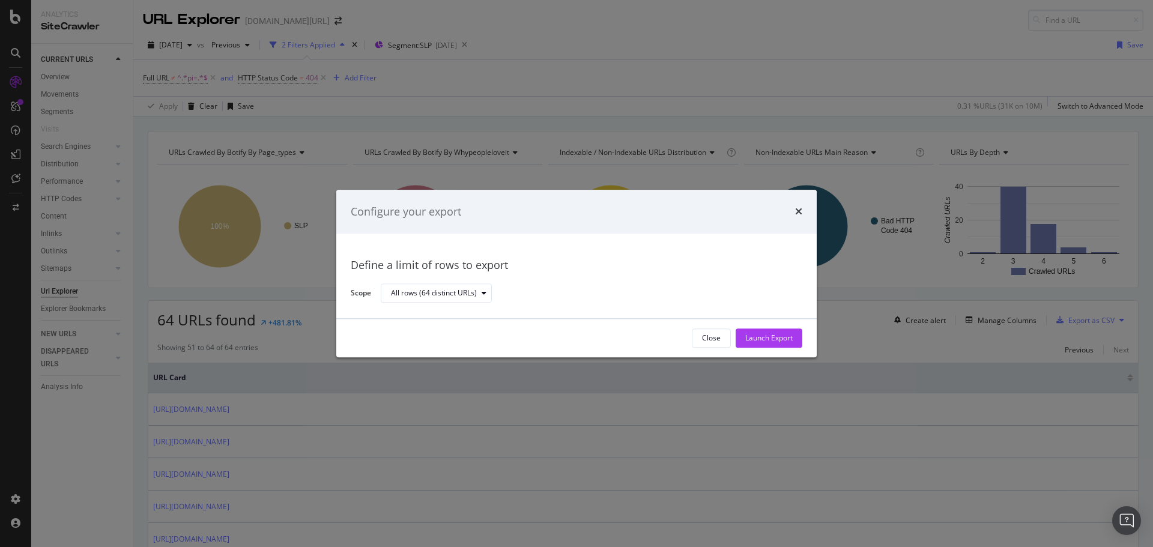
click at [761, 344] on div "Launch Export" at bounding box center [768, 338] width 47 height 18
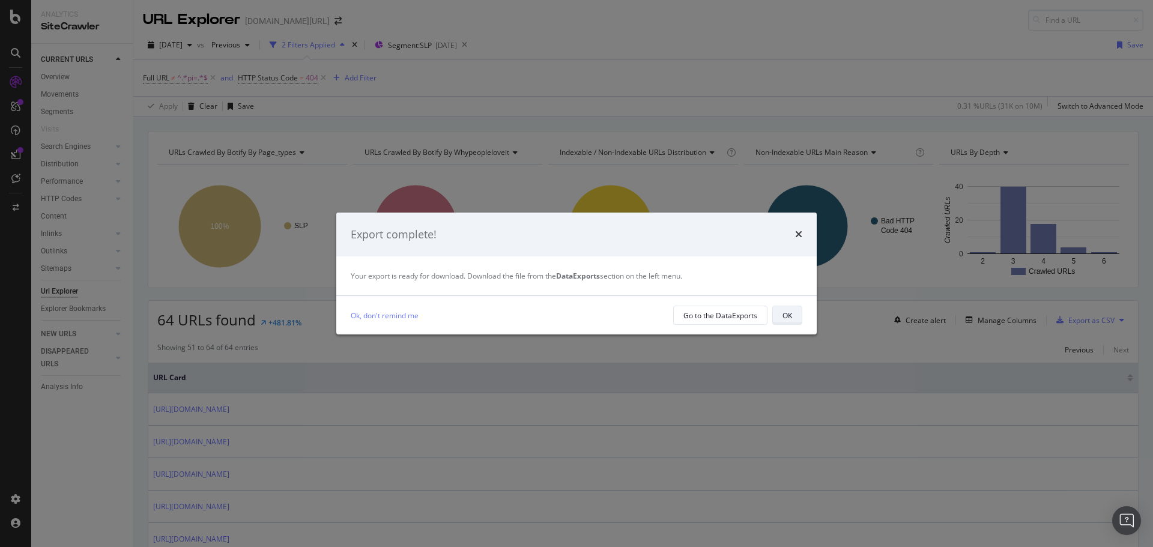
click at [786, 309] on div "OK" at bounding box center [788, 315] width 10 height 17
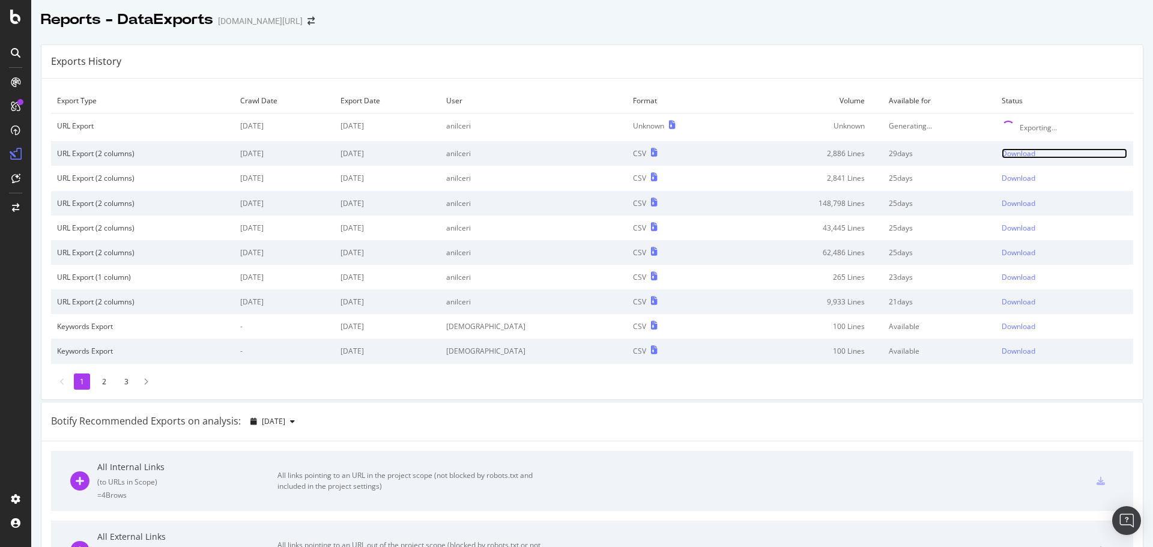
click at [1002, 156] on div "Download" at bounding box center [1019, 153] width 34 height 10
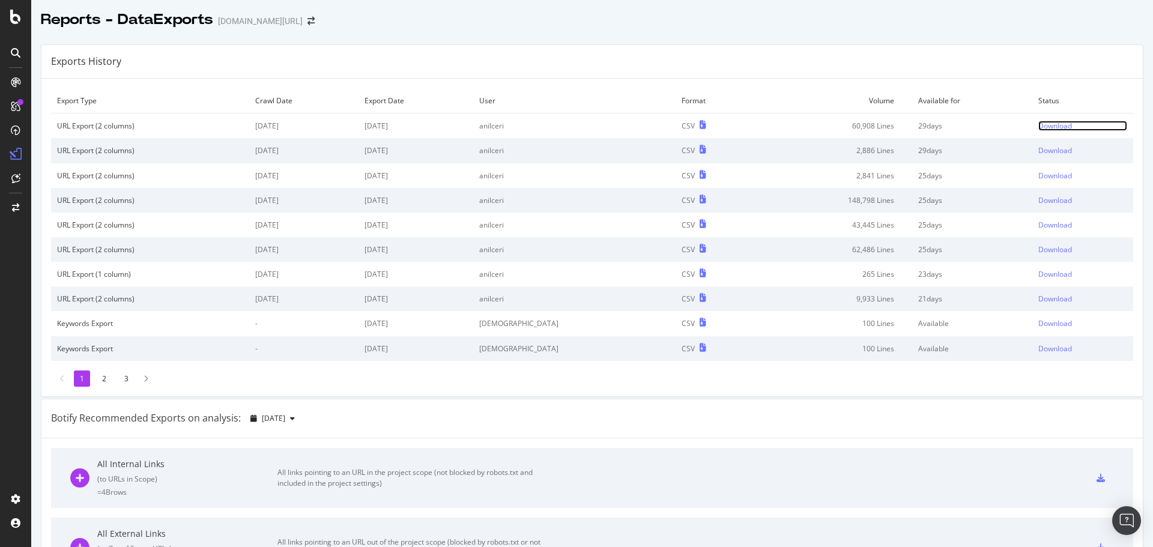
click at [1038, 126] on div "Download" at bounding box center [1055, 126] width 34 height 10
click at [1038, 127] on div "Download" at bounding box center [1055, 126] width 34 height 10
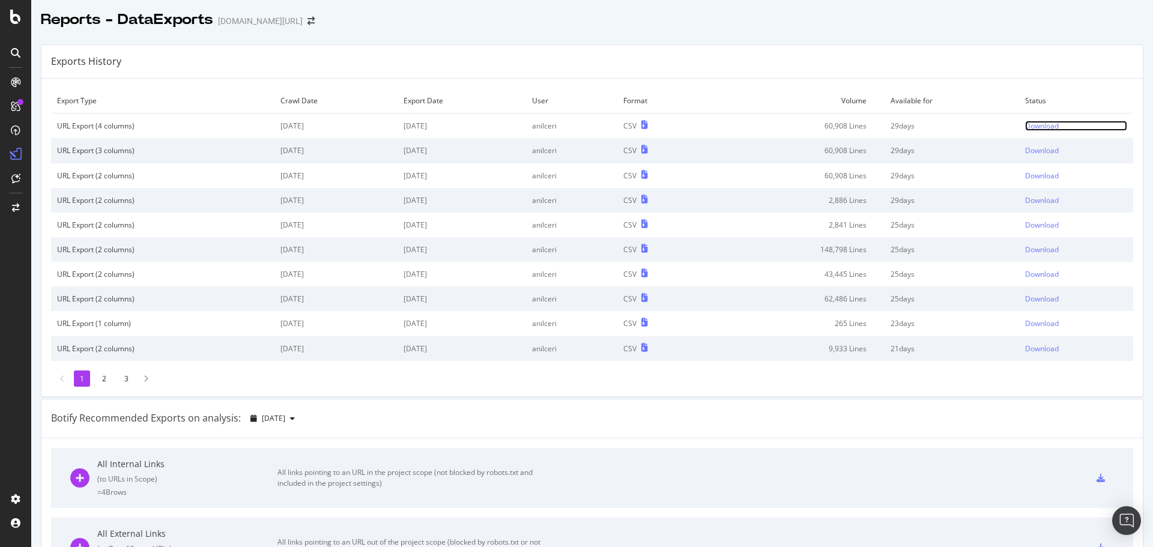
click at [1042, 126] on div "Download" at bounding box center [1042, 126] width 34 height 10
click at [1037, 124] on div "Download" at bounding box center [1042, 126] width 34 height 10
